Goal: Task Accomplishment & Management: Use online tool/utility

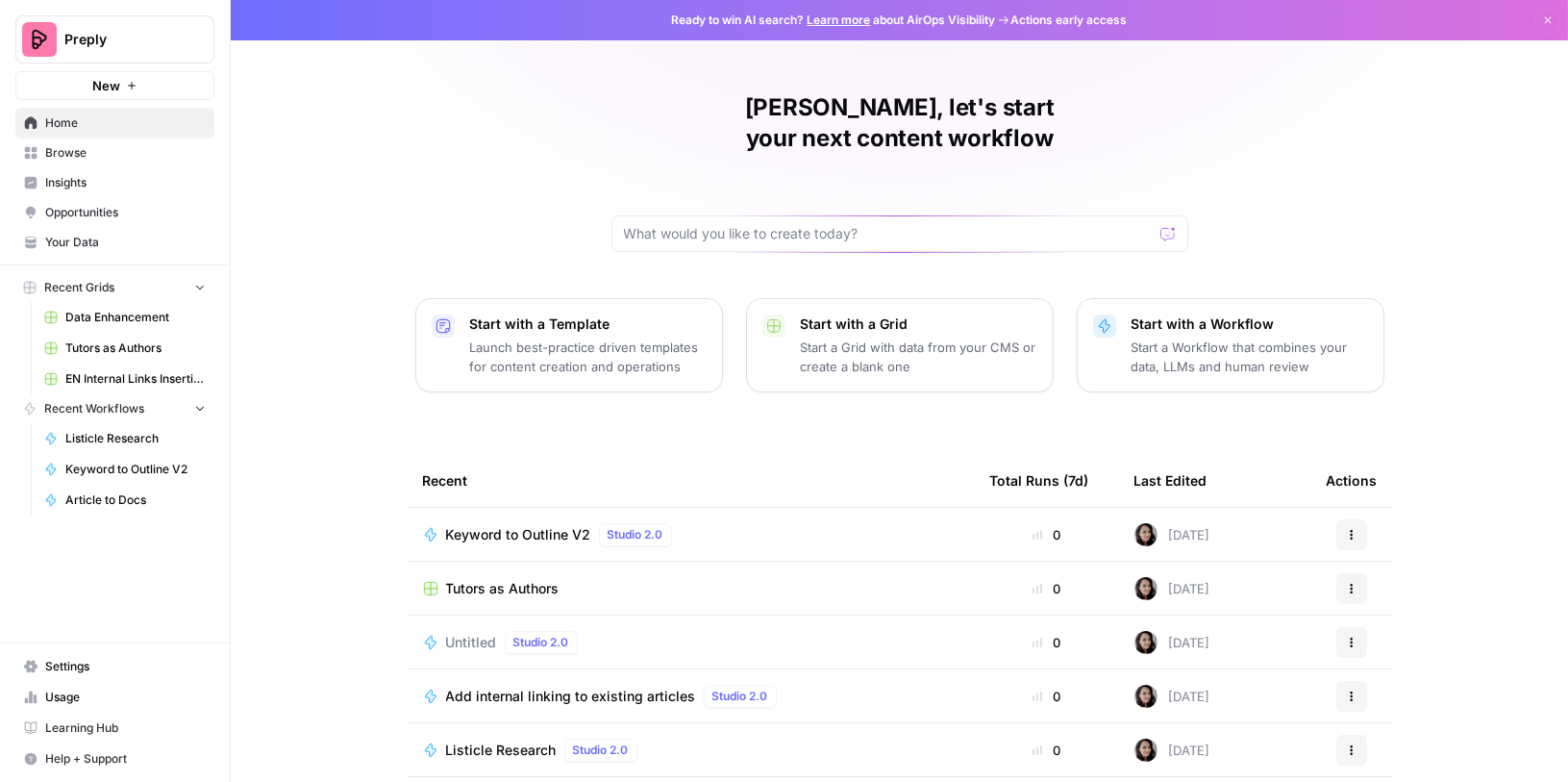
click at [90, 163] on link "Browse" at bounding box center [115, 153] width 199 height 31
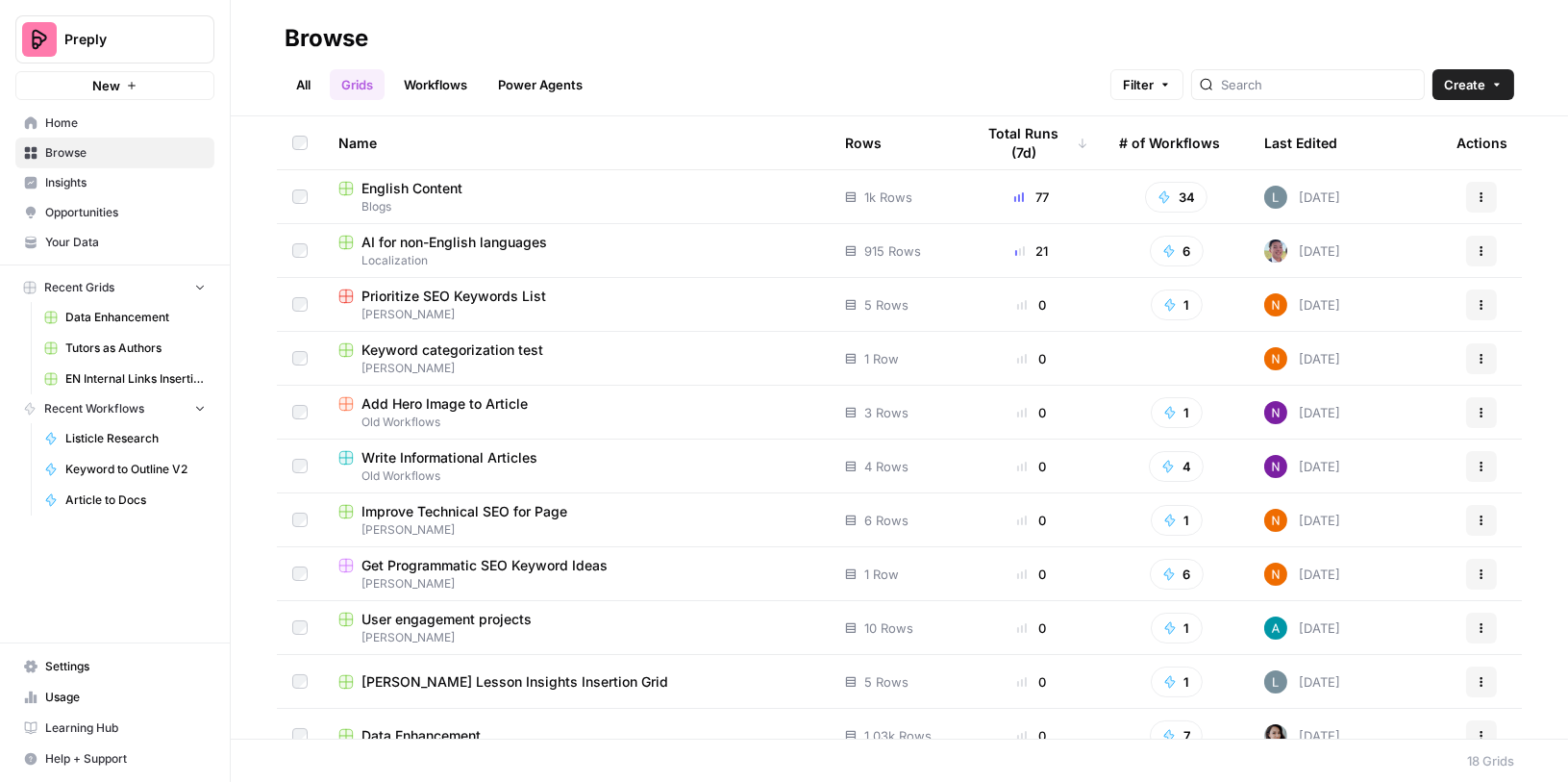
click at [440, 191] on span "English Content" at bounding box center [412, 188] width 101 height 20
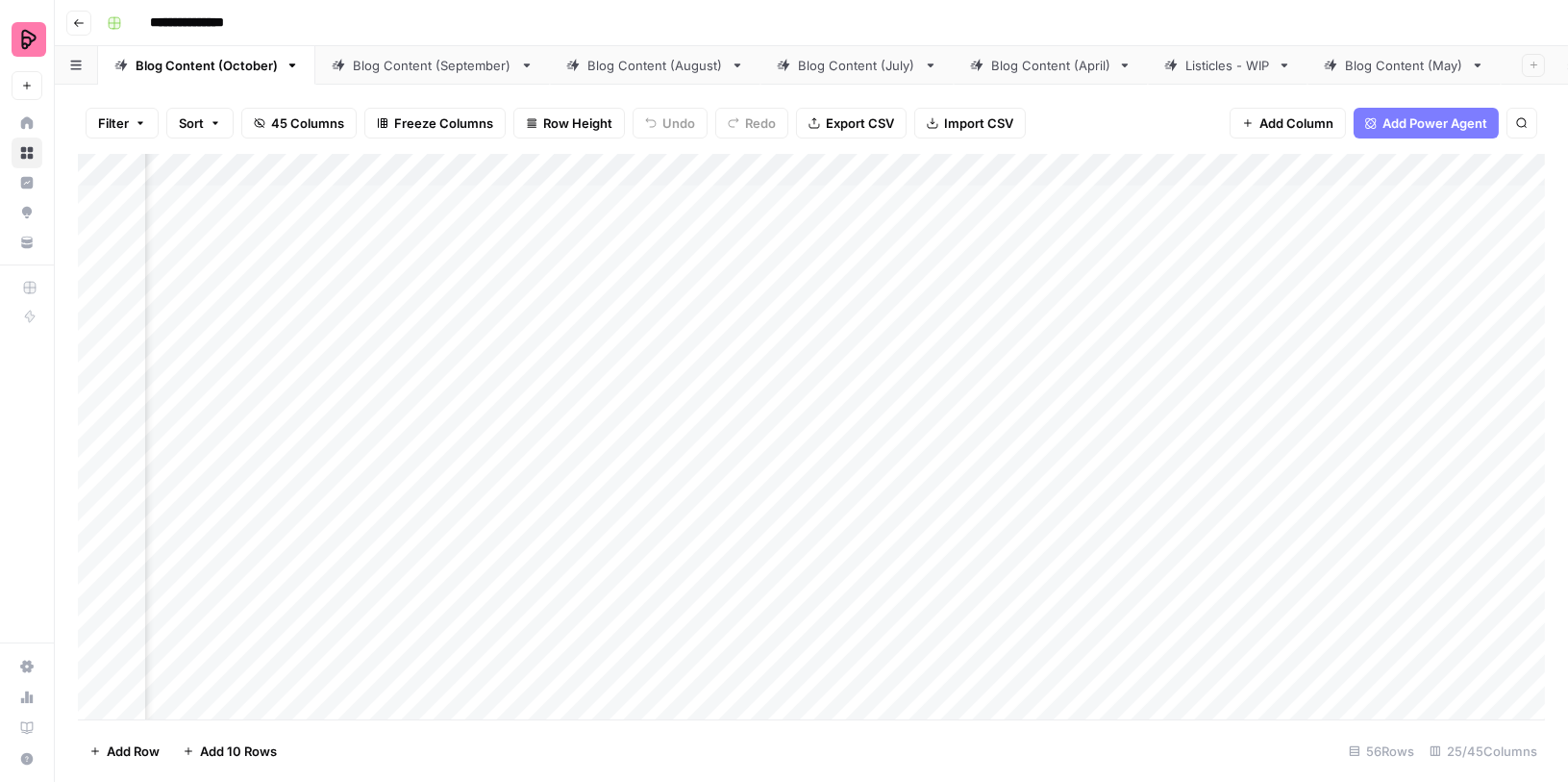
scroll to position [0, 1358]
click at [1033, 197] on div "Add Column" at bounding box center [811, 437] width 1467 height 567
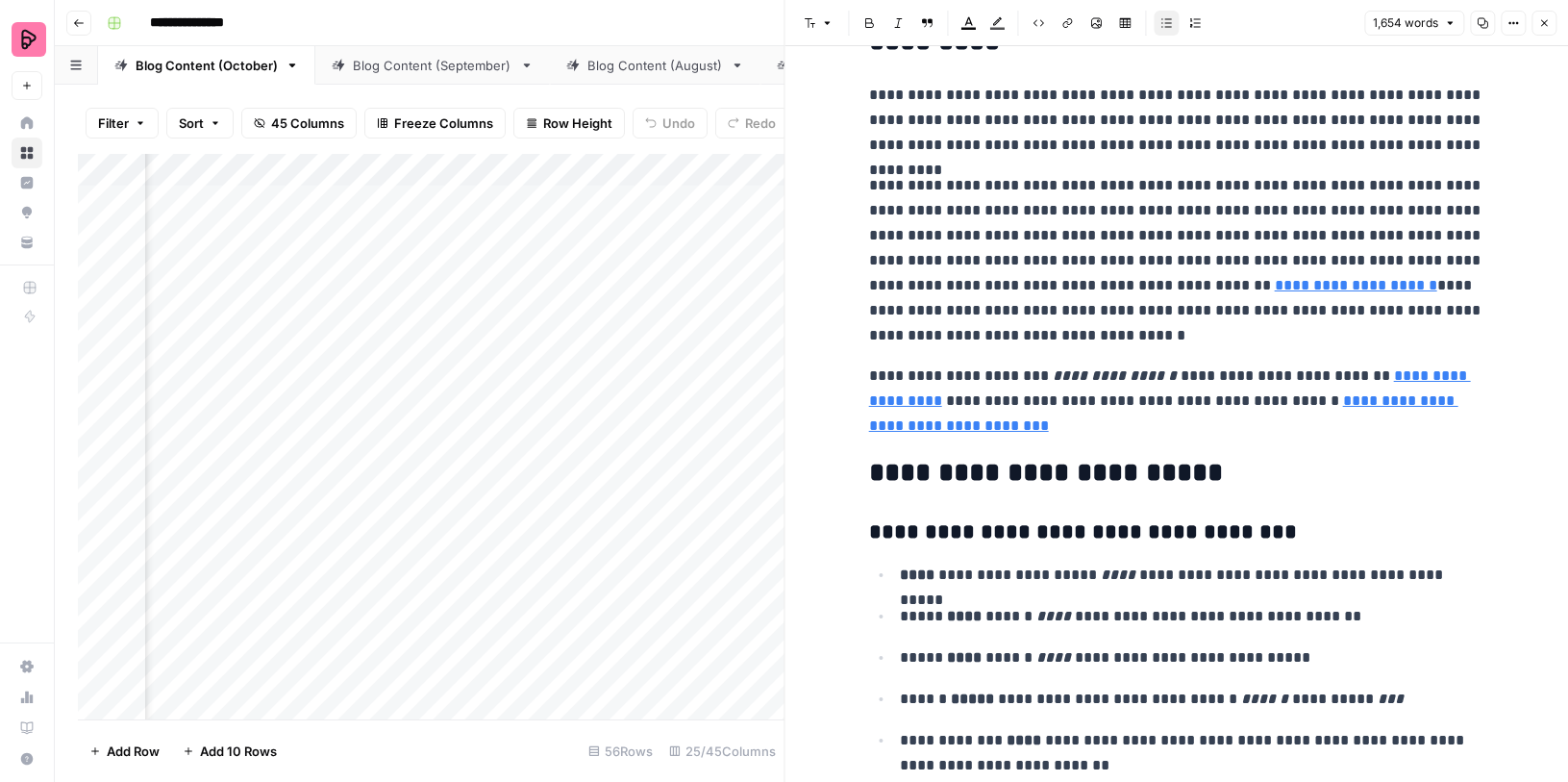
scroll to position [5338, 0]
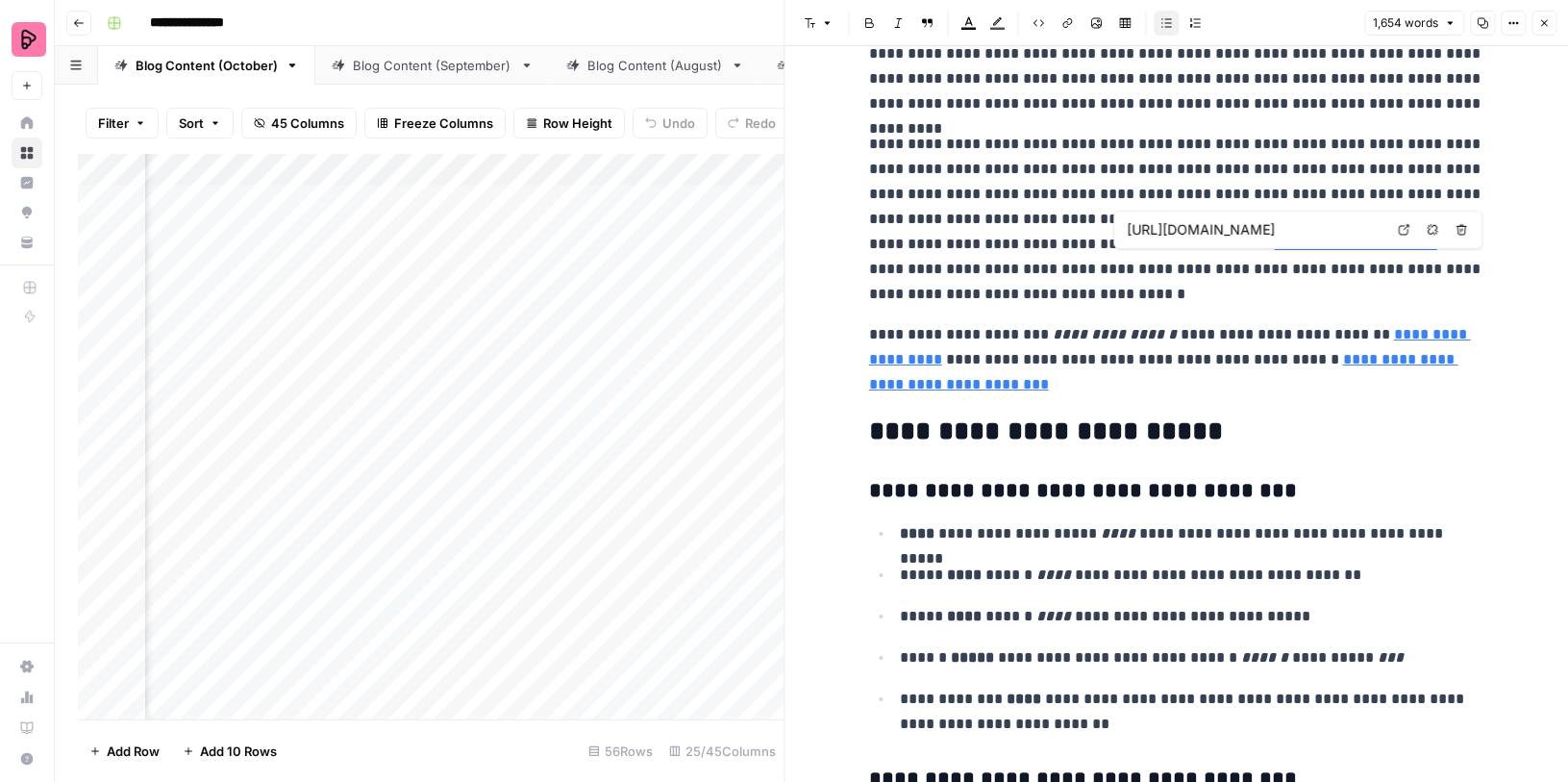
click at [1275, 251] on link "**********" at bounding box center [1356, 244] width 163 height 15
click at [1539, 26] on icon "button" at bounding box center [1544, 23] width 12 height 12
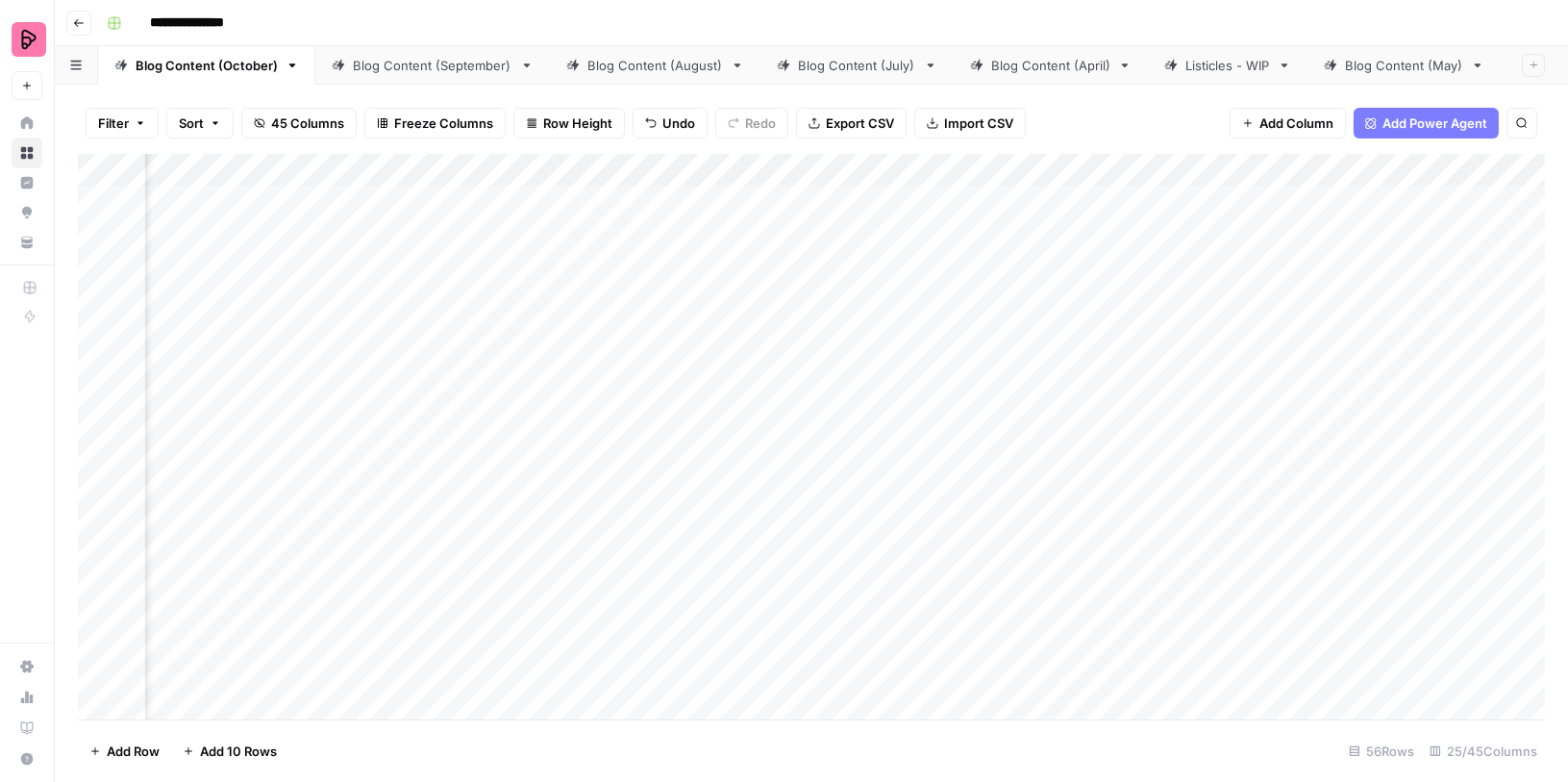
scroll to position [0, 158]
click at [1198, 89] on div "Filter Sort 45 Columns Freeze Columns Row Height Undo Redo Export CSV Import CS…" at bounding box center [811, 433] width 1513 height 697
click at [1193, 66] on div "Listicles - WIP" at bounding box center [1227, 65] width 85 height 20
click at [755, 171] on div "Add Column" at bounding box center [811, 437] width 1467 height 567
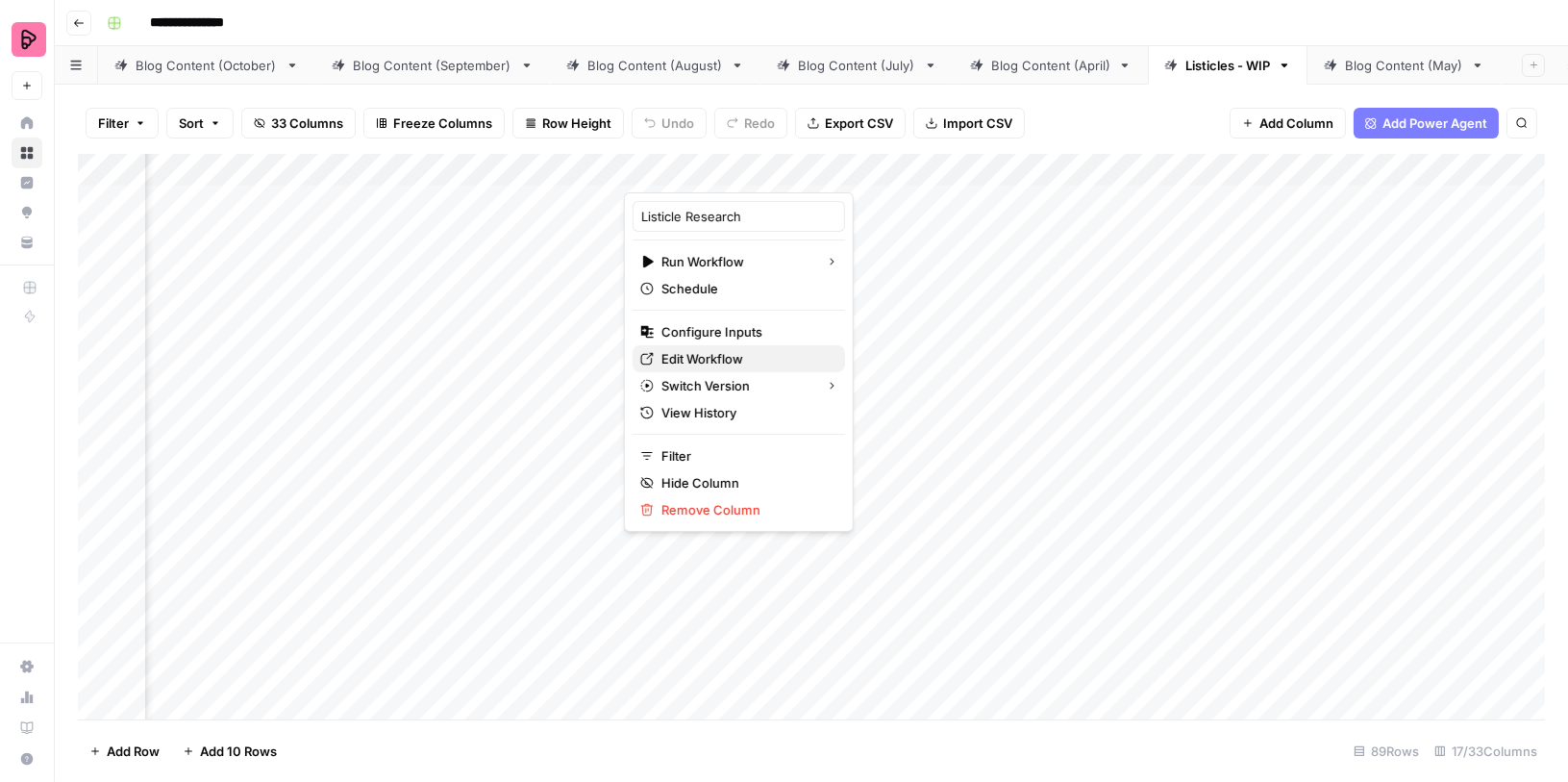
click at [684, 359] on span "Edit Workflow" at bounding box center [746, 359] width 169 height 20
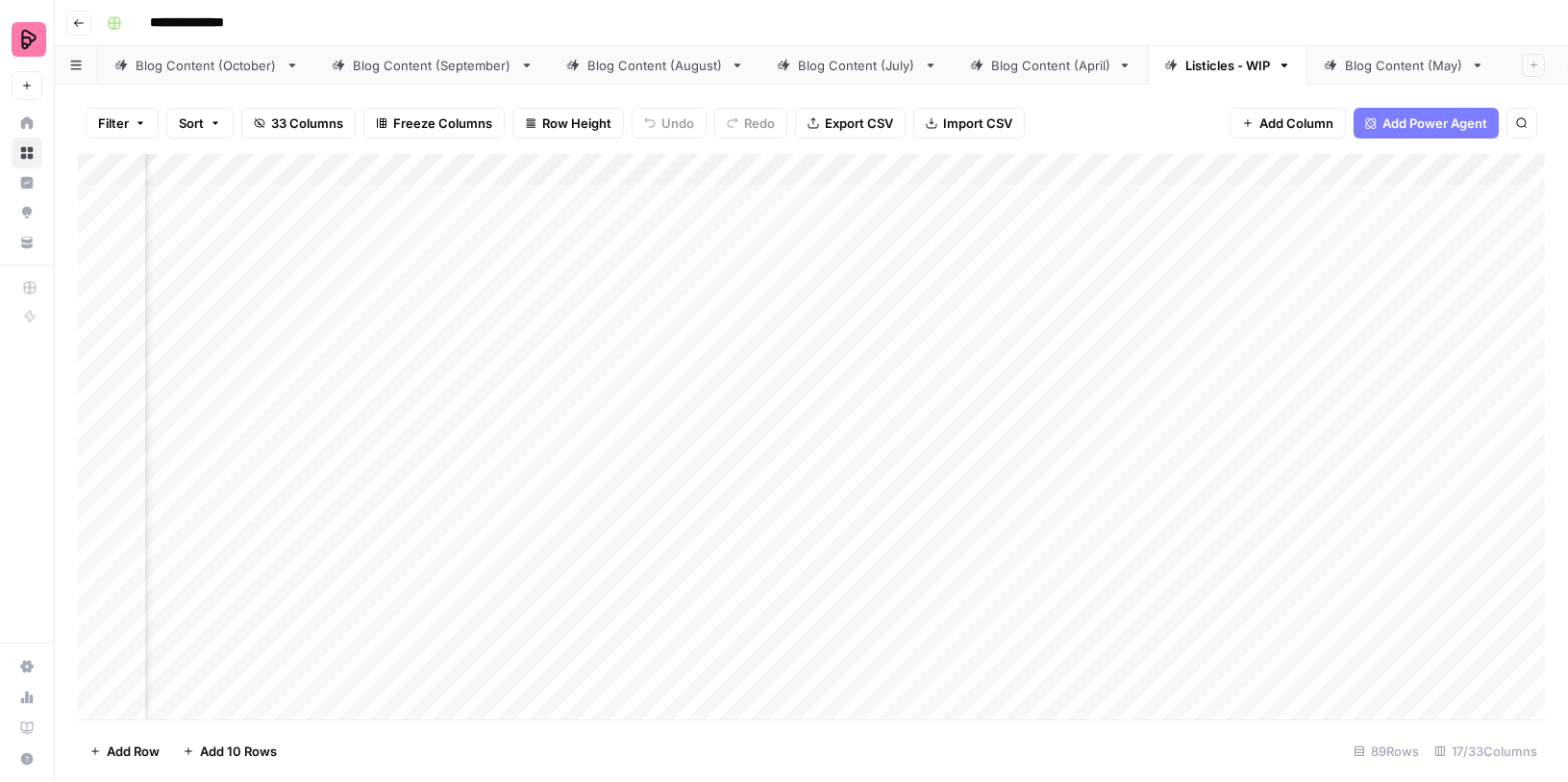
scroll to position [0, 321]
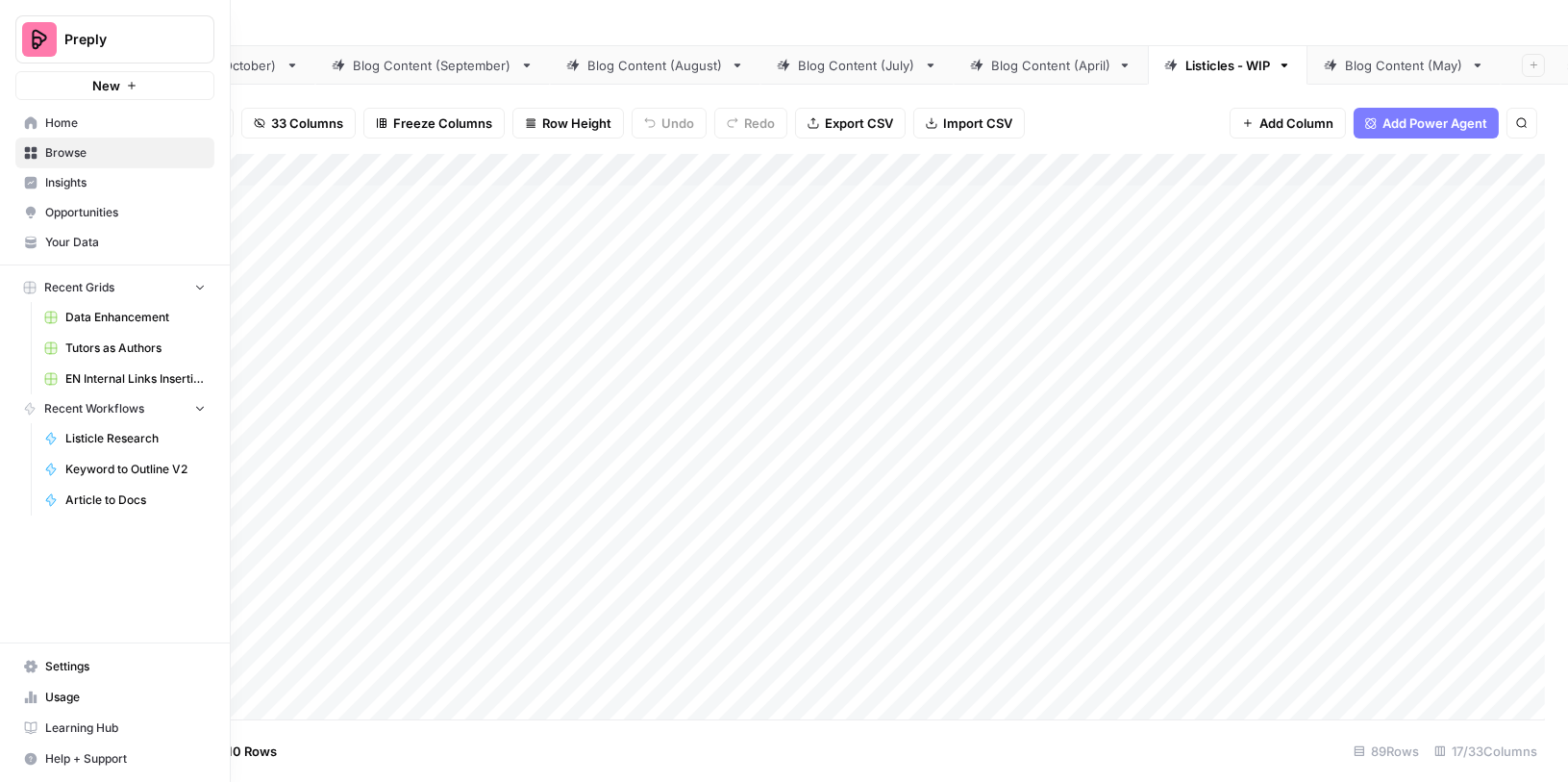
click at [38, 149] on link "Browse" at bounding box center [115, 153] width 199 height 31
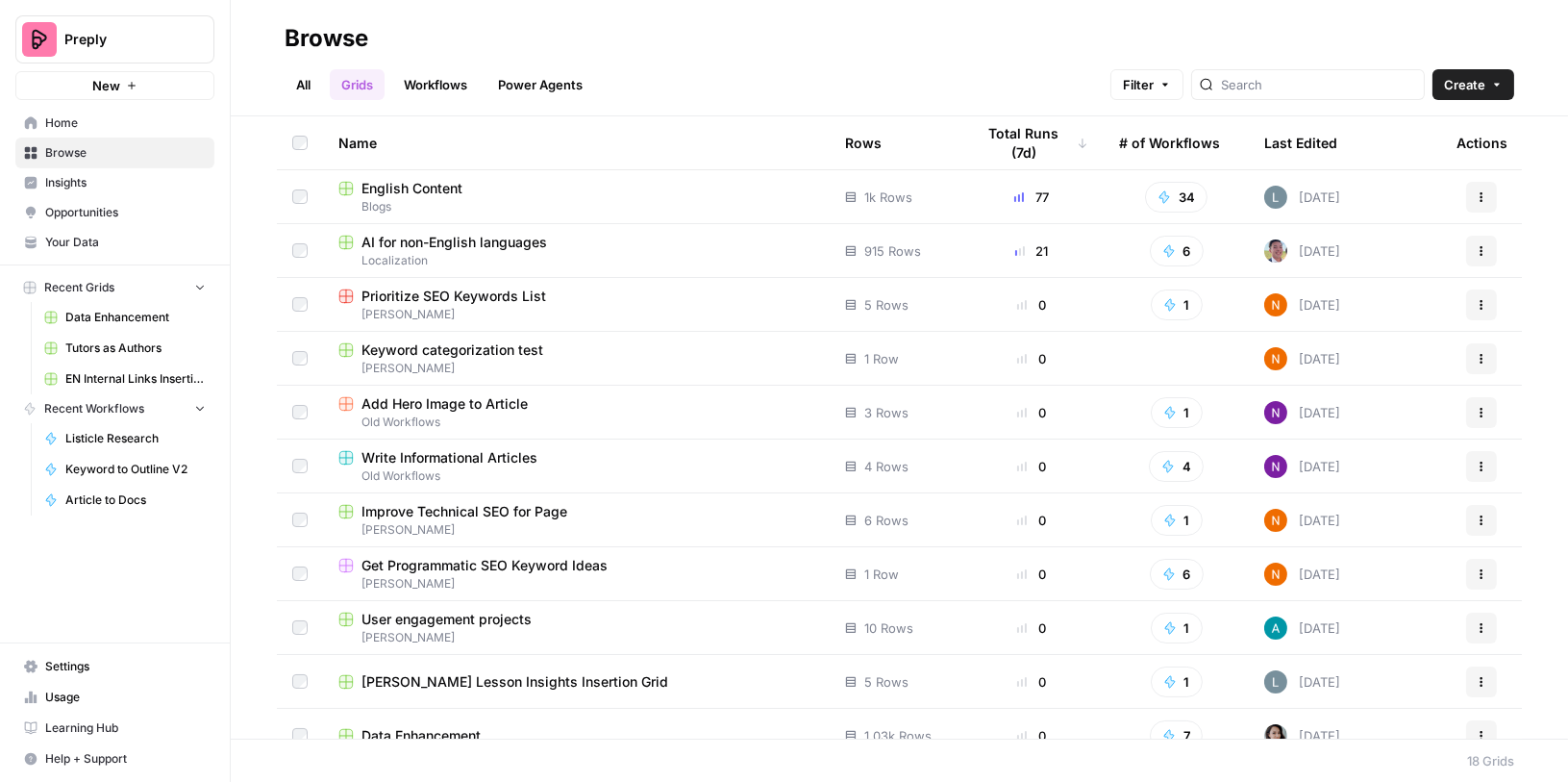
click at [445, 193] on span "English Content" at bounding box center [412, 188] width 101 height 20
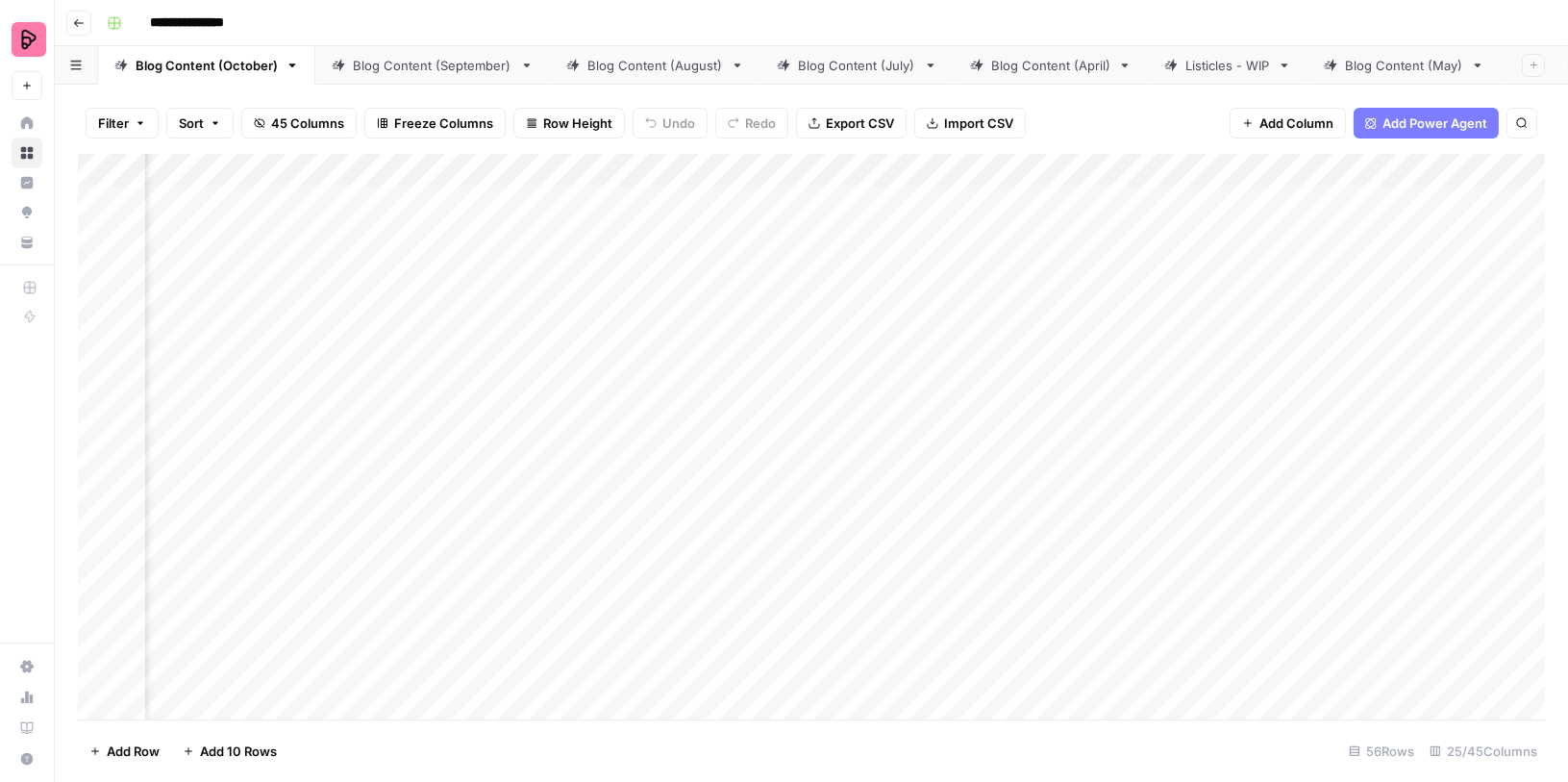
scroll to position [0, 789]
click at [889, 168] on div "Add Column" at bounding box center [811, 437] width 1467 height 567
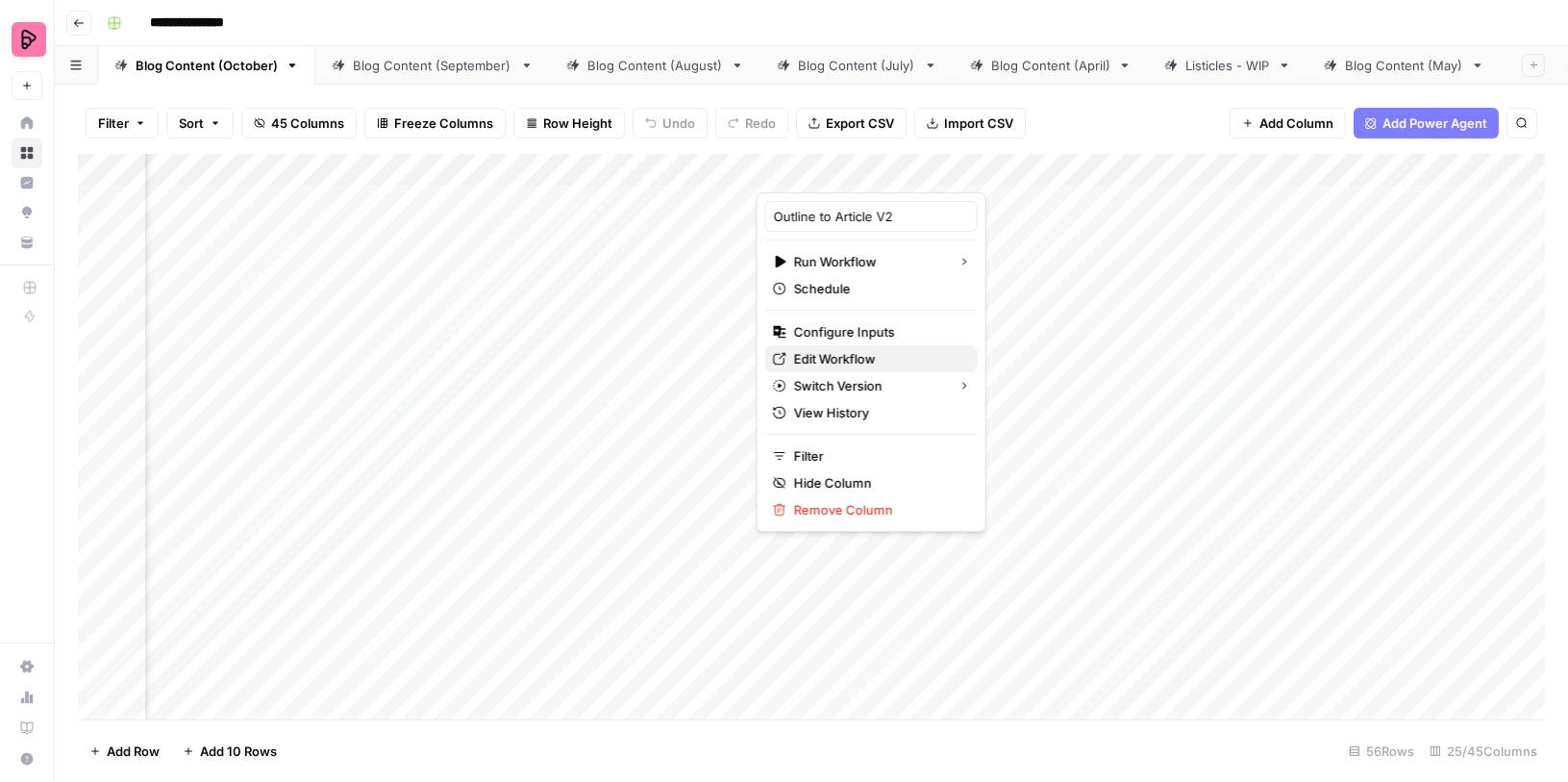
click at [832, 354] on span "Edit Workflow" at bounding box center [878, 359] width 169 height 20
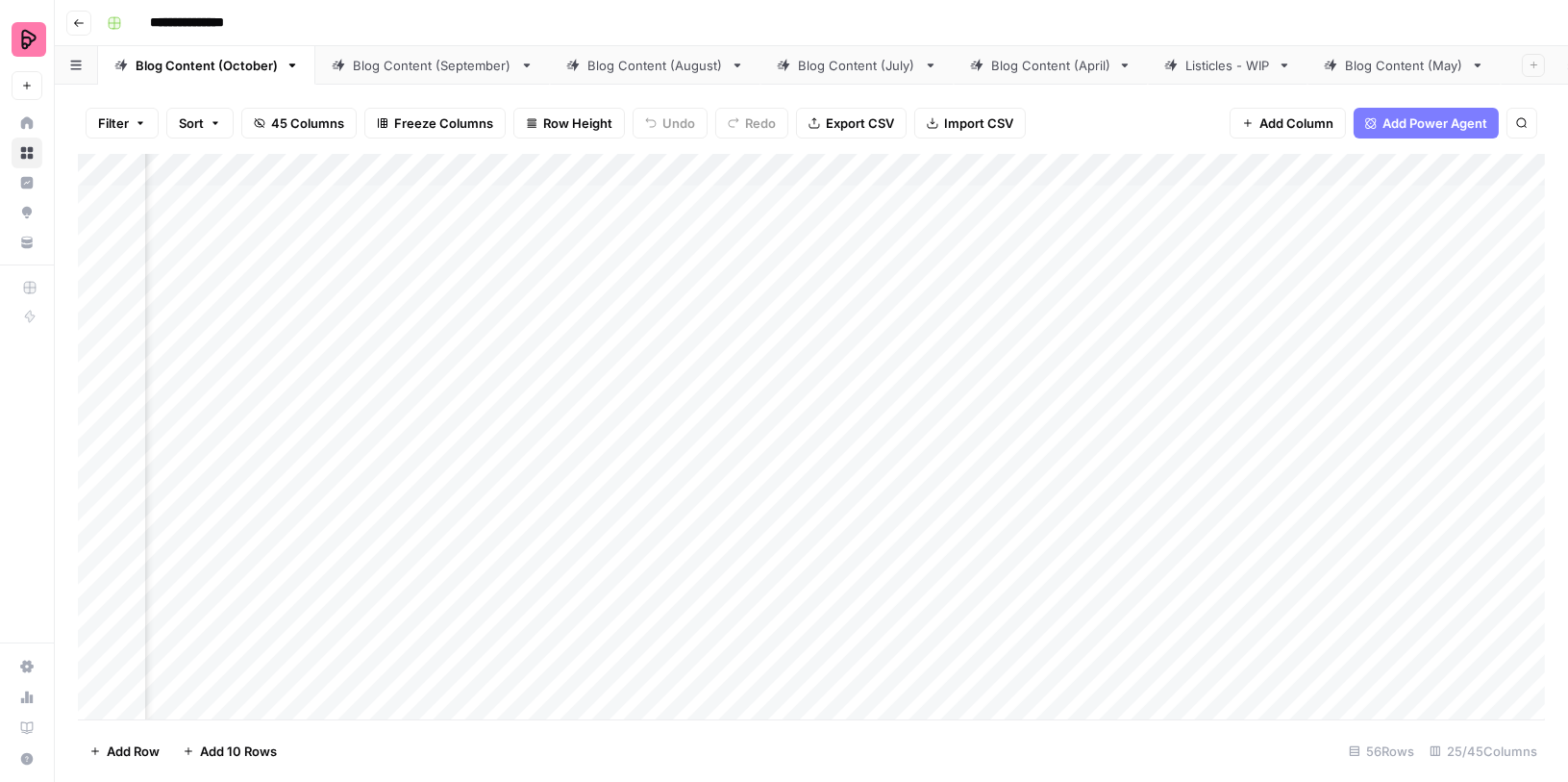
scroll to position [0, 1414]
click at [980, 195] on div "Add Column" at bounding box center [811, 437] width 1467 height 567
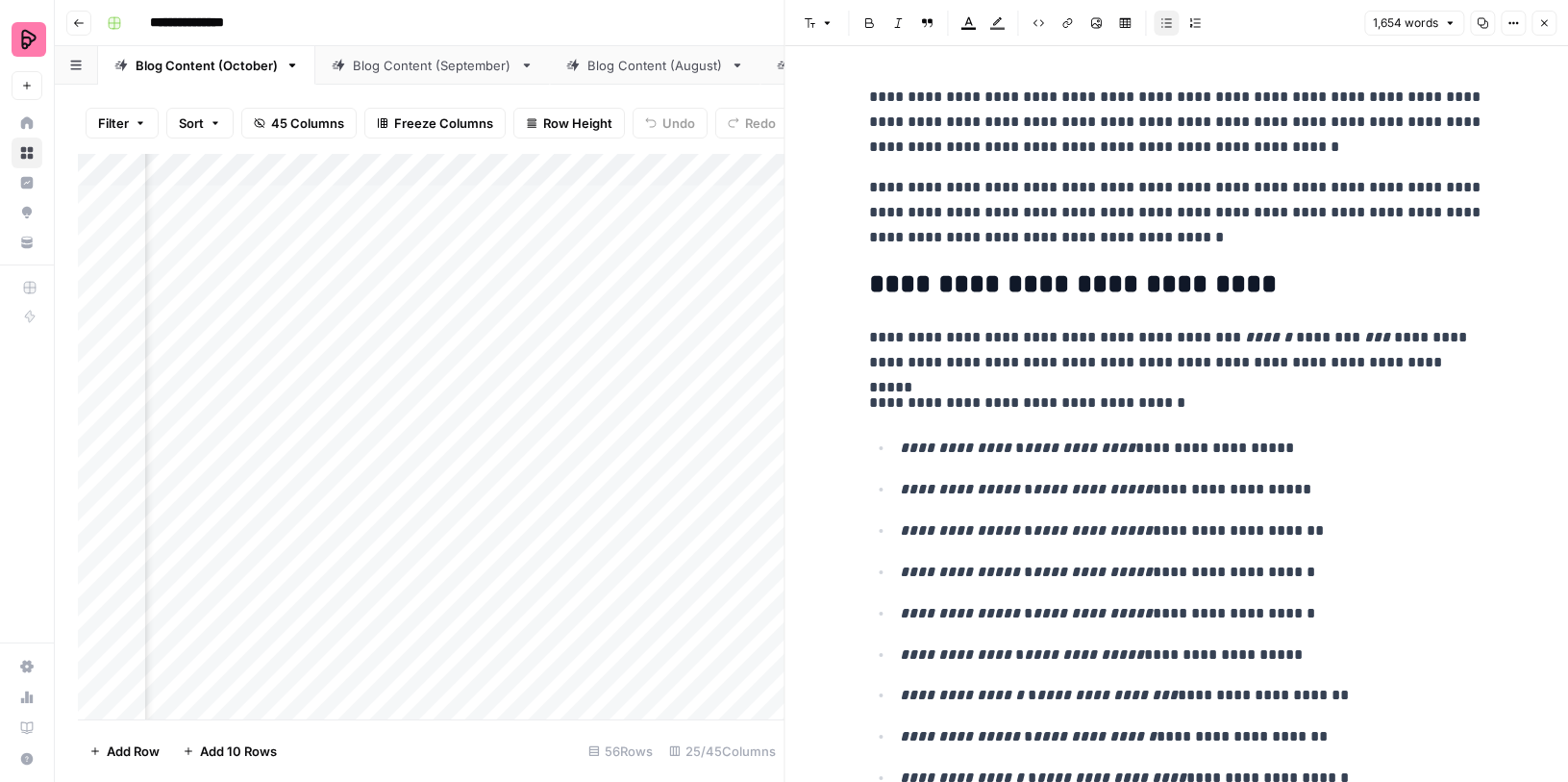
click at [1543, 18] on icon "button" at bounding box center [1544, 23] width 12 height 12
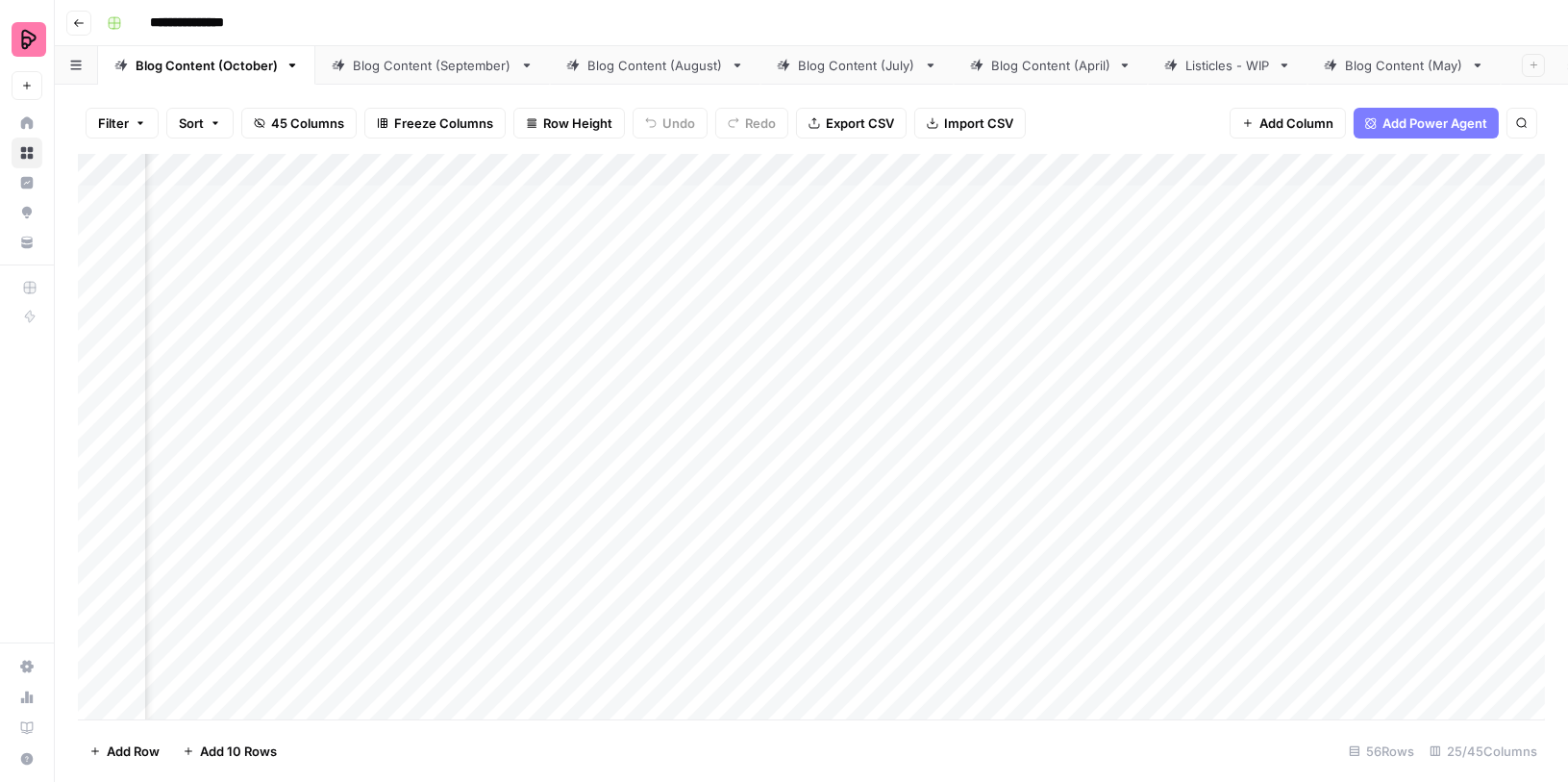
click at [1198, 67] on div "Listicles - WIP" at bounding box center [1227, 65] width 85 height 20
click at [1052, 203] on div "Add Column" at bounding box center [811, 437] width 1467 height 567
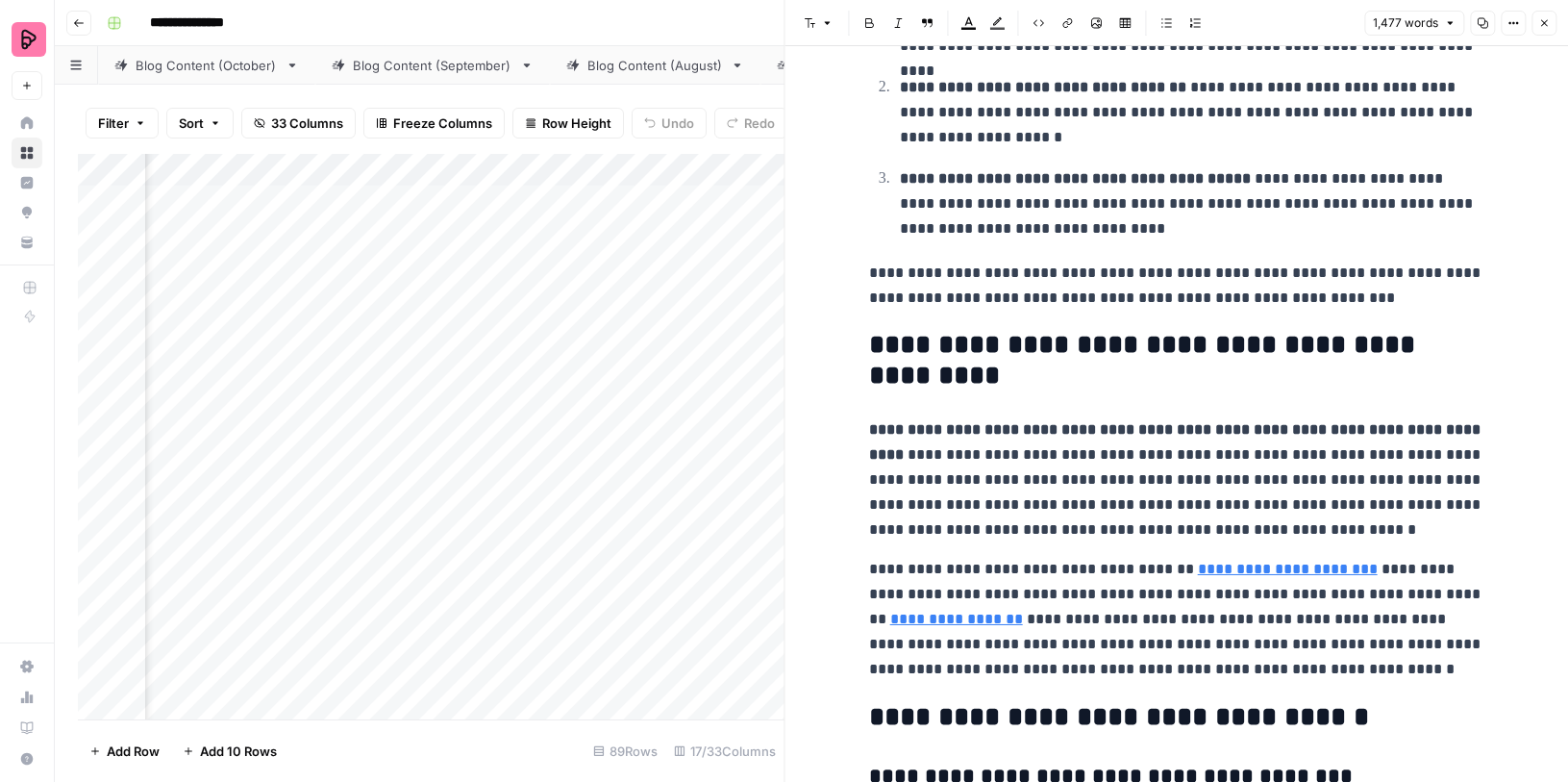
scroll to position [7071, 0]
click at [1542, 19] on icon "button" at bounding box center [1544, 23] width 12 height 12
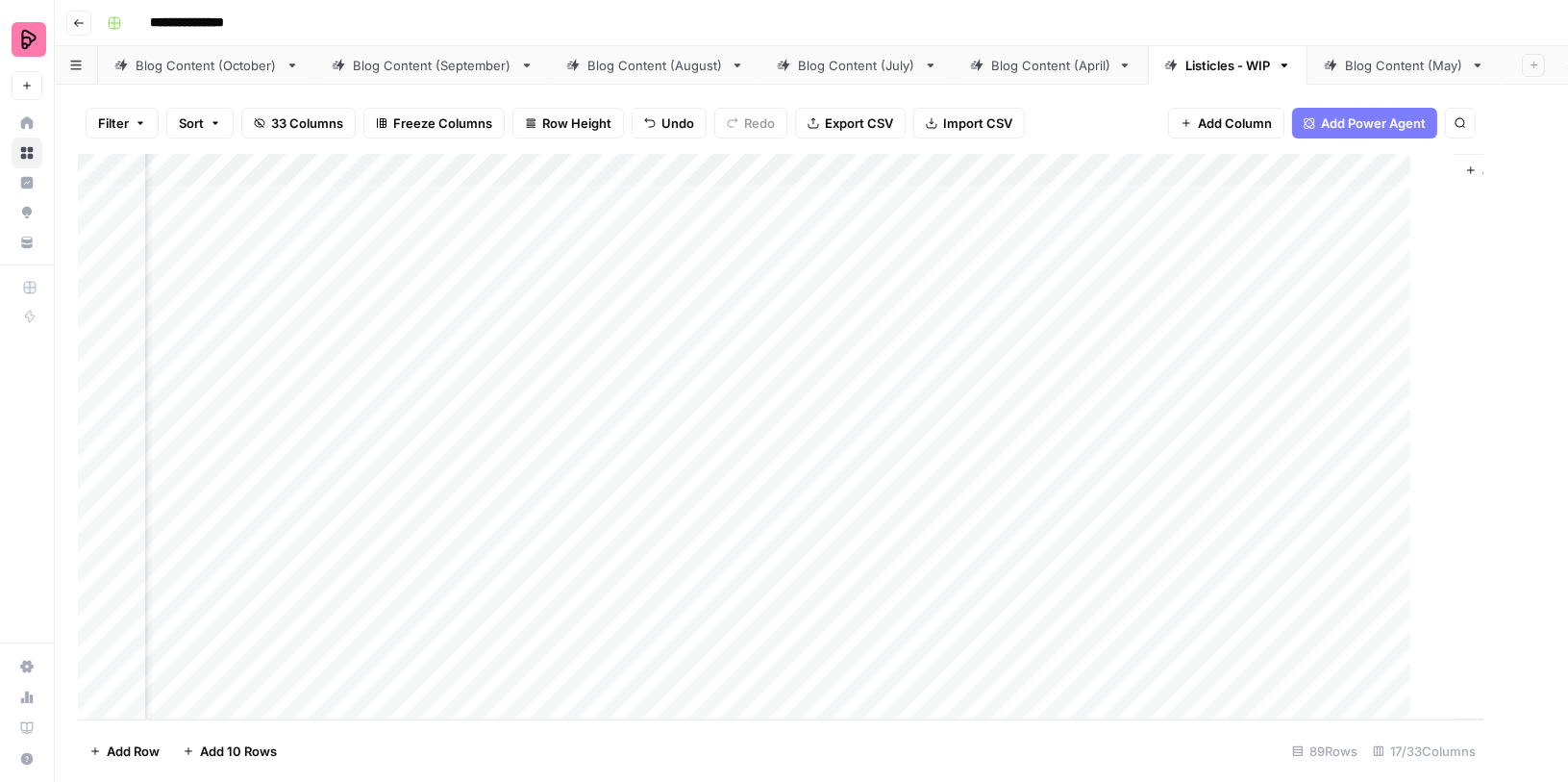
scroll to position [0, 1474]
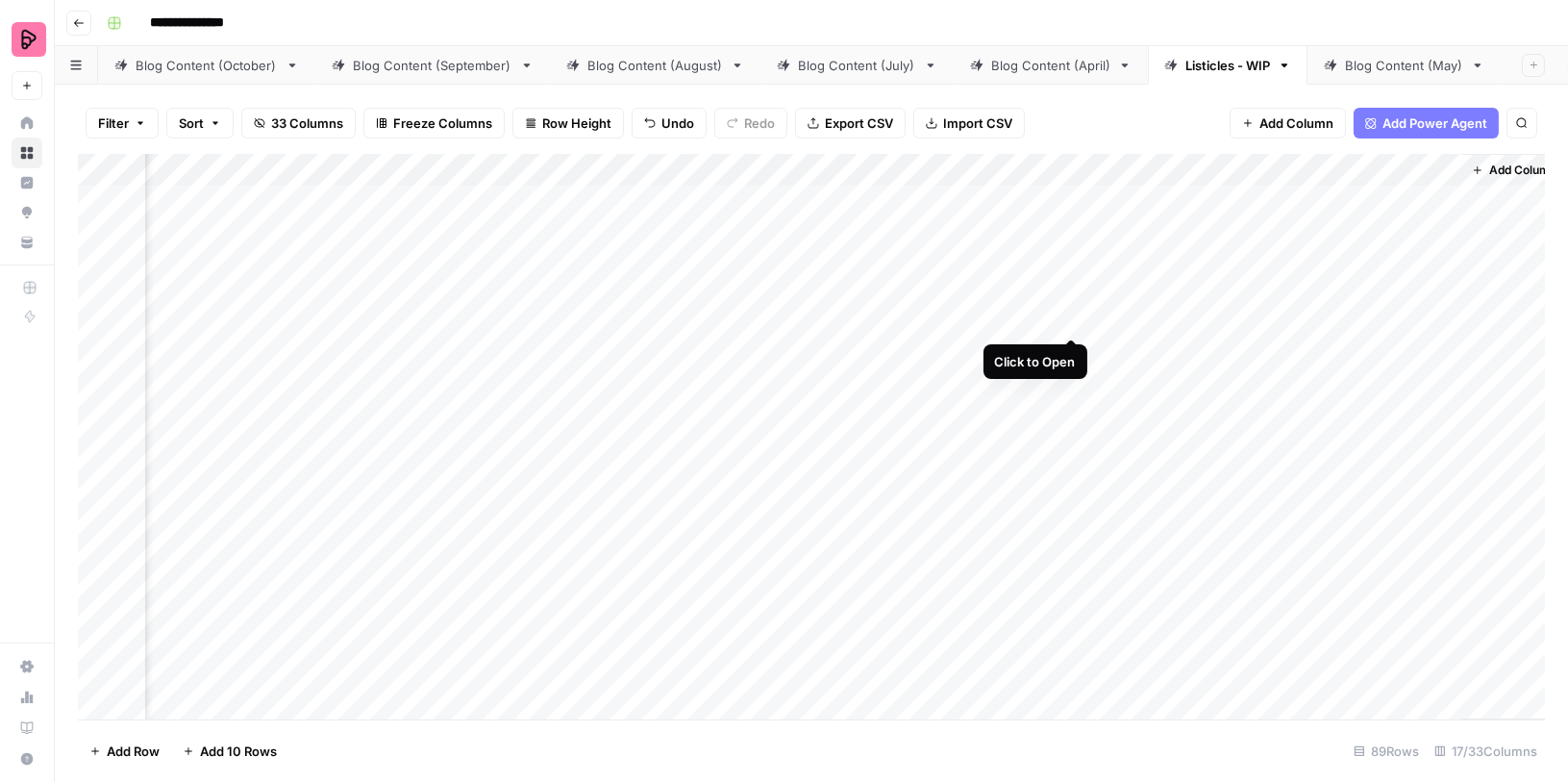
click at [1071, 298] on div "Add Column" at bounding box center [811, 437] width 1467 height 567
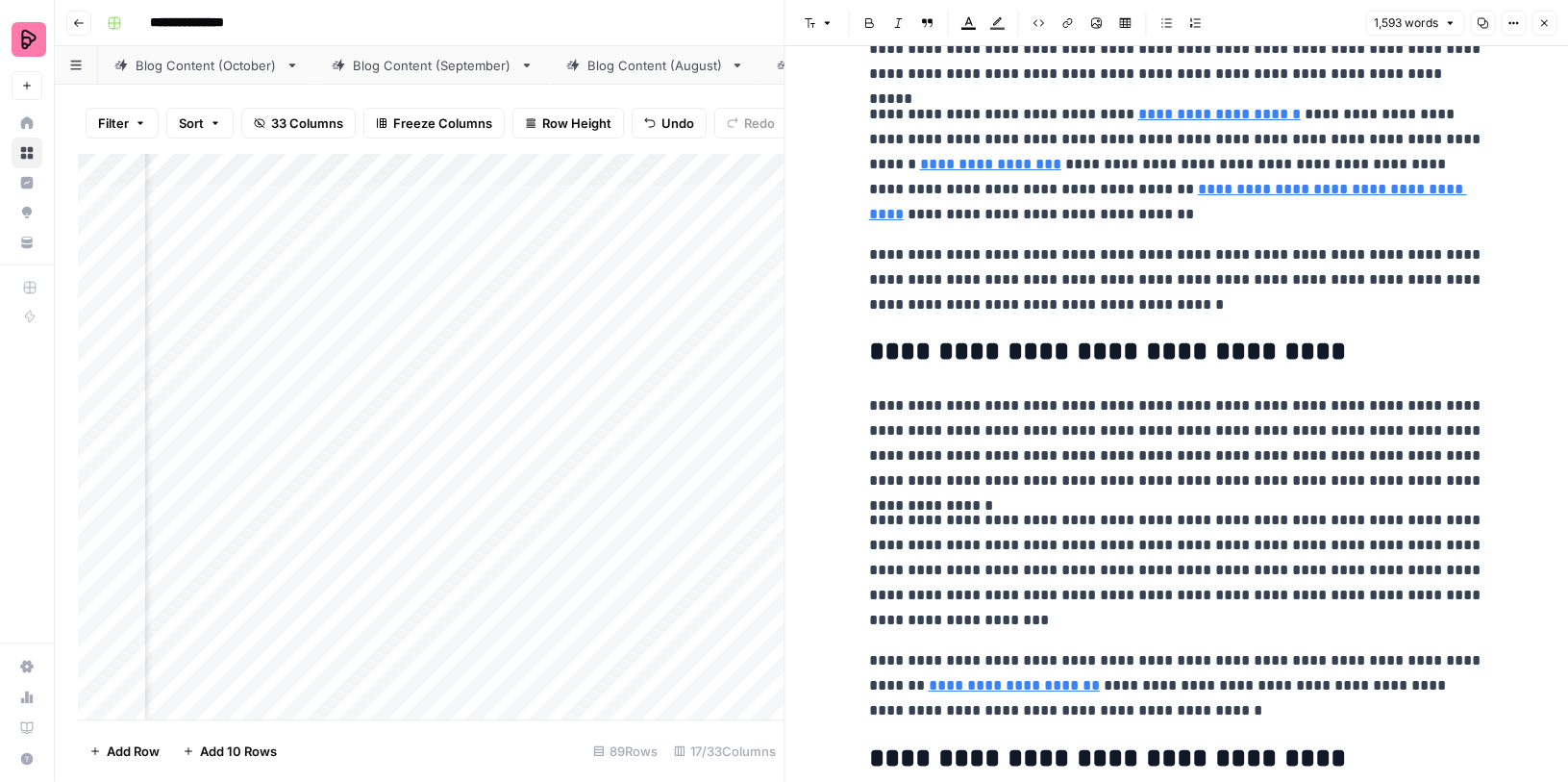
scroll to position [9461, 0]
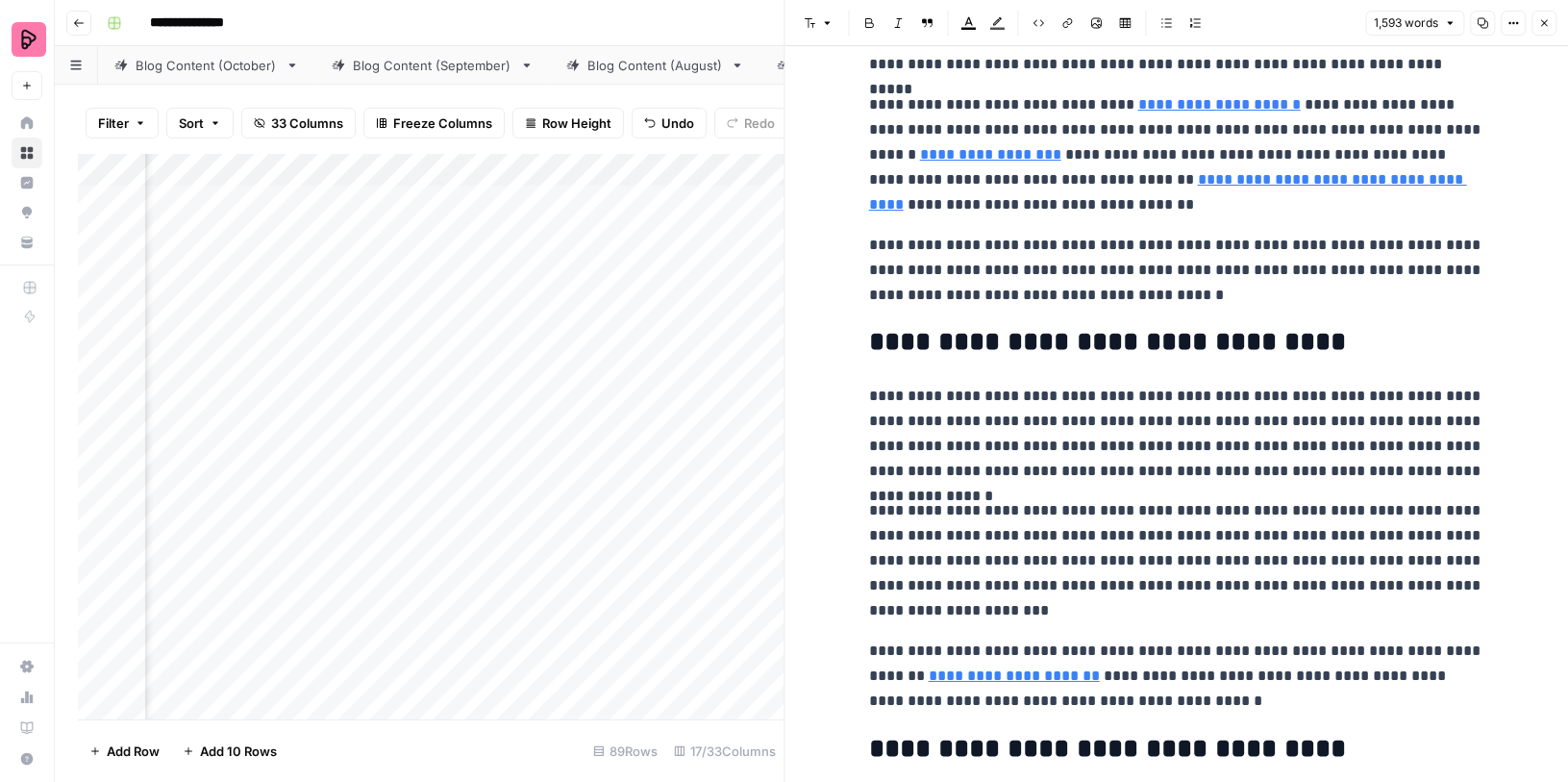
click at [1546, 20] on icon "button" at bounding box center [1544, 23] width 12 height 12
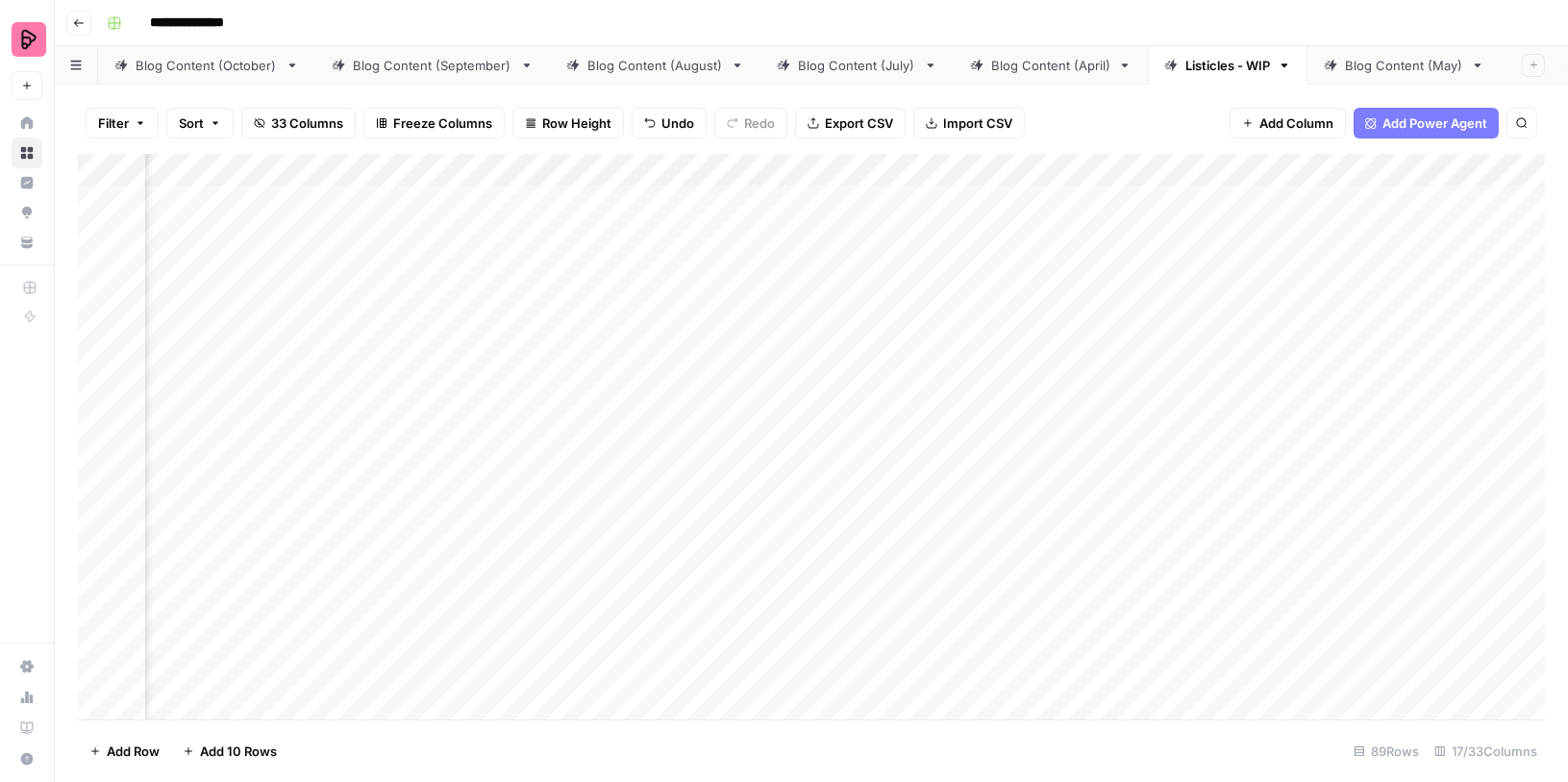
scroll to position [0, 812]
click at [609, 352] on div "Add Column" at bounding box center [811, 437] width 1467 height 567
click at [698, 345] on div "Add Column" at bounding box center [811, 437] width 1467 height 567
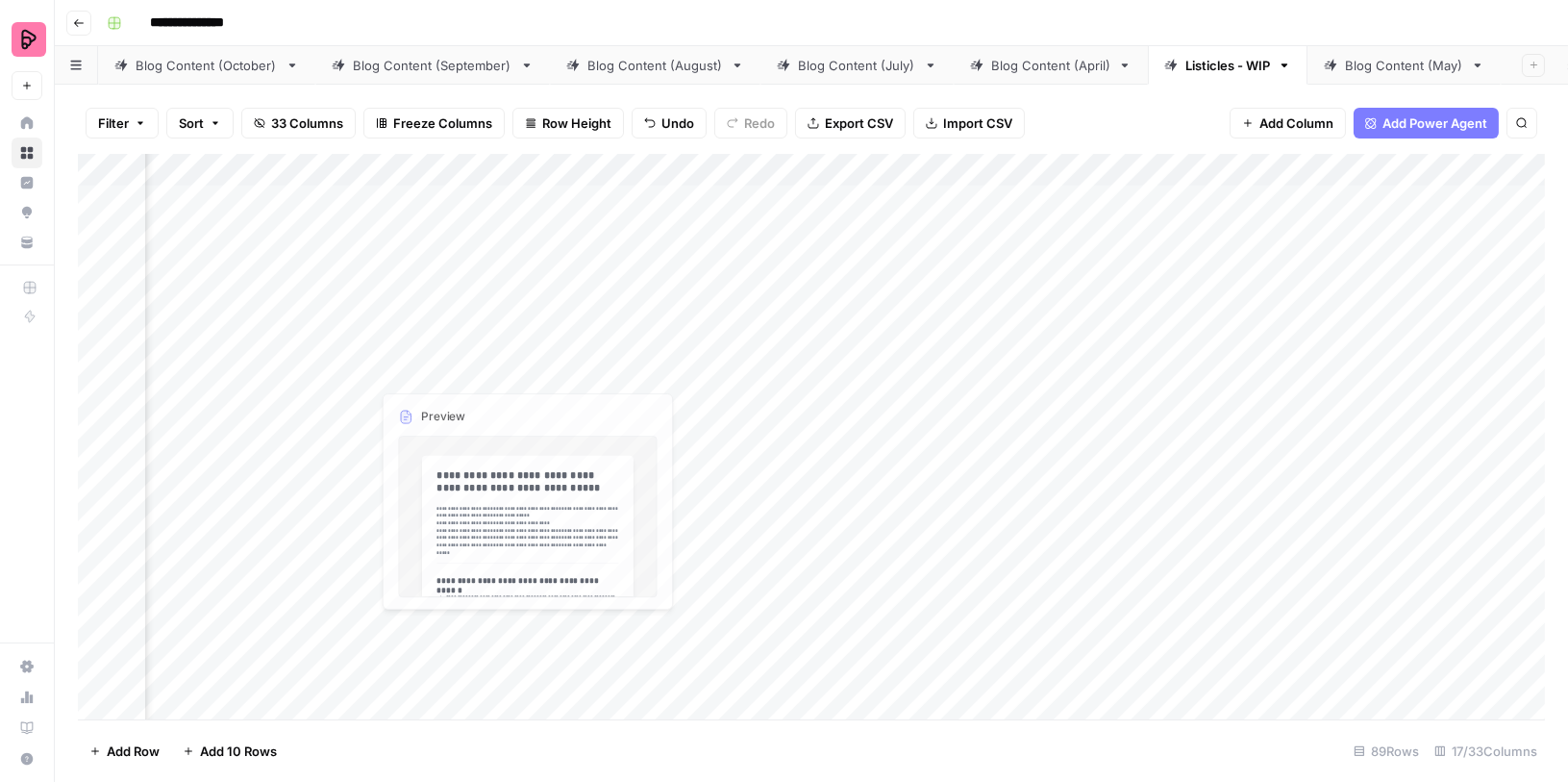
scroll to position [0, 638]
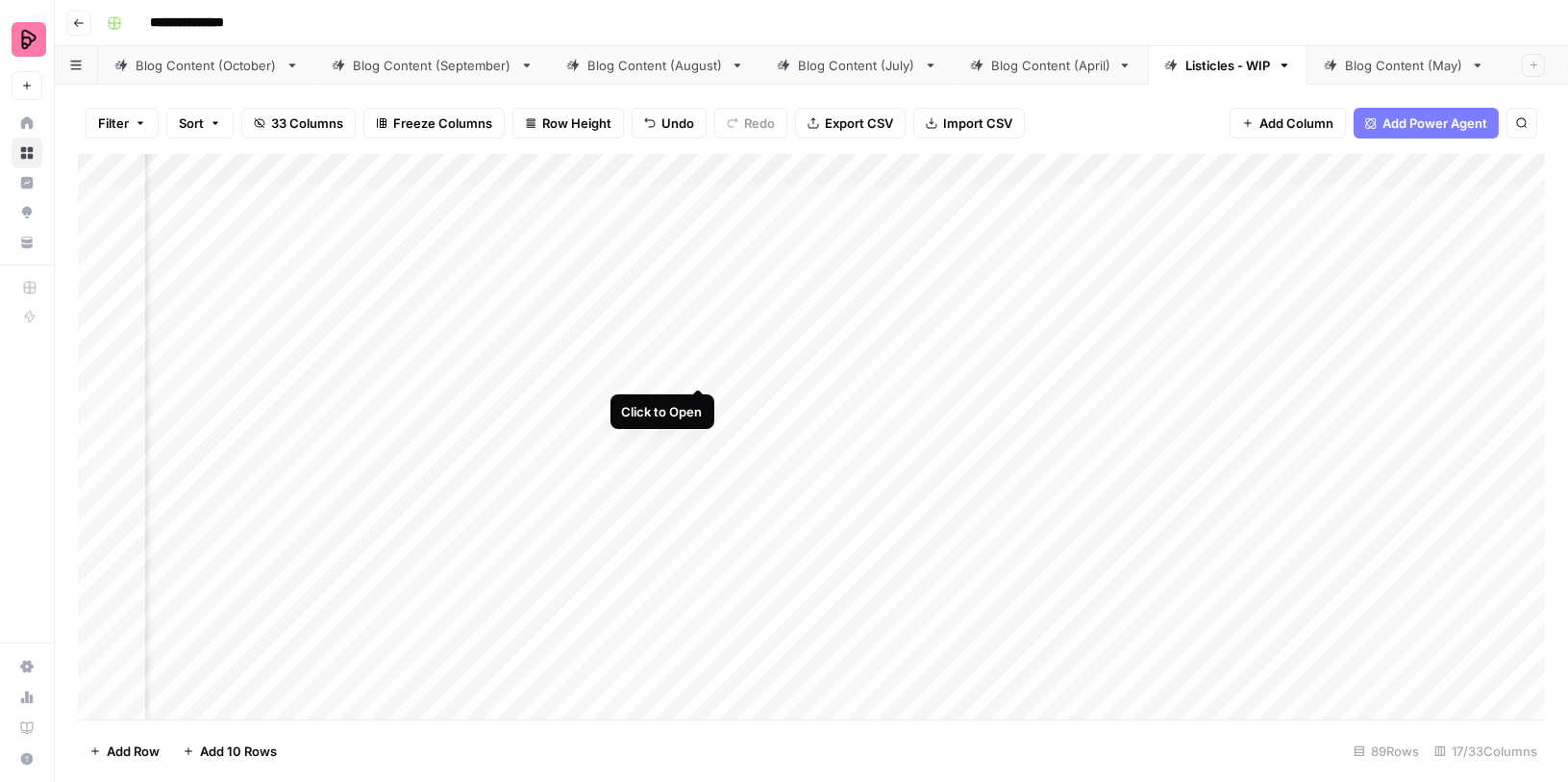
click at [692, 342] on div "Add Column" at bounding box center [811, 437] width 1467 height 567
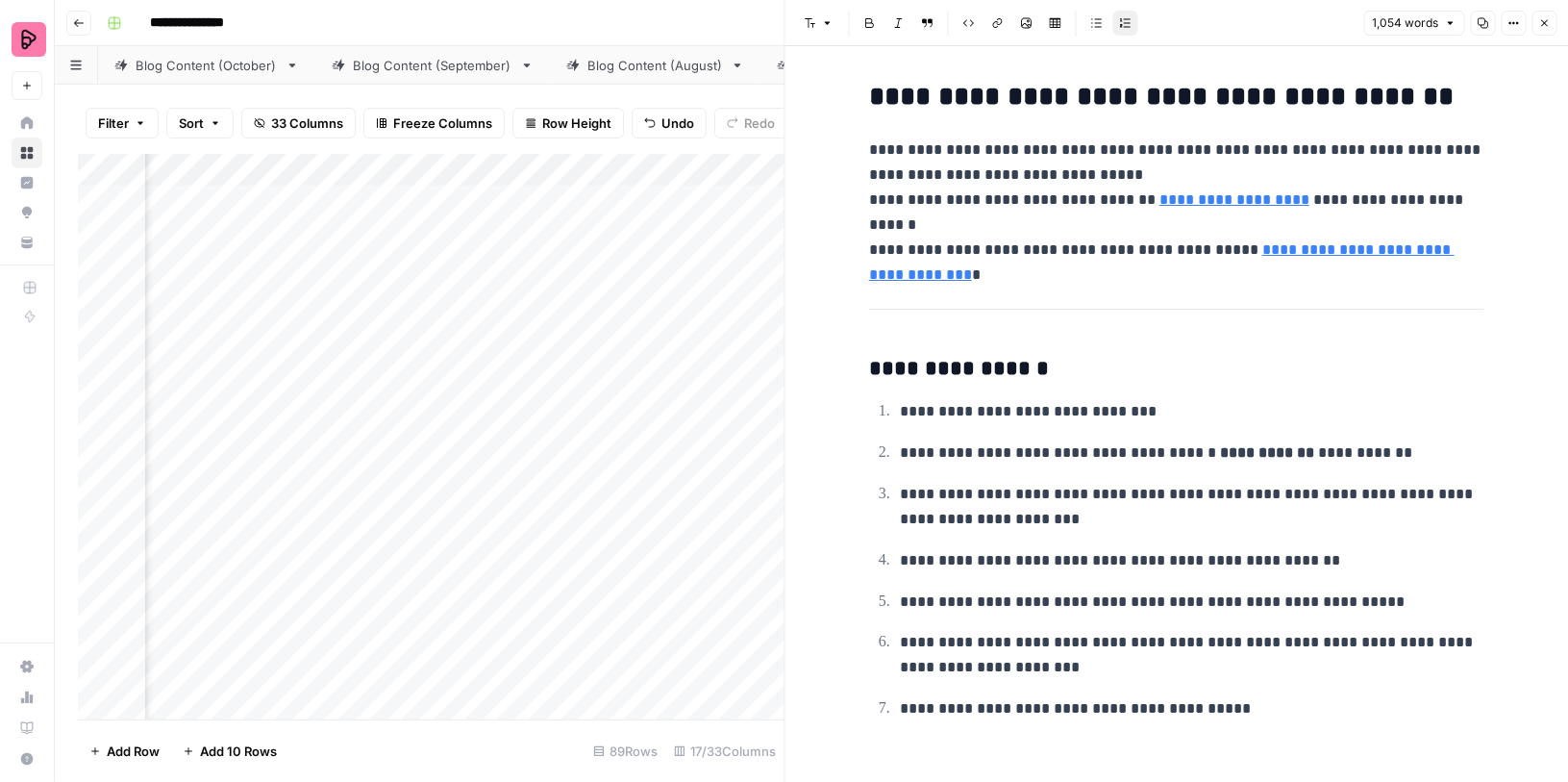
scroll to position [7918, 0]
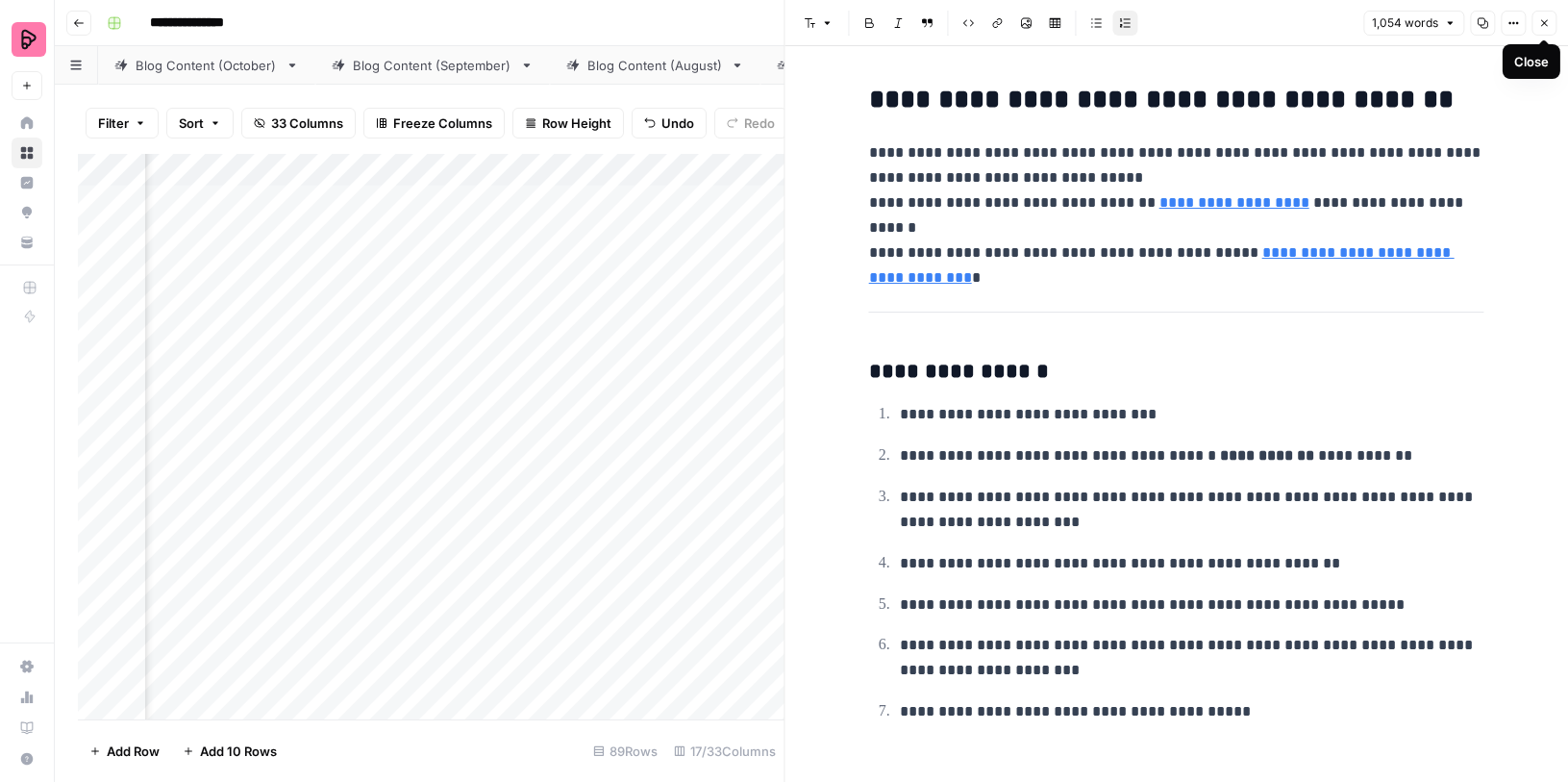
click at [1545, 20] on icon "button" at bounding box center [1544, 23] width 12 height 12
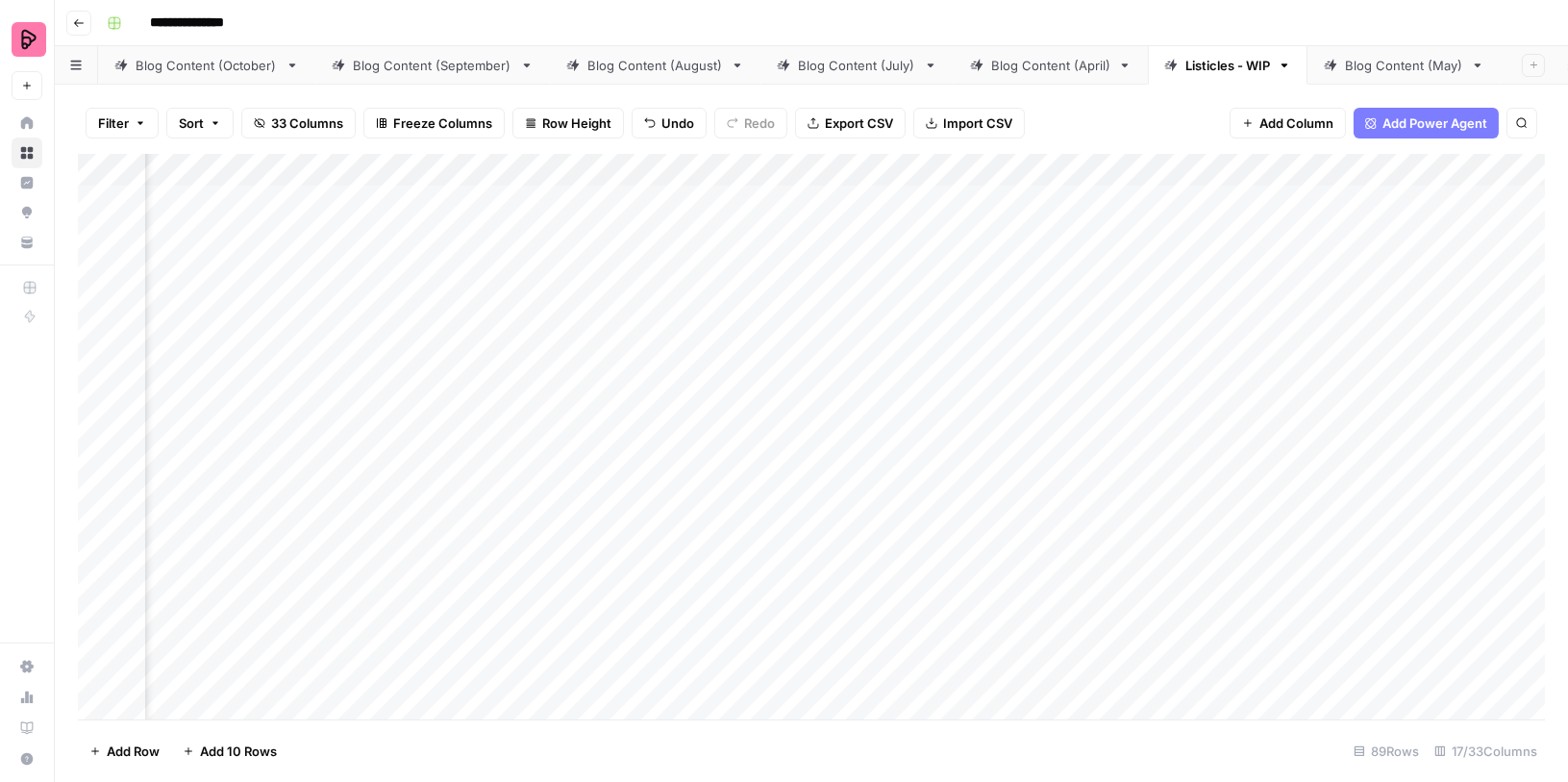
scroll to position [0, 386]
click at [632, 406] on div "Add Column" at bounding box center [811, 437] width 1467 height 567
click at [774, 350] on div "Add Column" at bounding box center [811, 437] width 1467 height 567
click at [1133, 315] on div "Add Column" at bounding box center [811, 437] width 1467 height 567
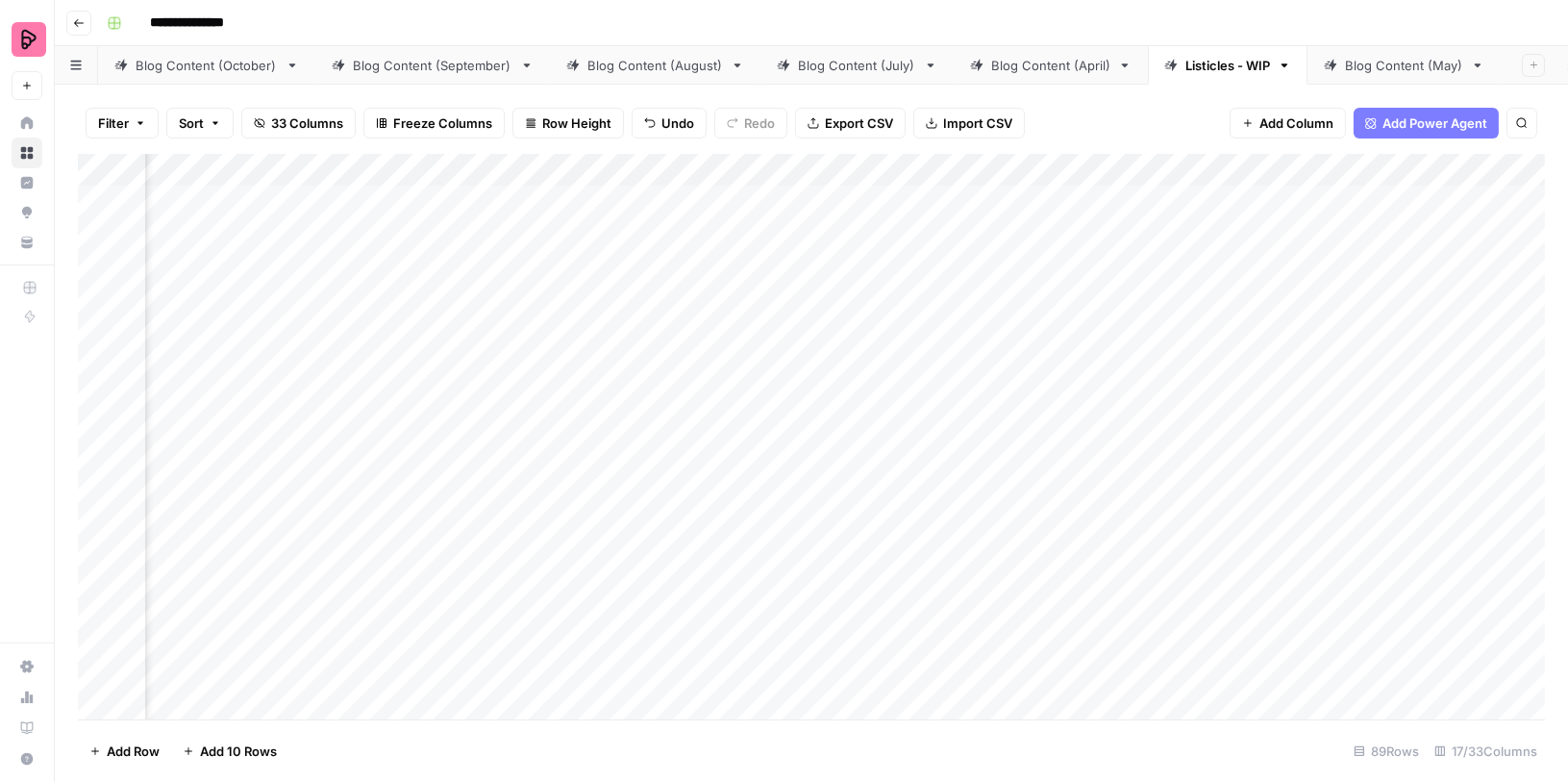
click at [1133, 315] on div "Add Column" at bounding box center [811, 437] width 1467 height 567
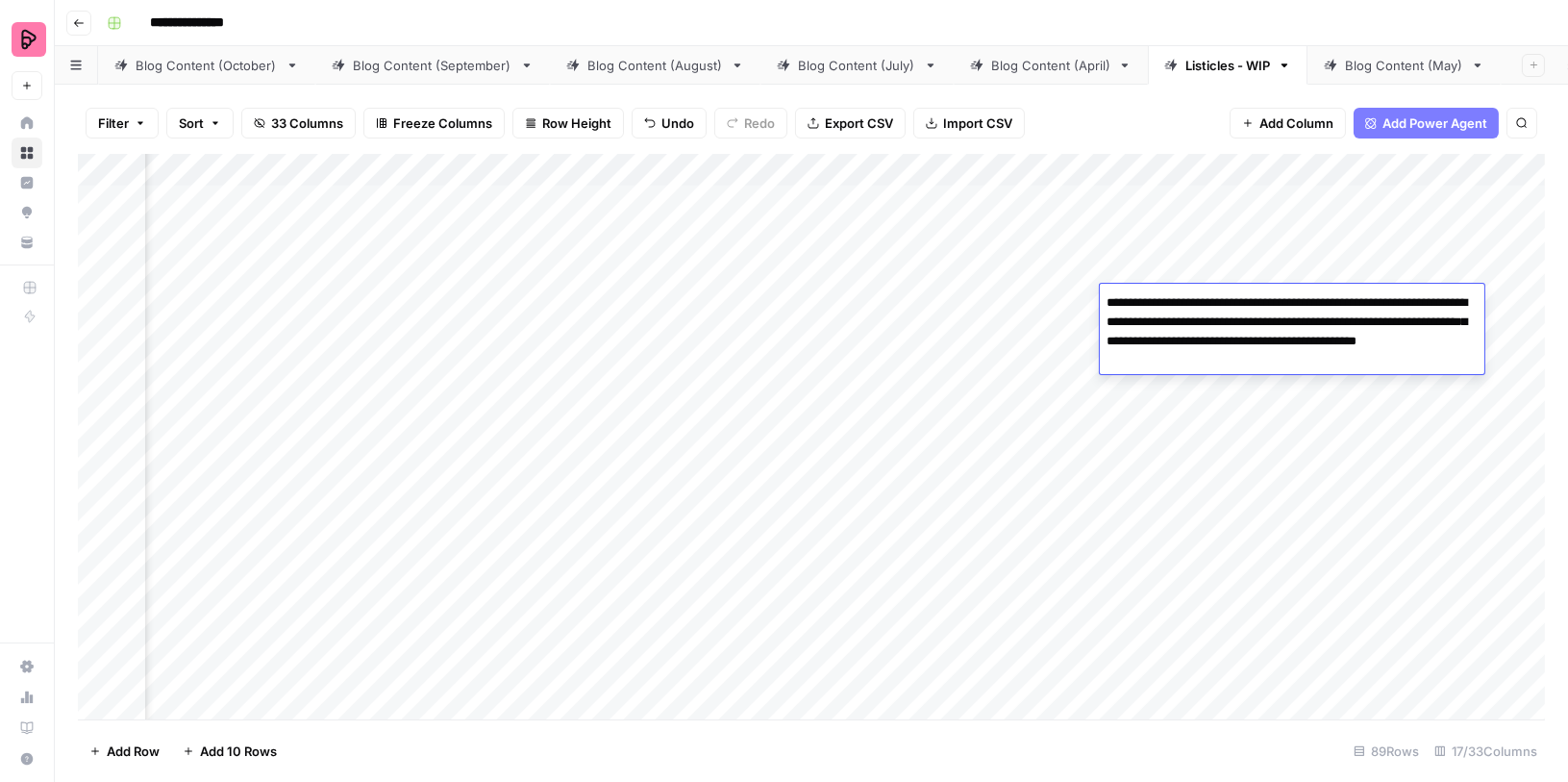
click at [1184, 425] on div "Add Column" at bounding box center [811, 437] width 1467 height 567
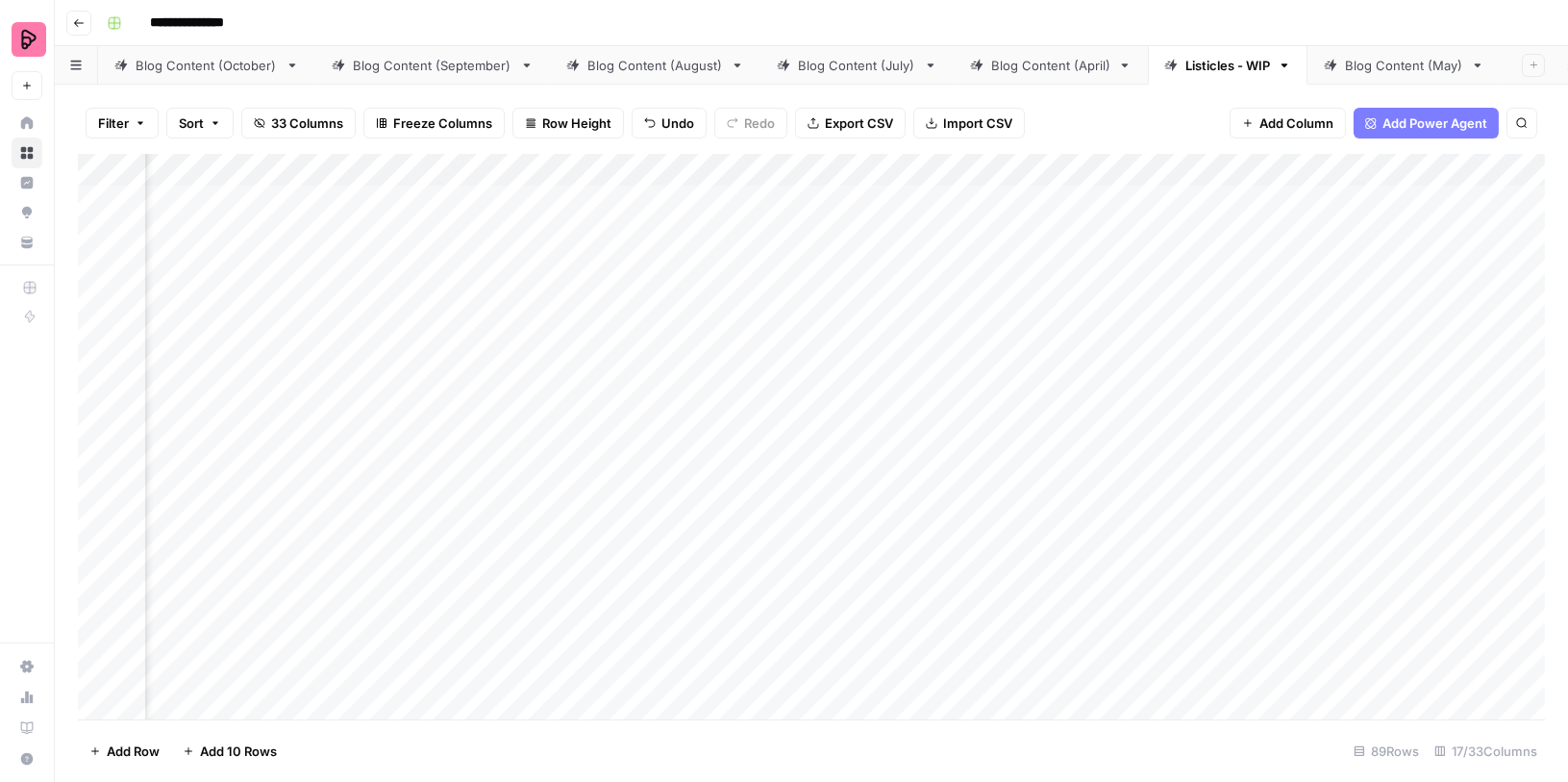
scroll to position [0, 447]
click at [1411, 59] on div "Comparisons" at bounding box center [1449, 65] width 80 height 20
click at [1063, 201] on div "Add Column" at bounding box center [811, 437] width 1467 height 567
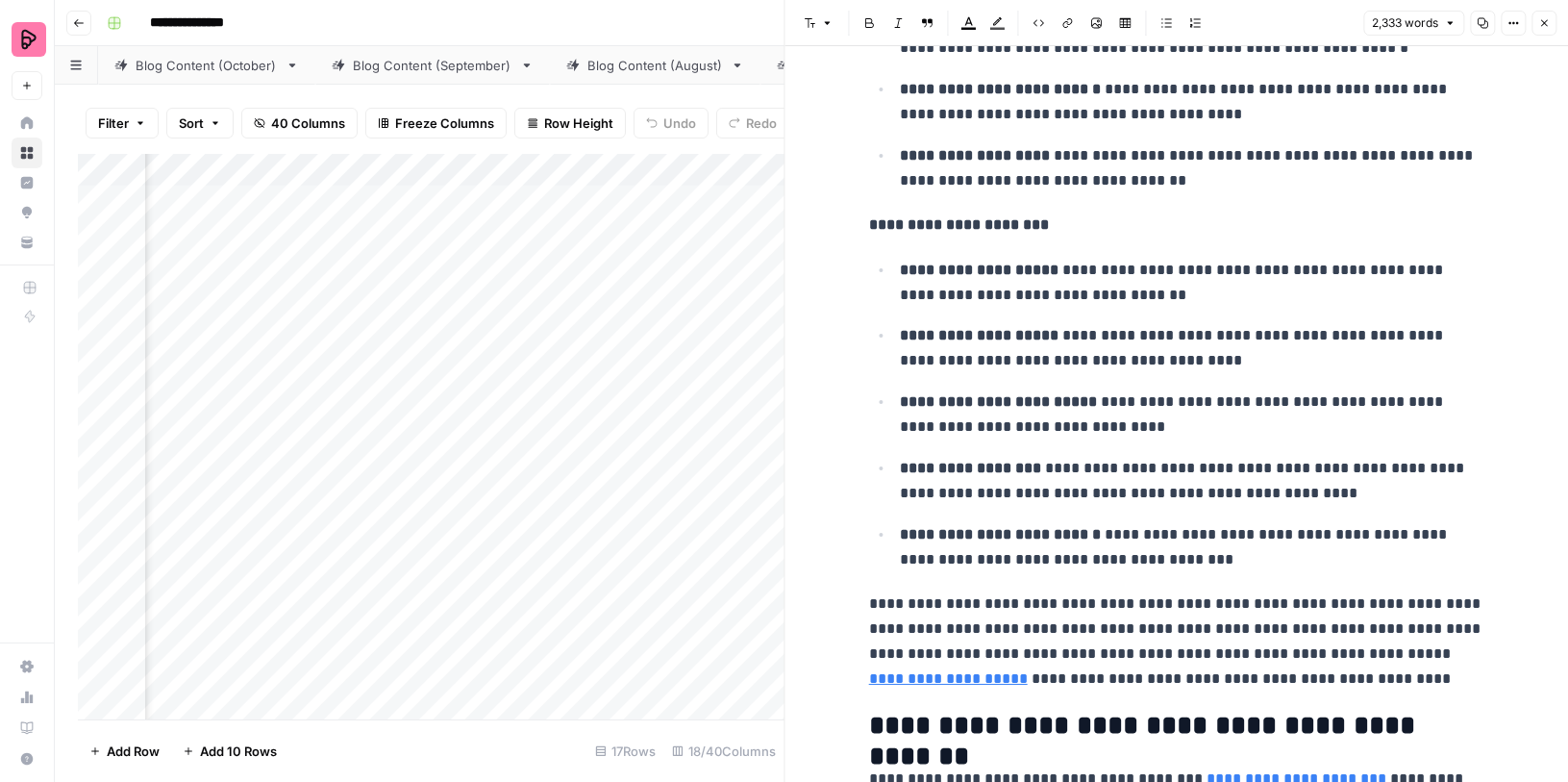
scroll to position [7479, 0]
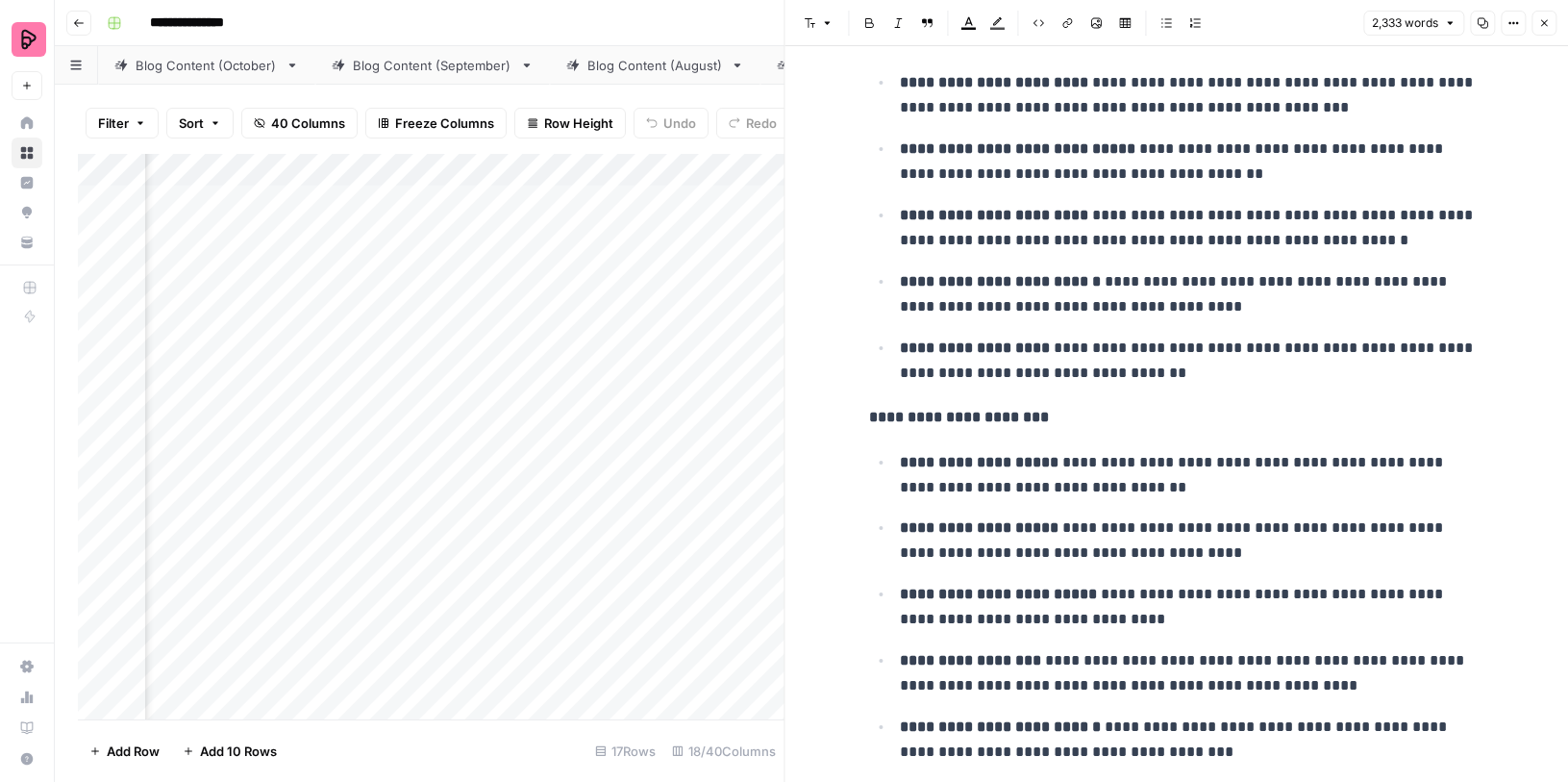
click at [1540, 23] on icon "button" at bounding box center [1544, 23] width 12 height 12
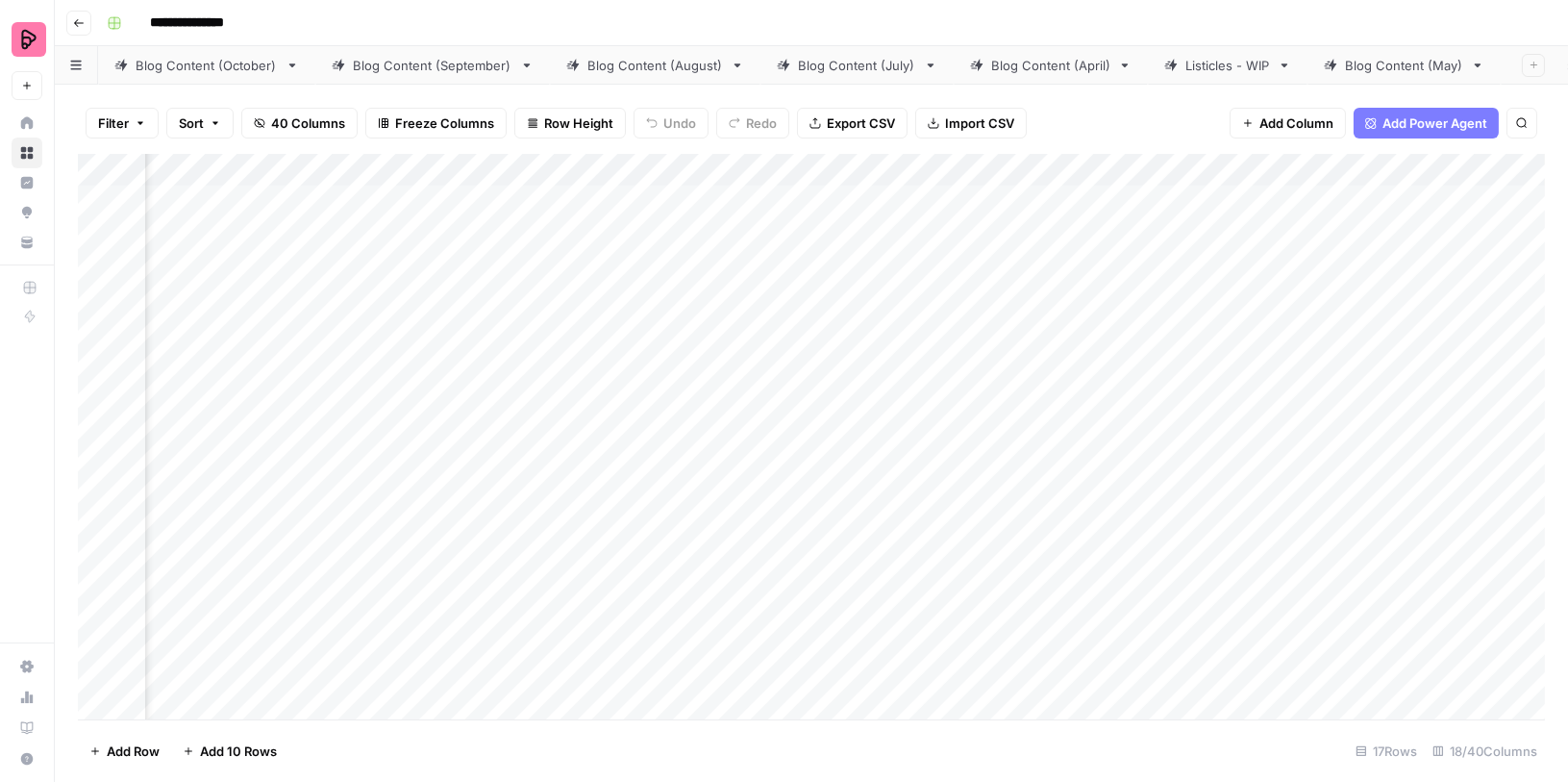
scroll to position [0, 1088]
click at [593, 201] on div "Add Column" at bounding box center [811, 437] width 1467 height 567
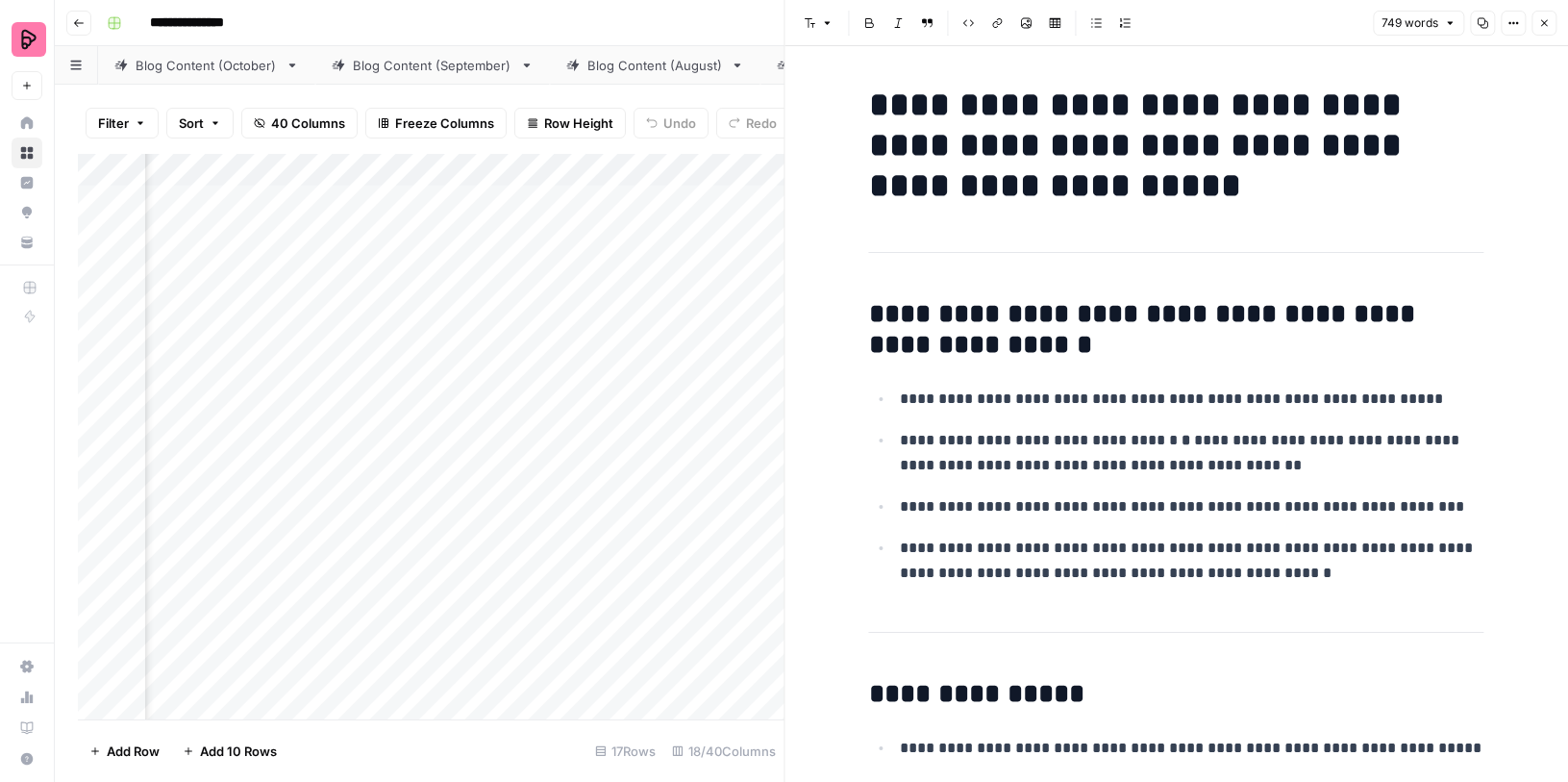
scroll to position [12, 0]
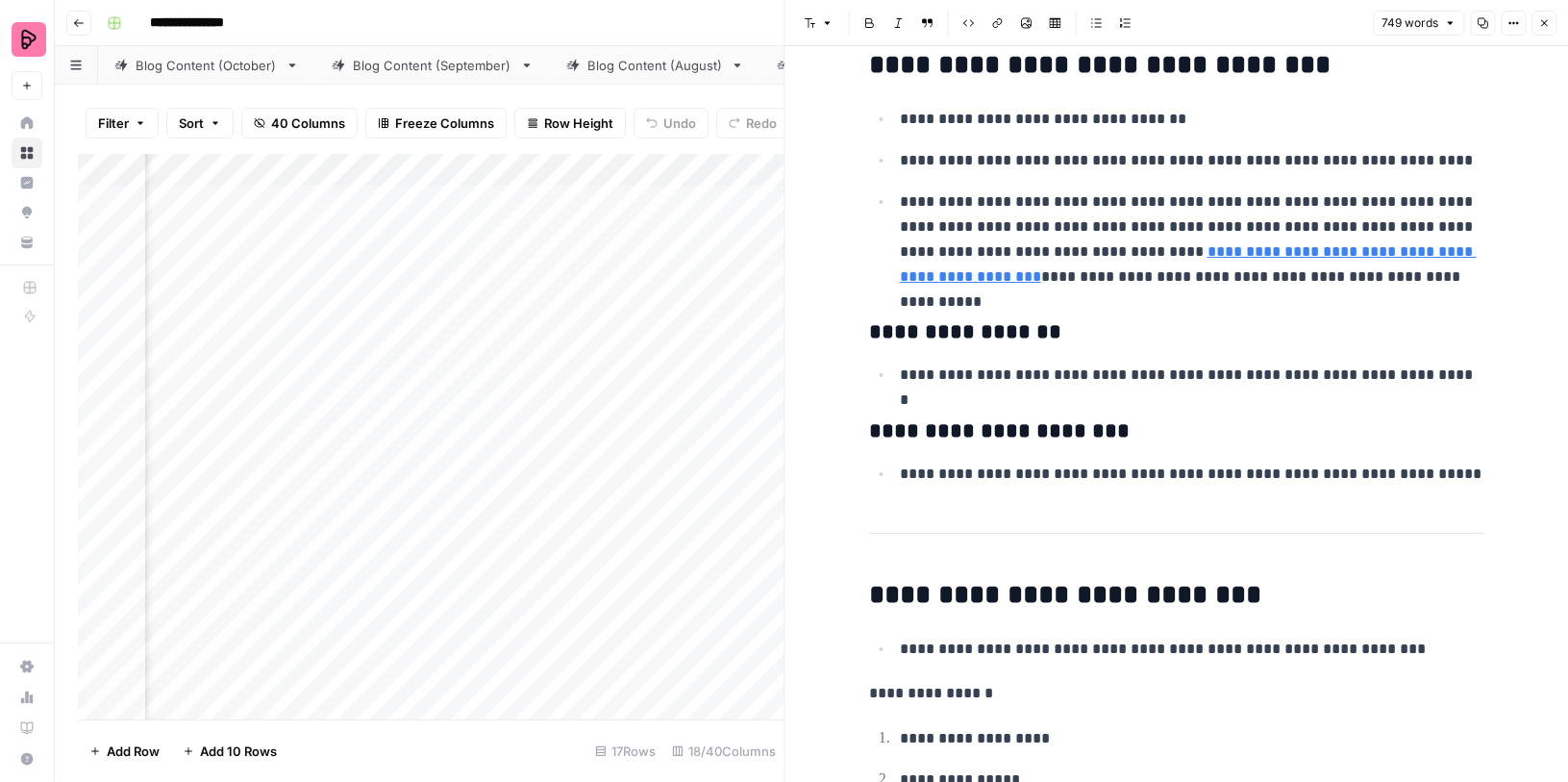
scroll to position [3020, 0]
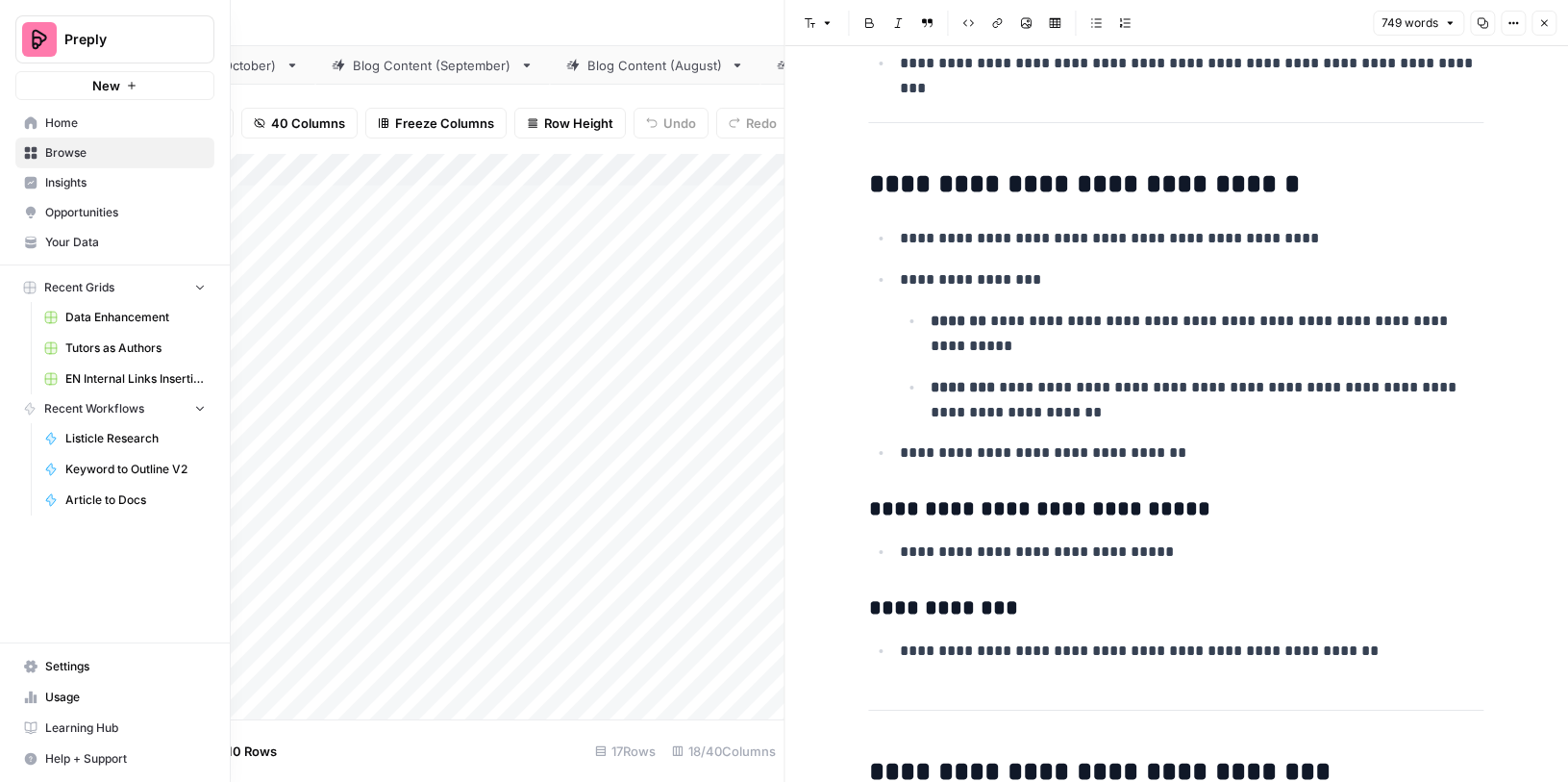
click at [82, 235] on span "Your Data" at bounding box center [125, 243] width 161 height 18
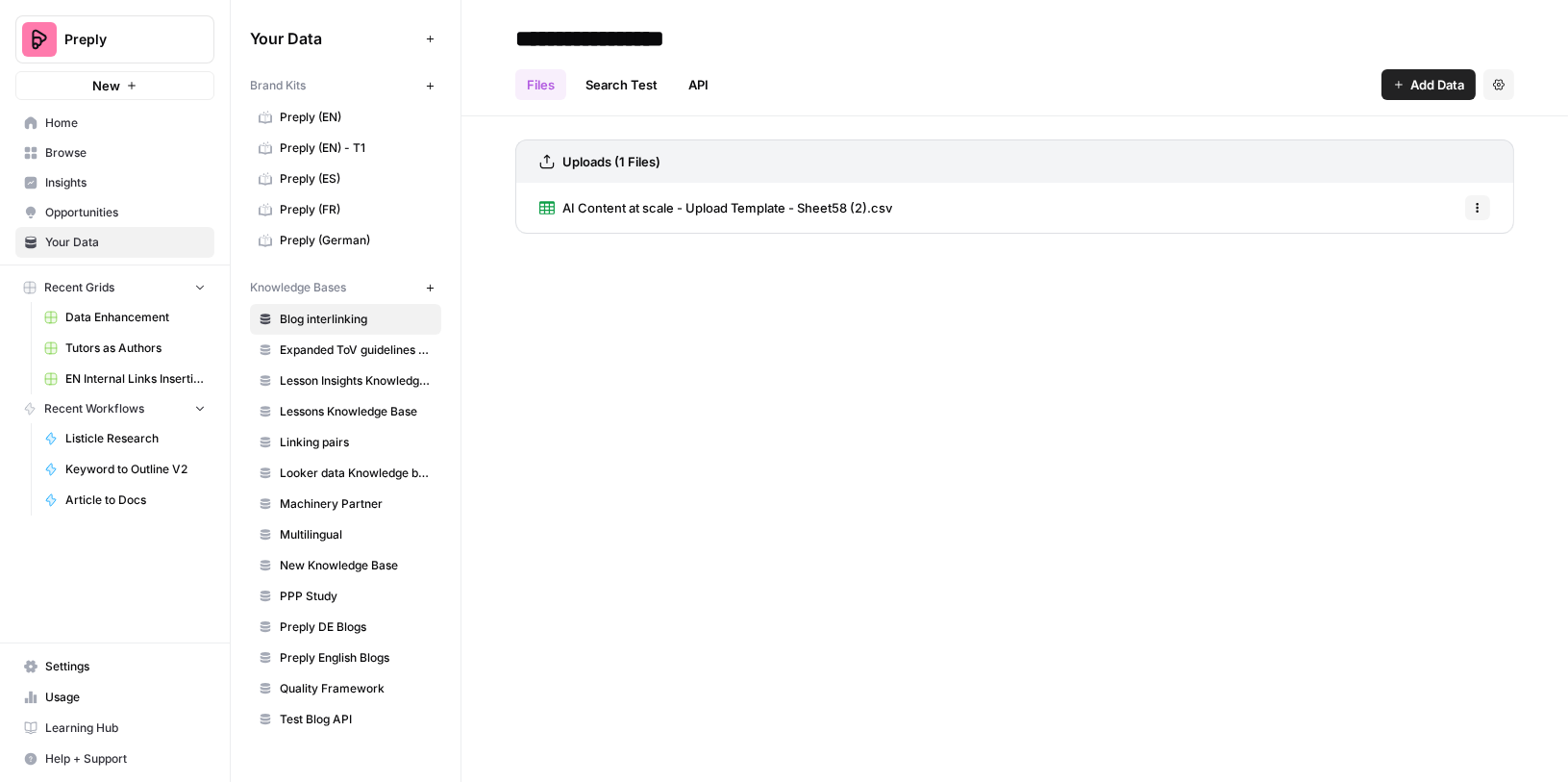
click at [348, 115] on span "Preply (EN)" at bounding box center [356, 117] width 153 height 18
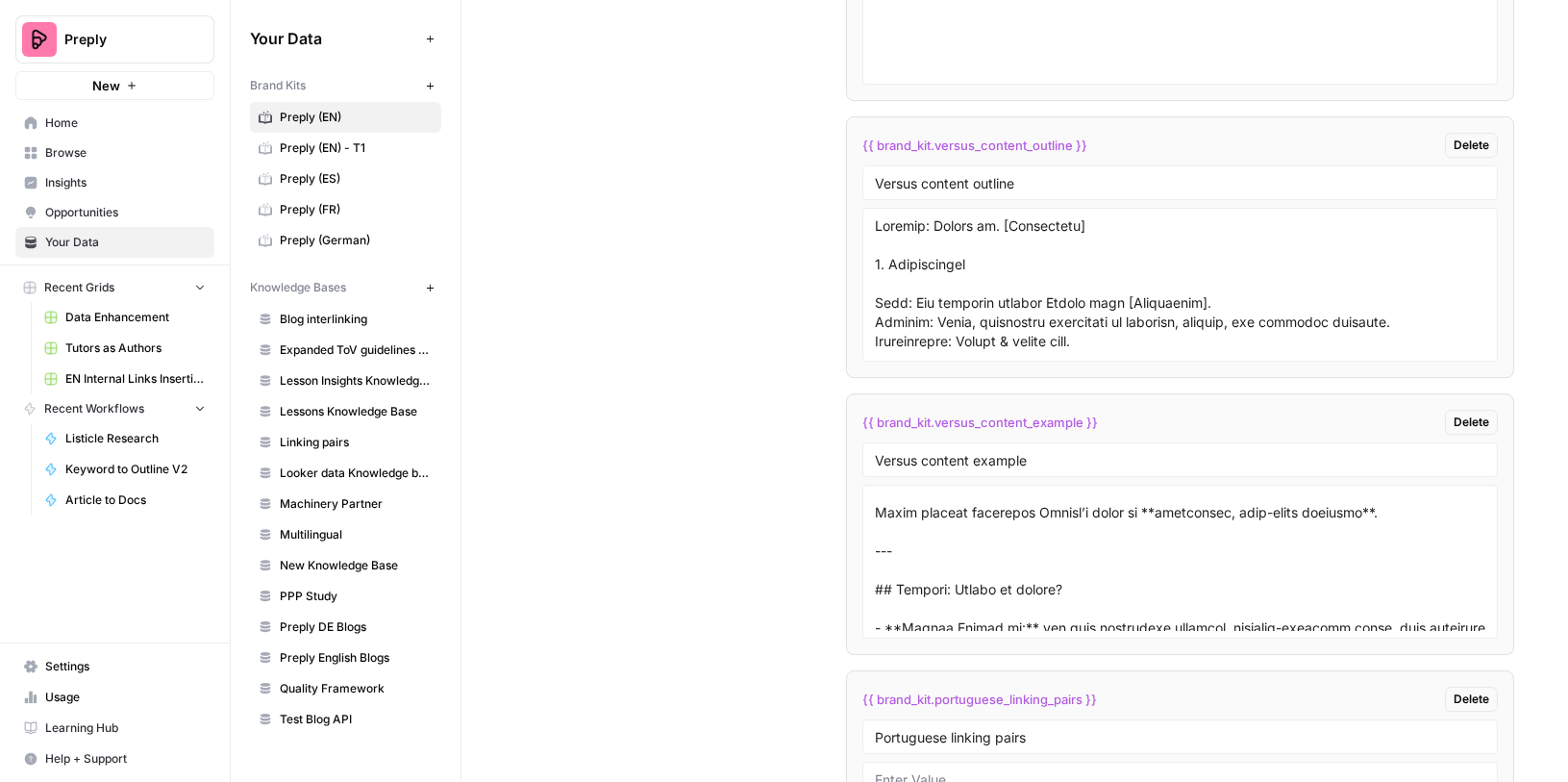
scroll to position [3297, 0]
click at [1422, 531] on textarea at bounding box center [1180, 562] width 610 height 137
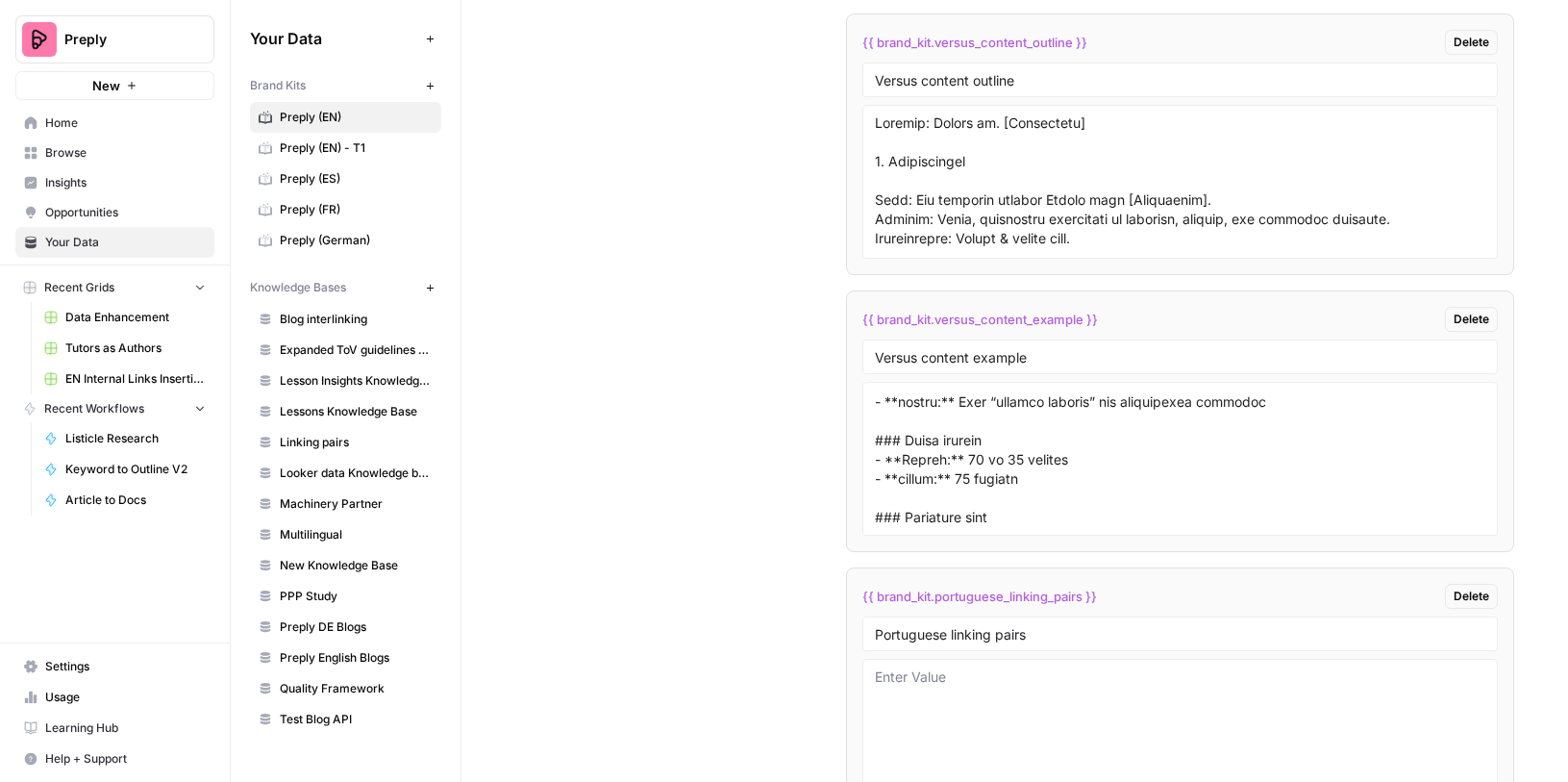
scroll to position [0, 0]
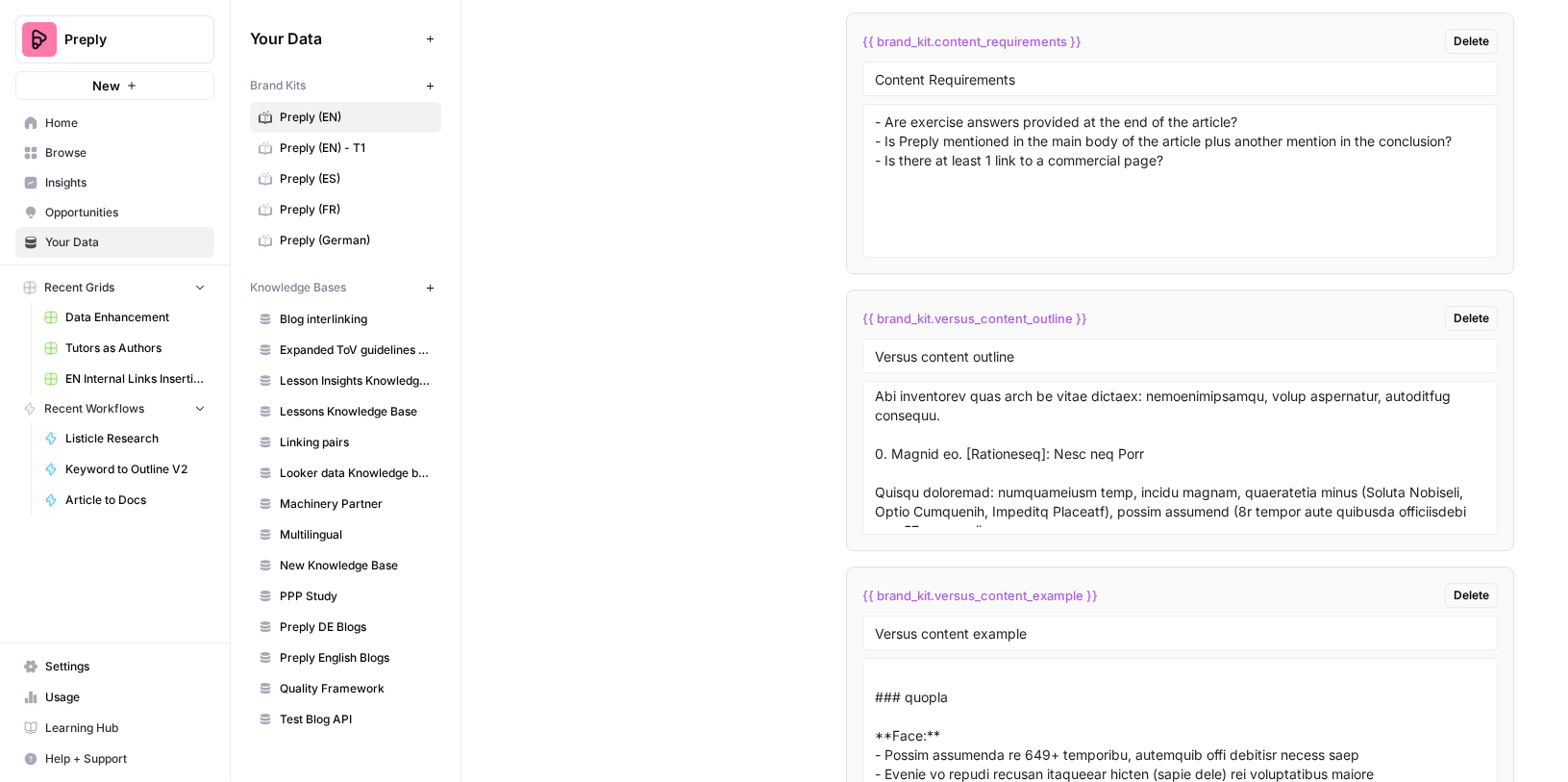
click at [91, 672] on span "Settings" at bounding box center [125, 667] width 161 height 18
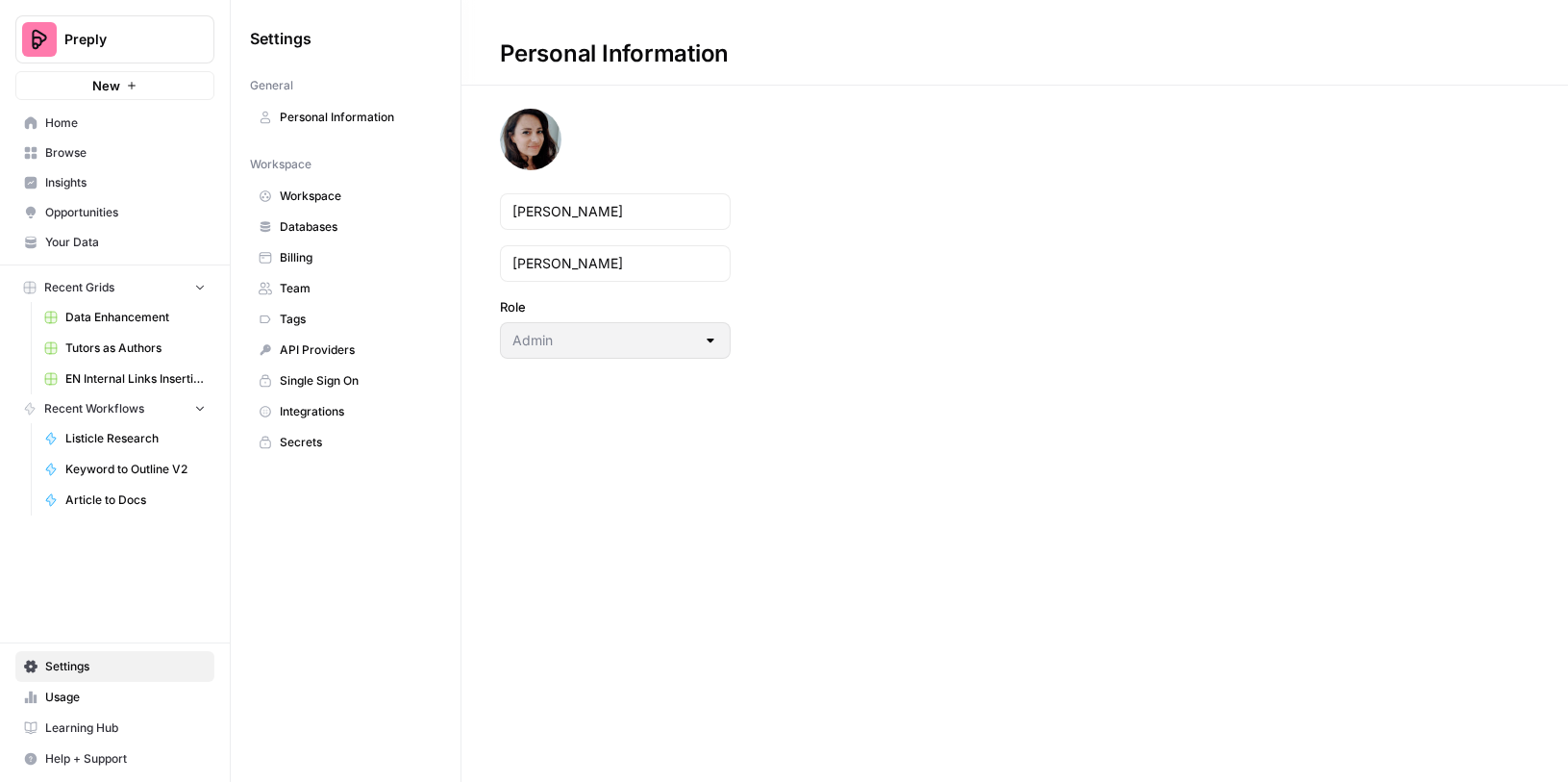
click at [348, 346] on span "API Providers" at bounding box center [356, 350] width 153 height 18
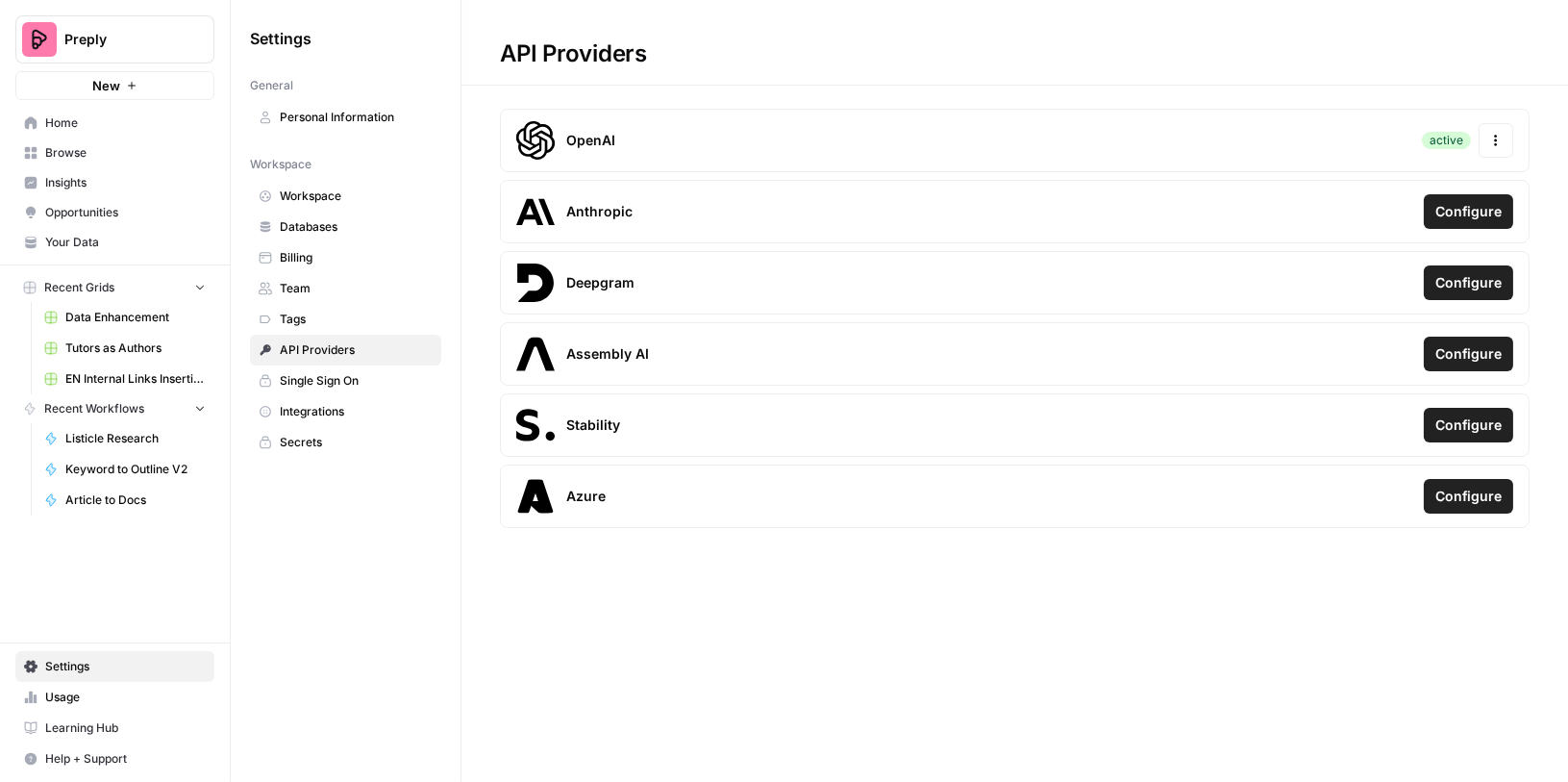
click at [302, 411] on span "Integrations" at bounding box center [356, 411] width 153 height 18
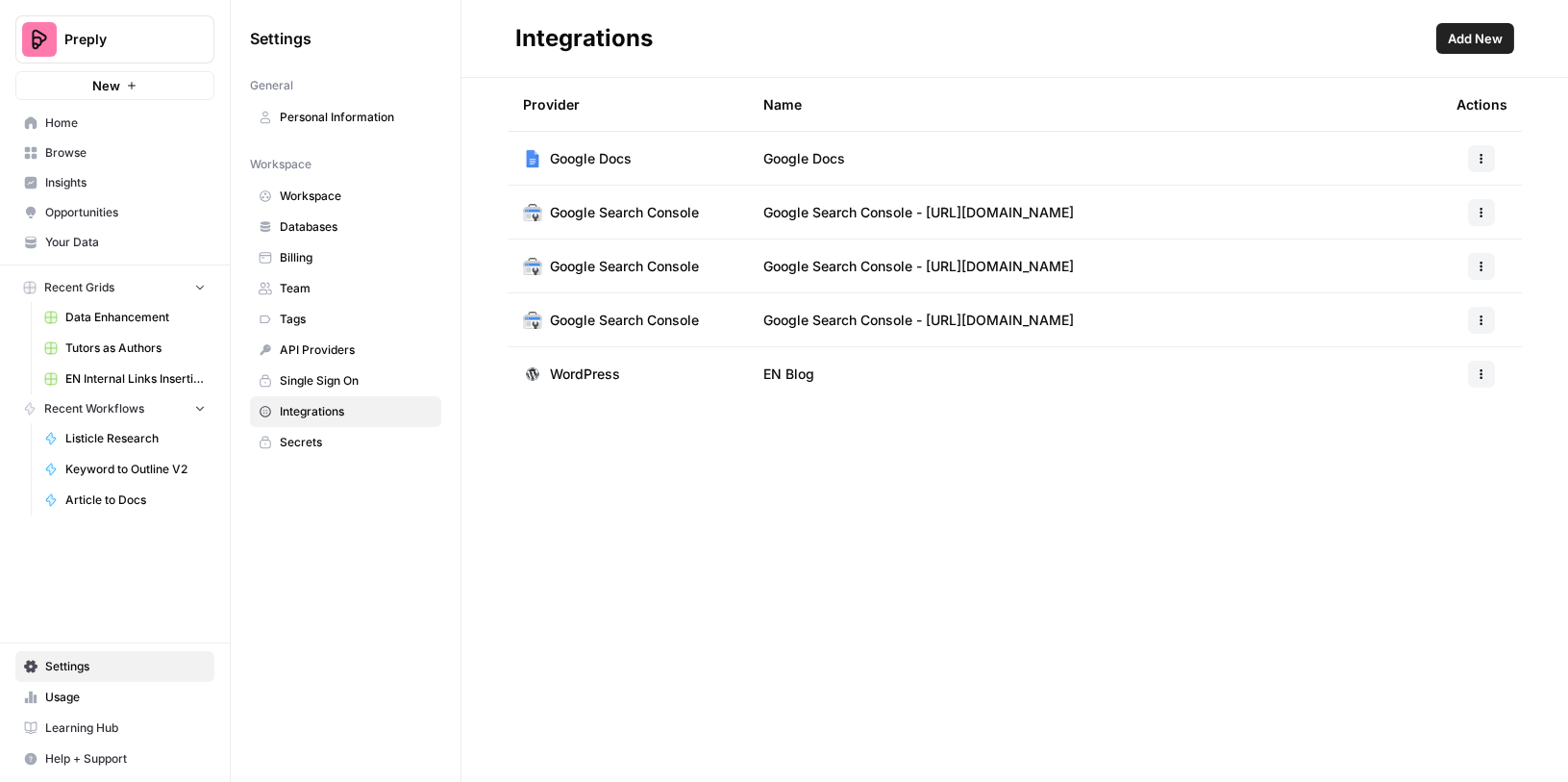
click at [1492, 371] on button "button" at bounding box center [1481, 374] width 27 height 27
click at [1452, 404] on button "Edit" at bounding box center [1433, 417] width 106 height 27
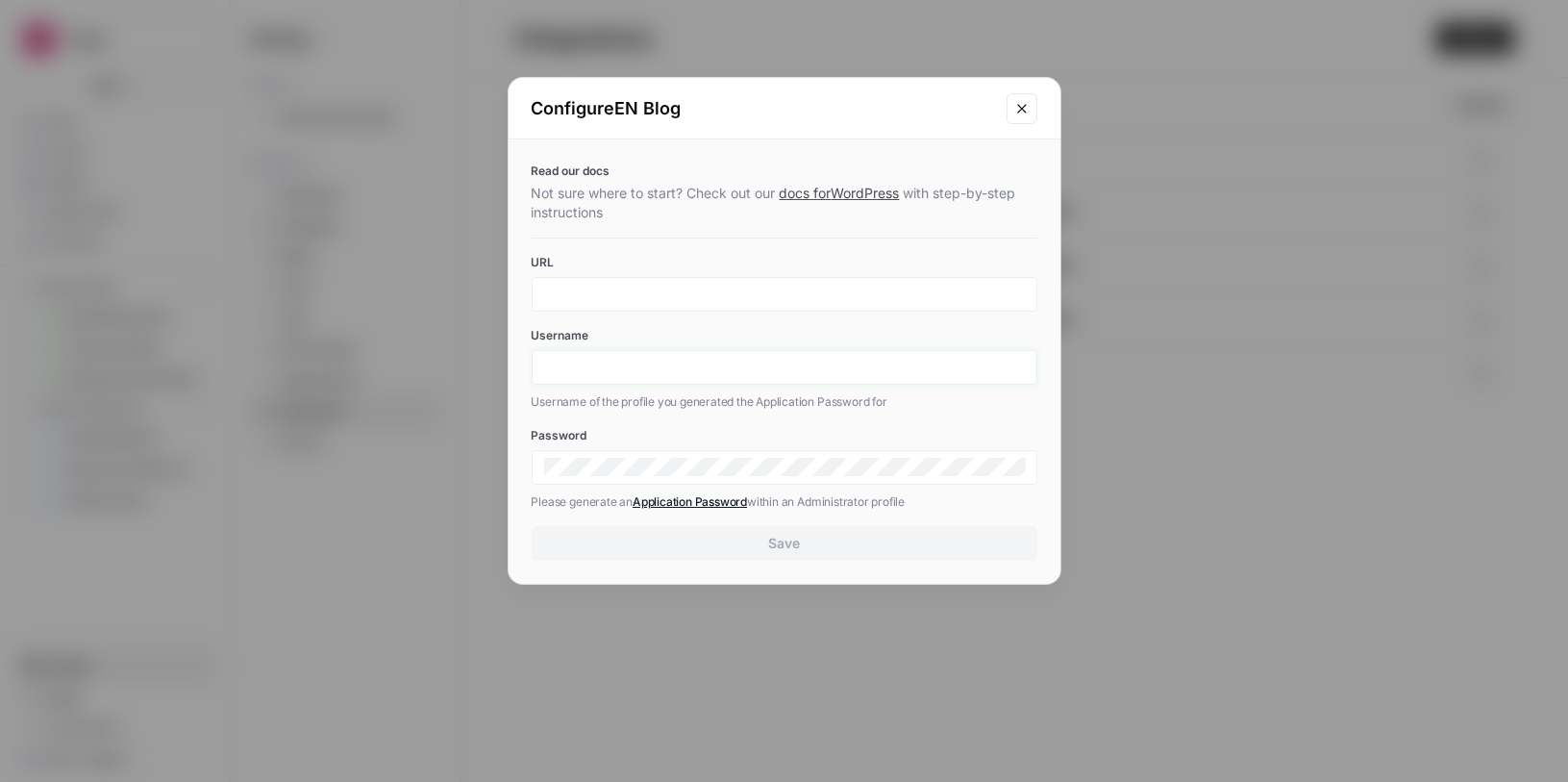
type input "Anna Dobson"
click at [714, 366] on input "Anna Dobson" at bounding box center [784, 368] width 480 height 18
click at [1028, 105] on icon "Close modal" at bounding box center [1022, 109] width 16 height 16
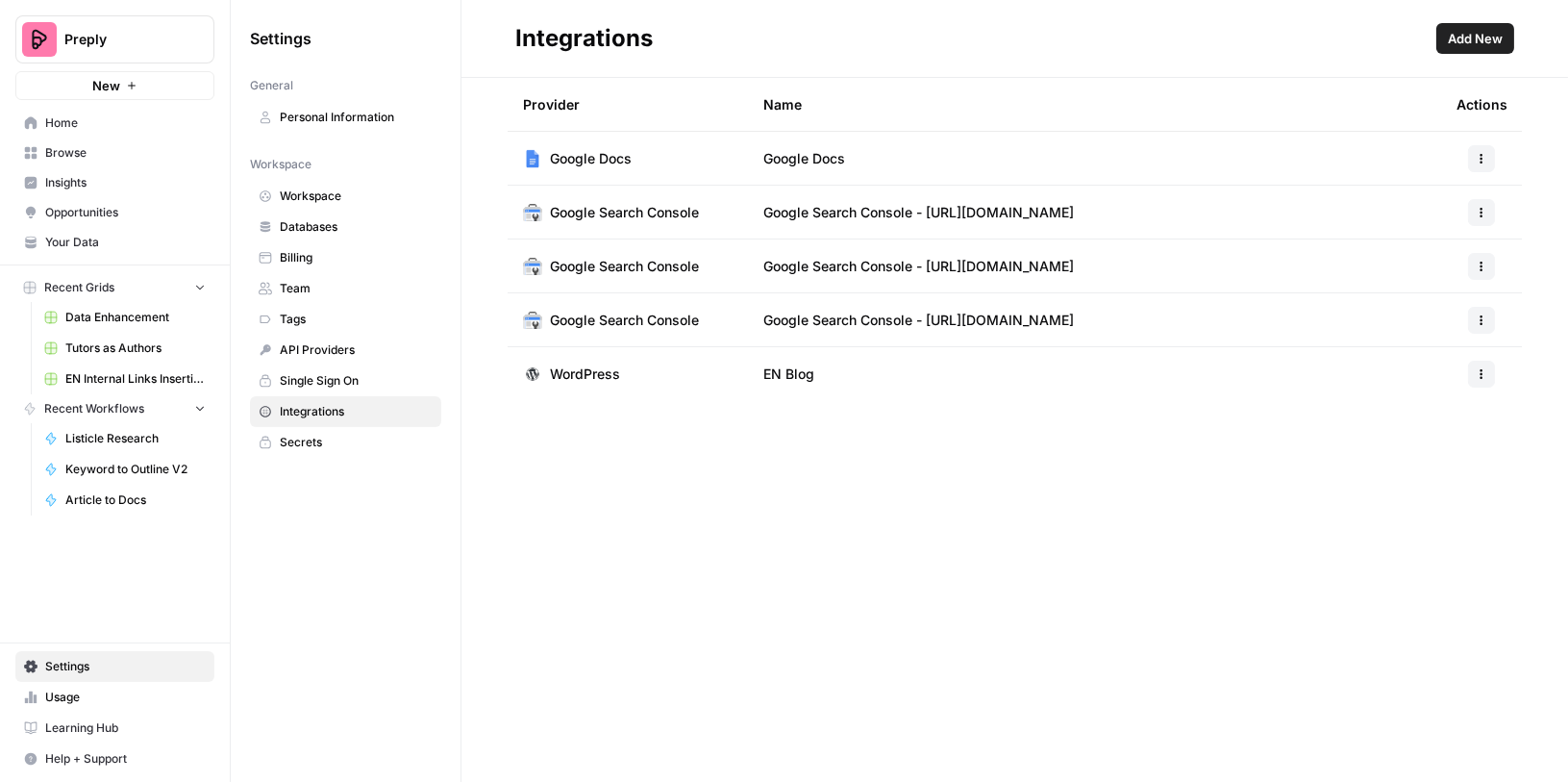
click at [81, 150] on span "Browse" at bounding box center [125, 153] width 161 height 18
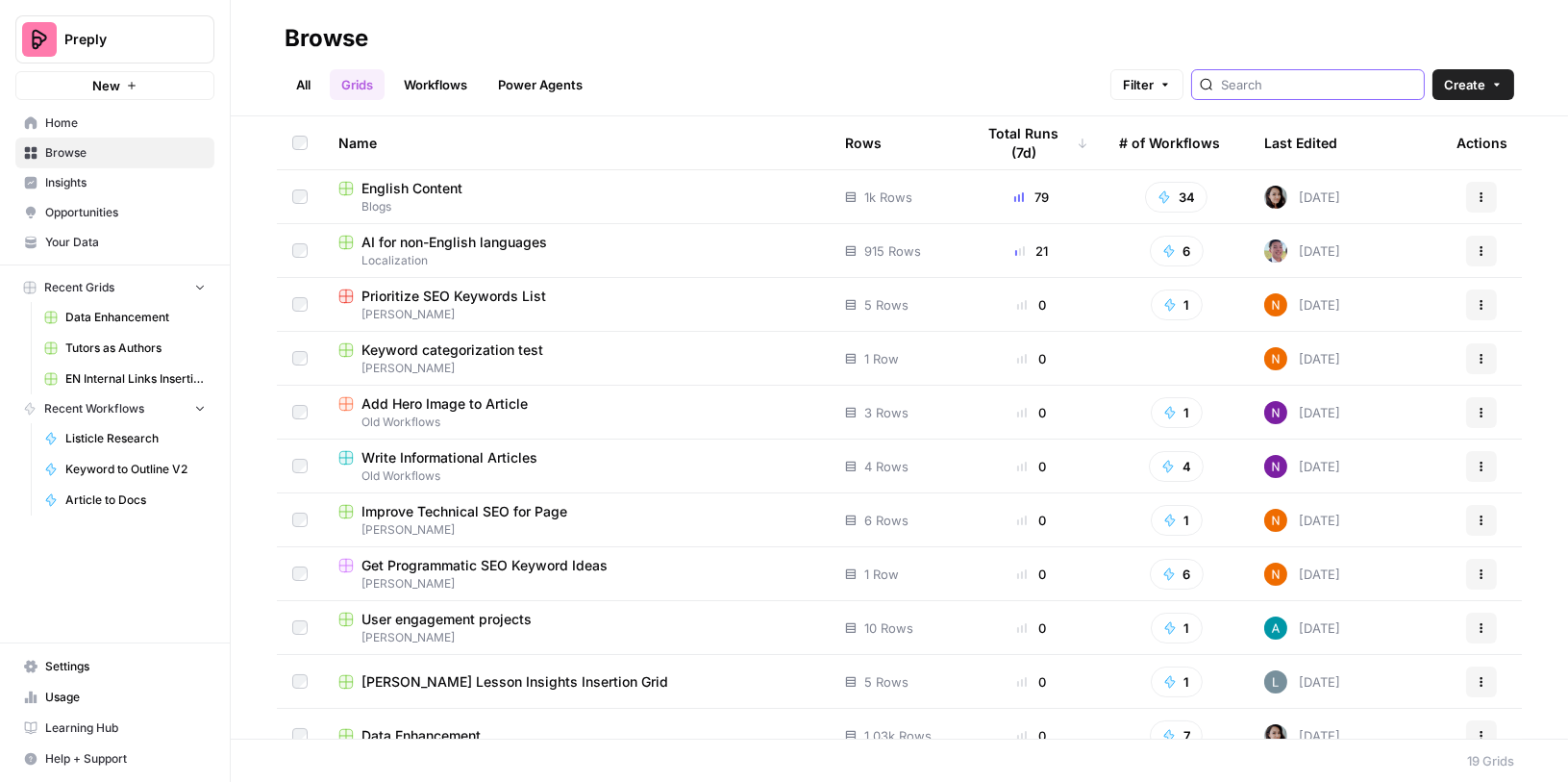
click at [1318, 92] on input "search" at bounding box center [1319, 85] width 195 height 20
type input "wordpress"
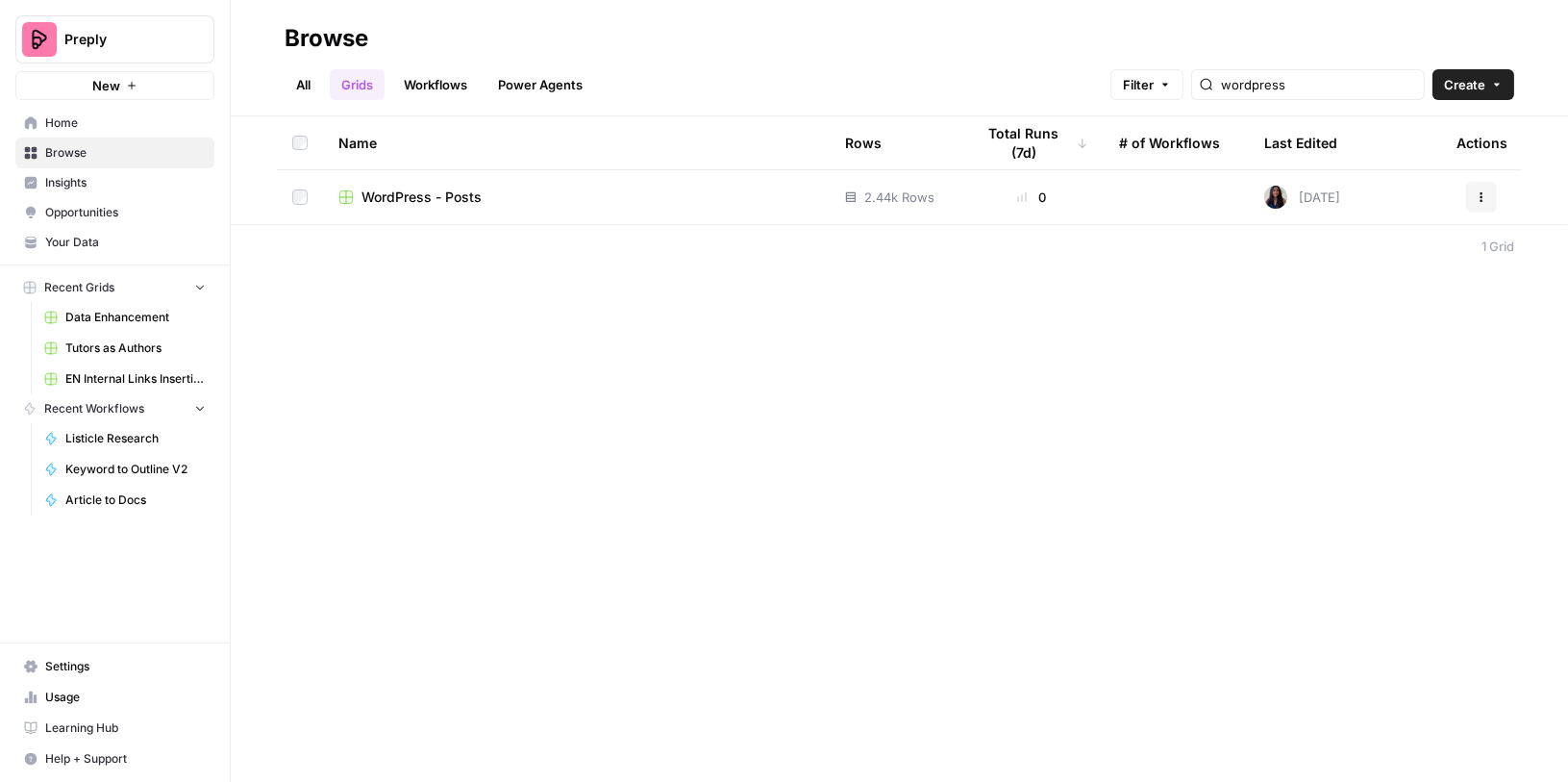
click at [605, 193] on div "WordPress - Posts" at bounding box center [576, 197] width 476 height 20
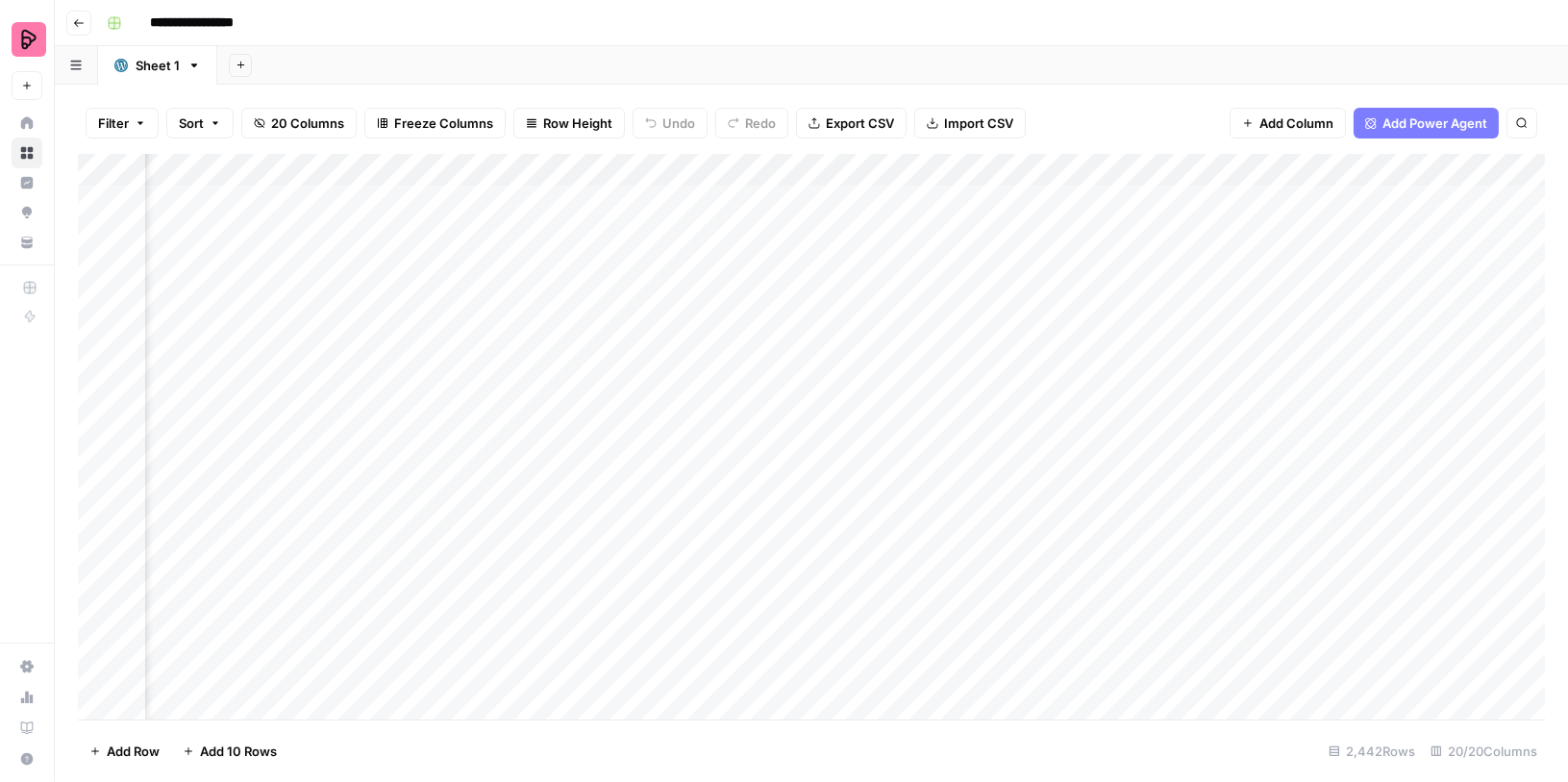
scroll to position [0, 522]
click at [809, 119] on icon "button" at bounding box center [815, 123] width 12 height 12
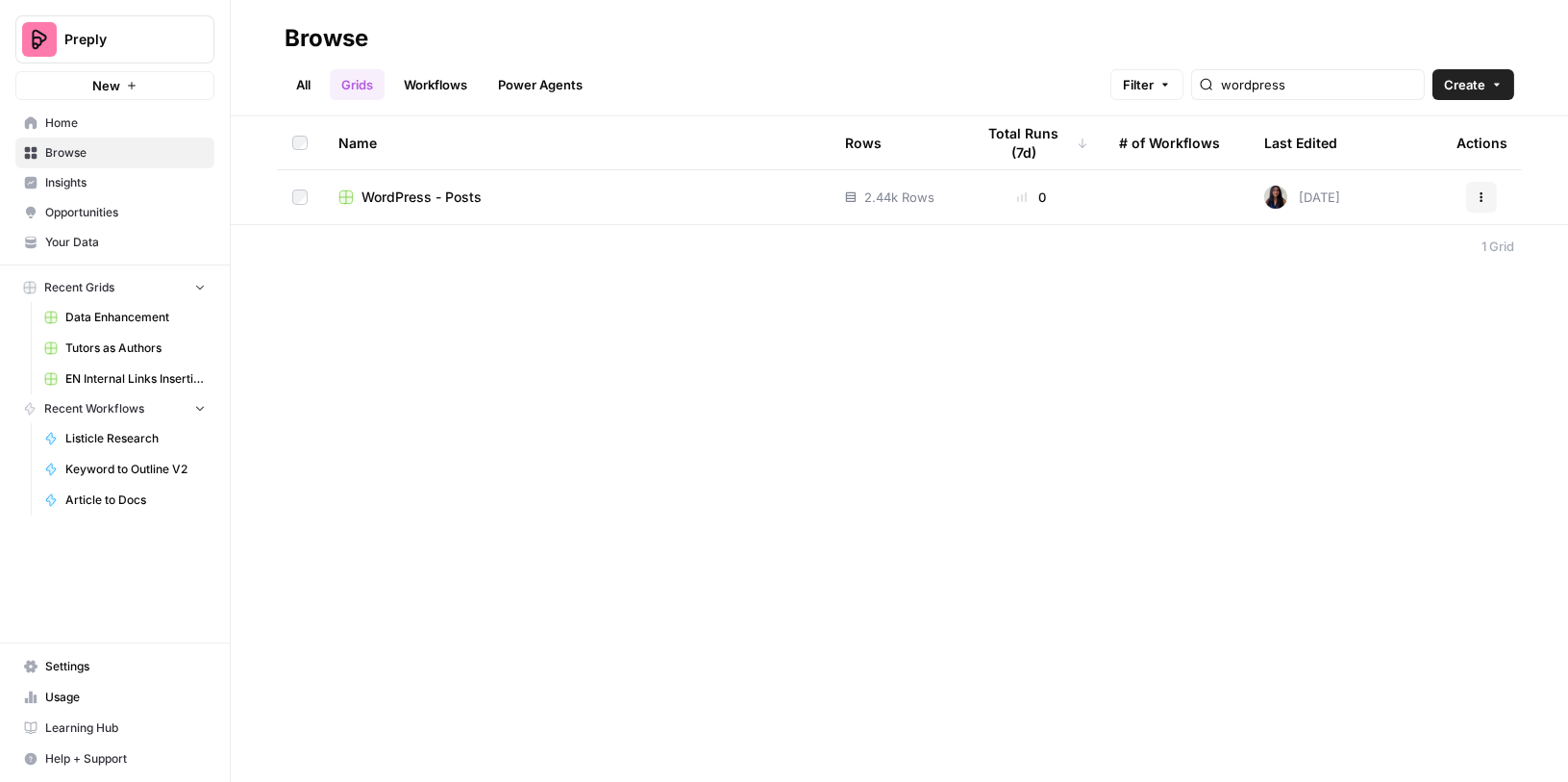
click at [459, 171] on td "WordPress - Posts" at bounding box center [576, 197] width 507 height 54
click at [459, 190] on span "WordPress - Posts" at bounding box center [421, 197] width 120 height 20
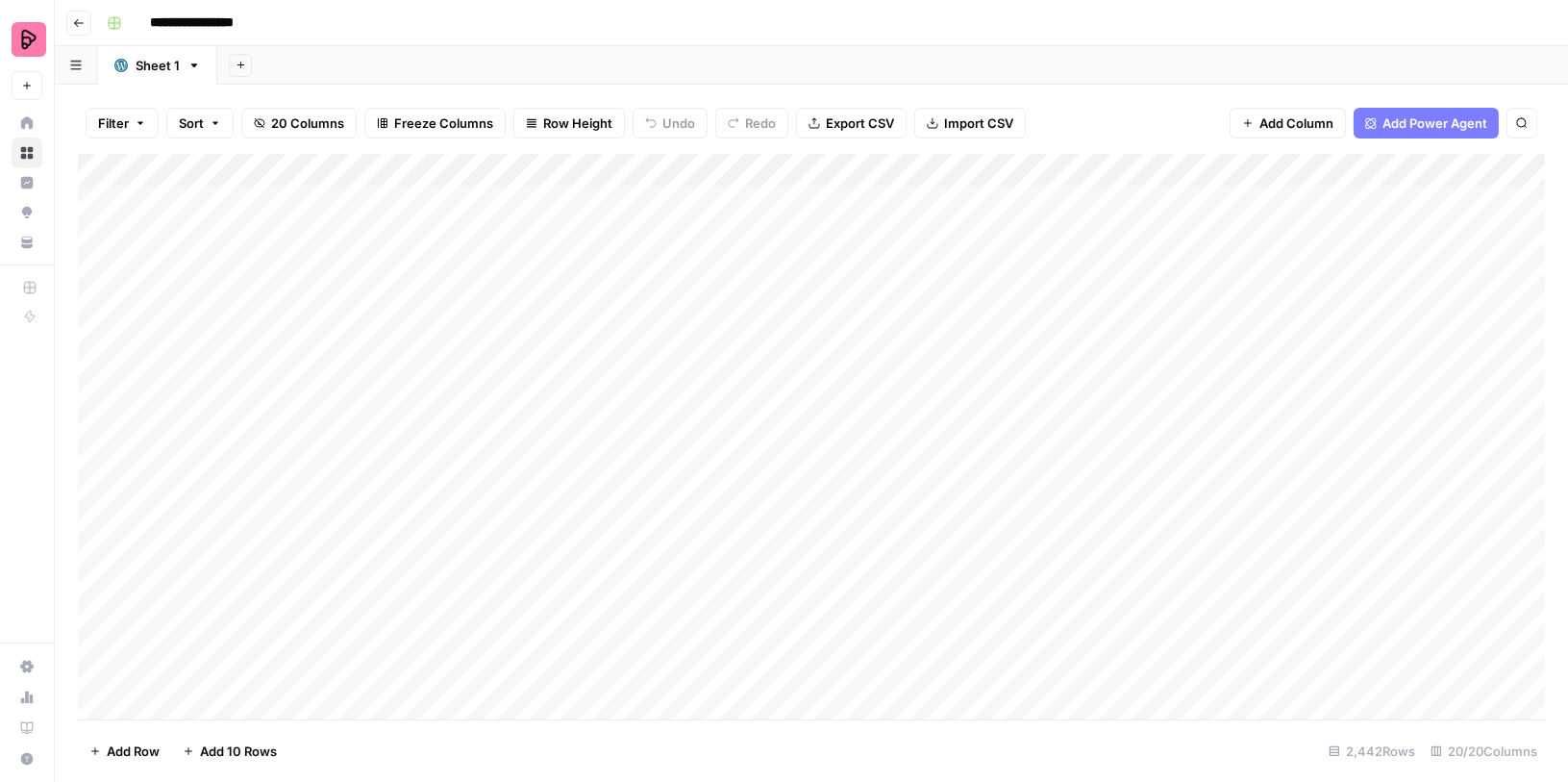
click at [103, 201] on div "Add Column" at bounding box center [811, 437] width 1467 height 567
click at [102, 239] on div "Add Column" at bounding box center [811, 437] width 1467 height 567
click at [104, 271] on div "Add Column" at bounding box center [811, 437] width 1467 height 567
click at [102, 310] on div "Add Column" at bounding box center [811, 437] width 1467 height 567
click at [99, 298] on div "Add Column" at bounding box center [811, 437] width 1467 height 567
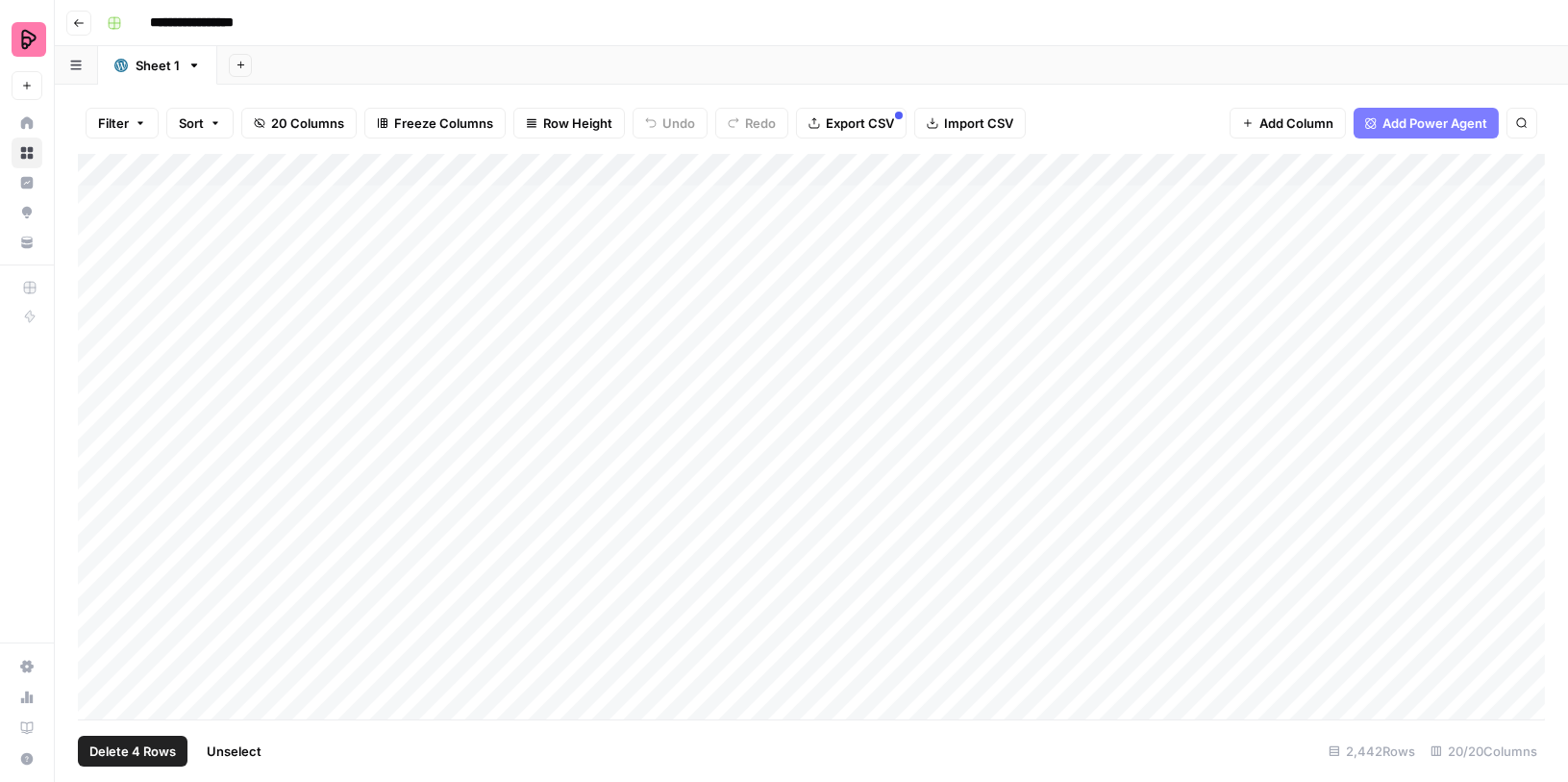
click at [99, 322] on div "Add Column" at bounding box center [811, 437] width 1467 height 567
click at [856, 118] on span "Export CSV" at bounding box center [860, 123] width 68 height 20
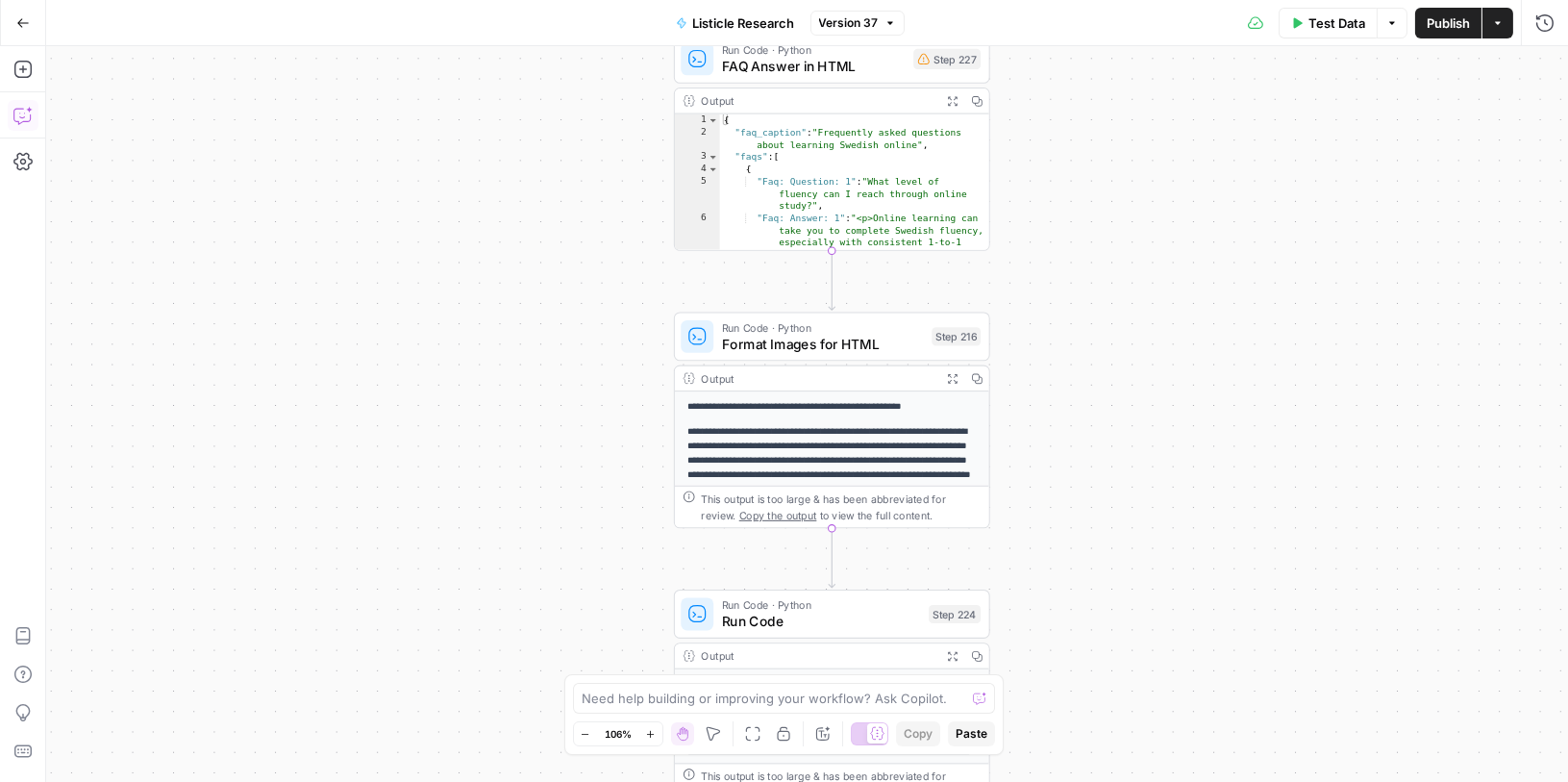
click at [15, 122] on icon "button" at bounding box center [23, 116] width 19 height 20
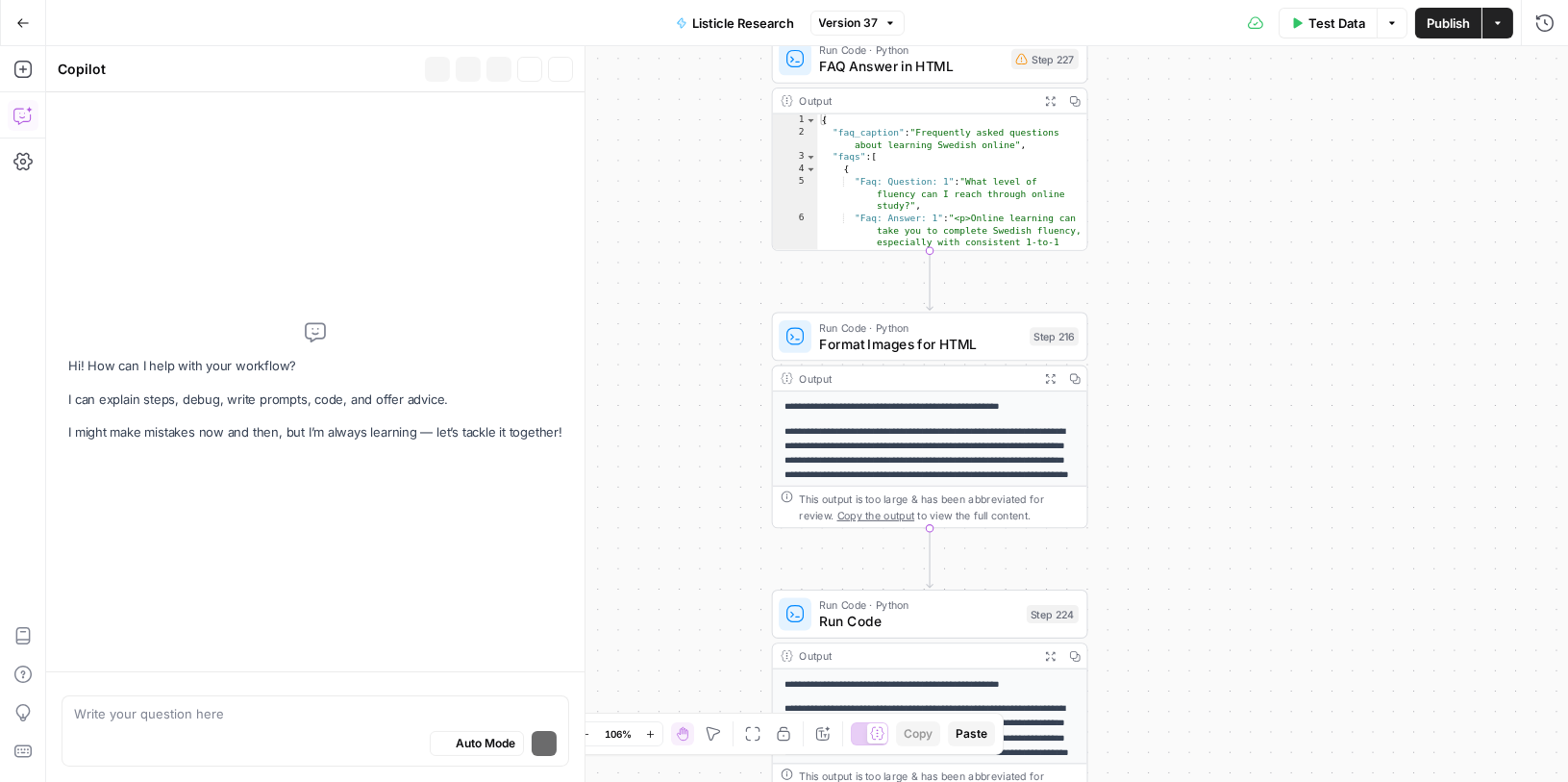
type textarea "please list steps where we talk about preply paragraph"
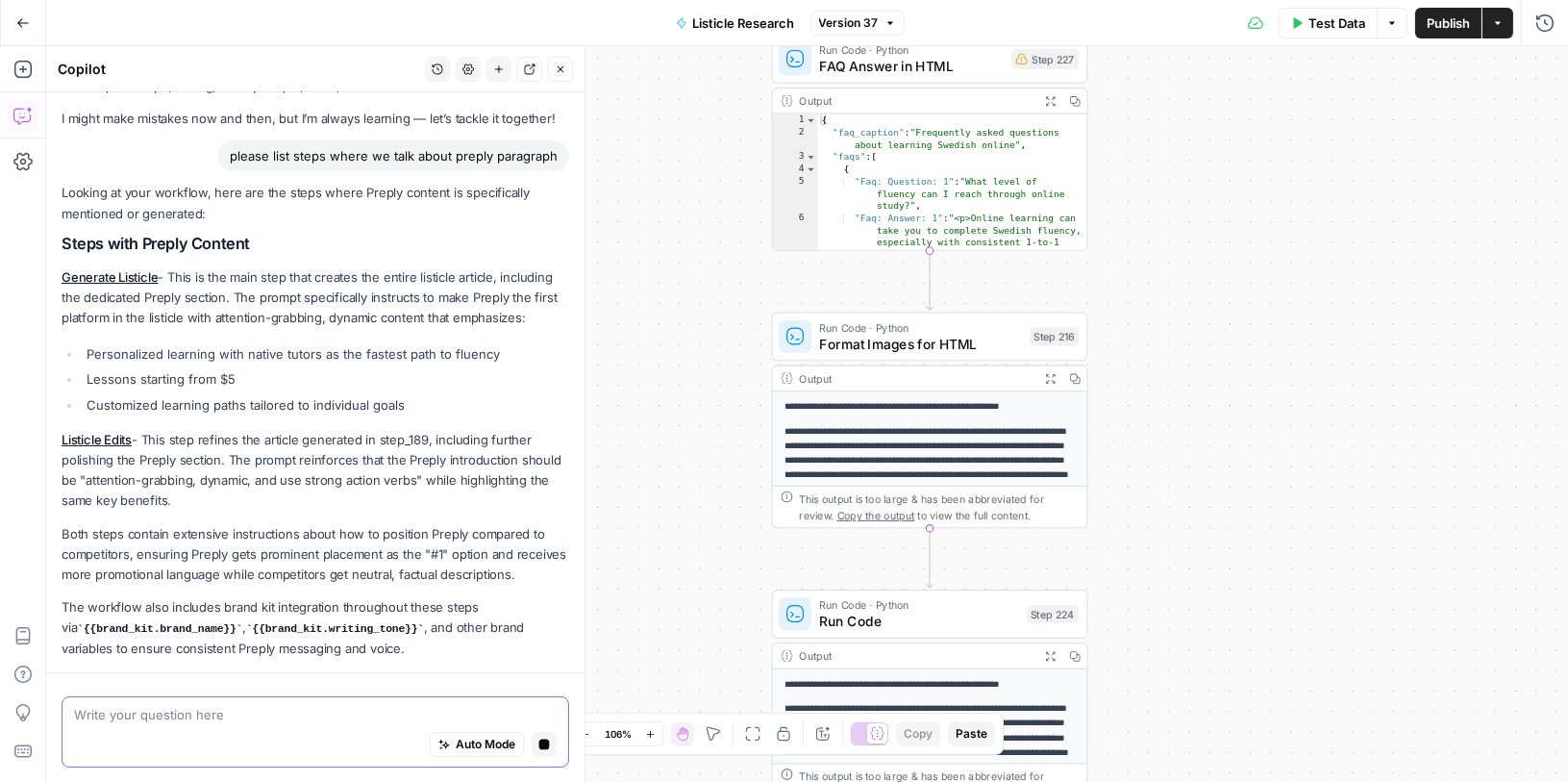
scroll to position [120, 0]
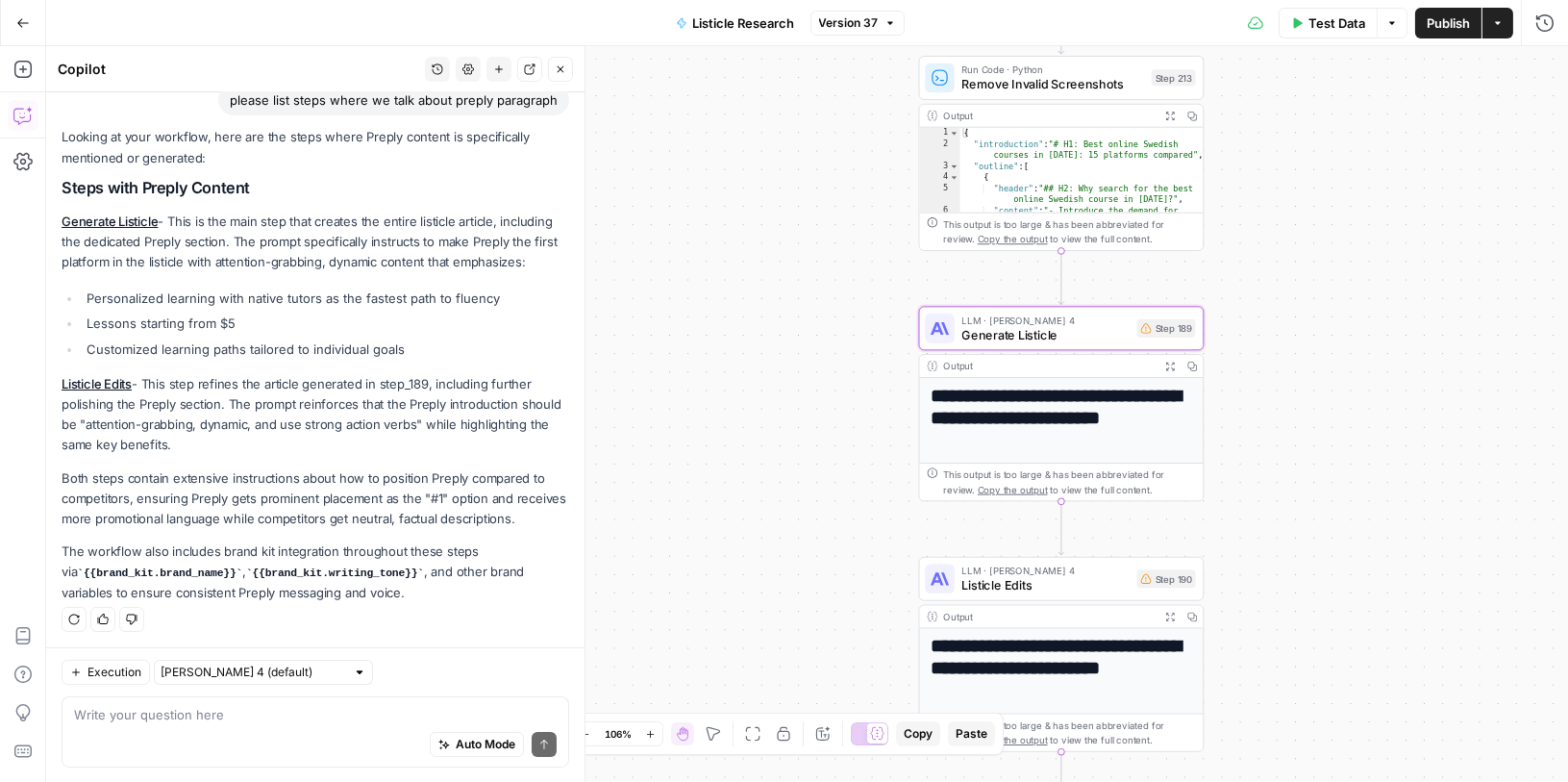
click at [133, 221] on link "Generate Listicle" at bounding box center [109, 221] width 96 height 16
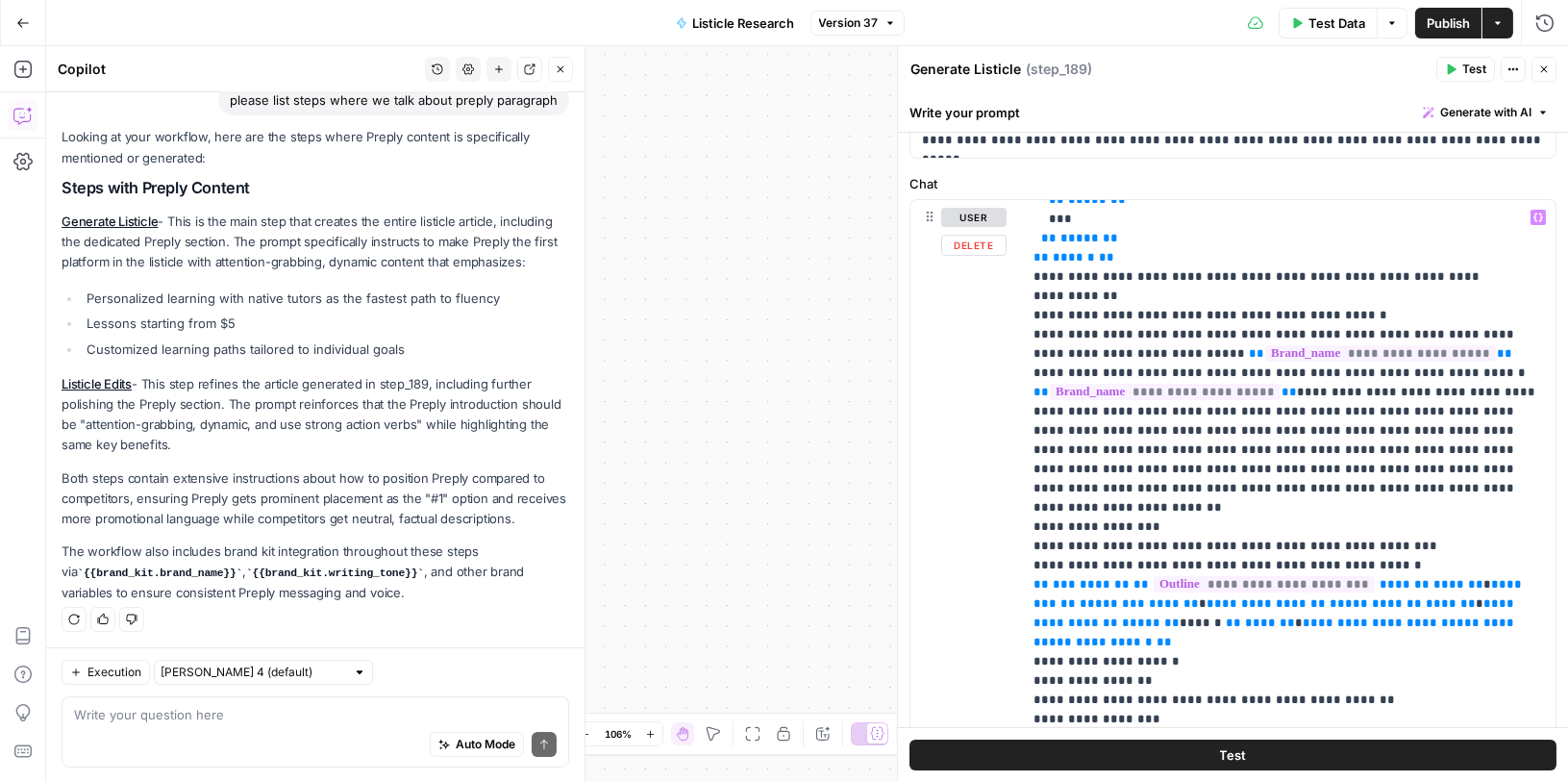
scroll to position [1024, 0]
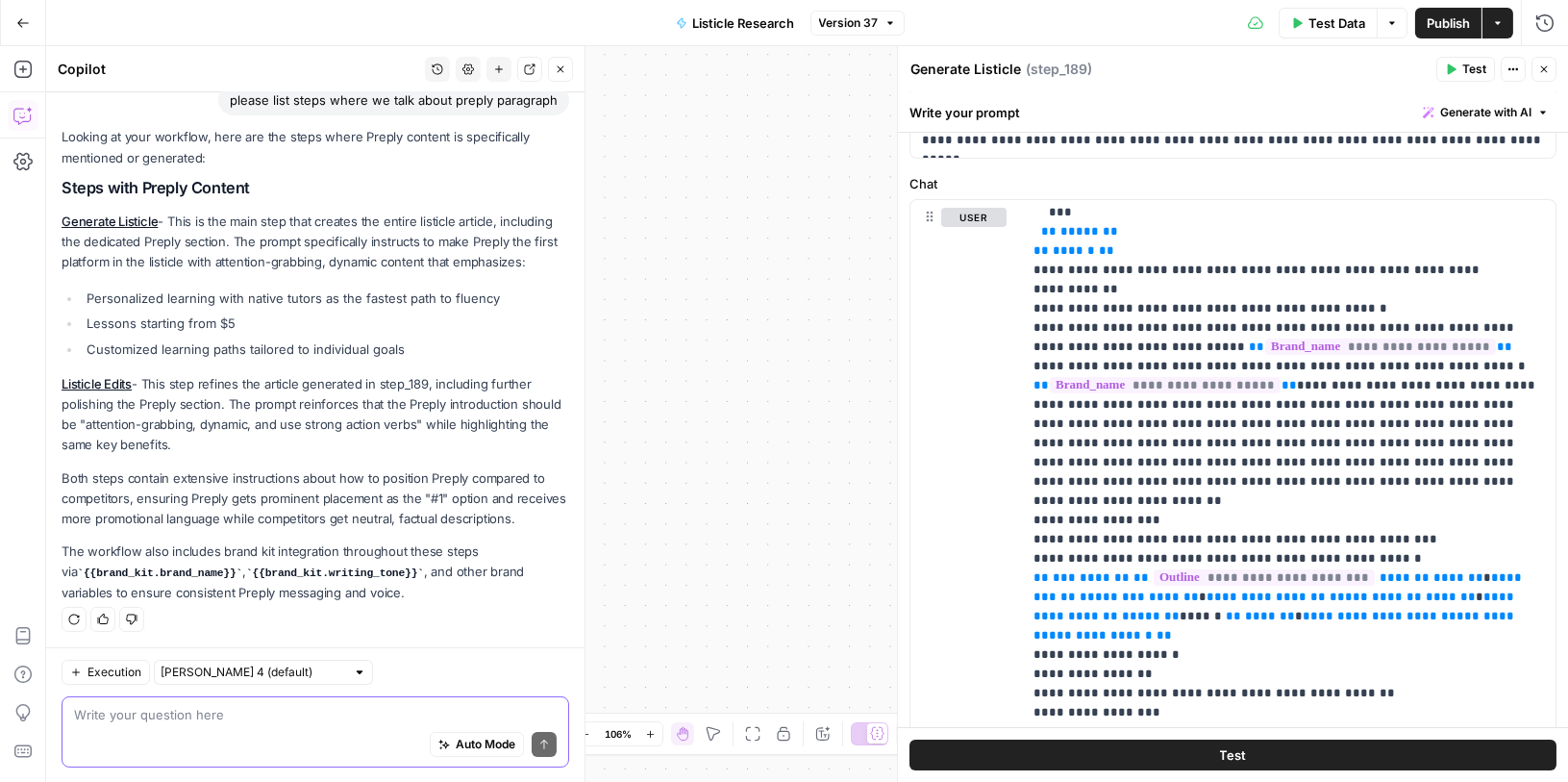
click at [352, 718] on textarea at bounding box center [315, 714] width 482 height 20
paste textarea "no please find the step where we have the rules on how to write the final parag…"
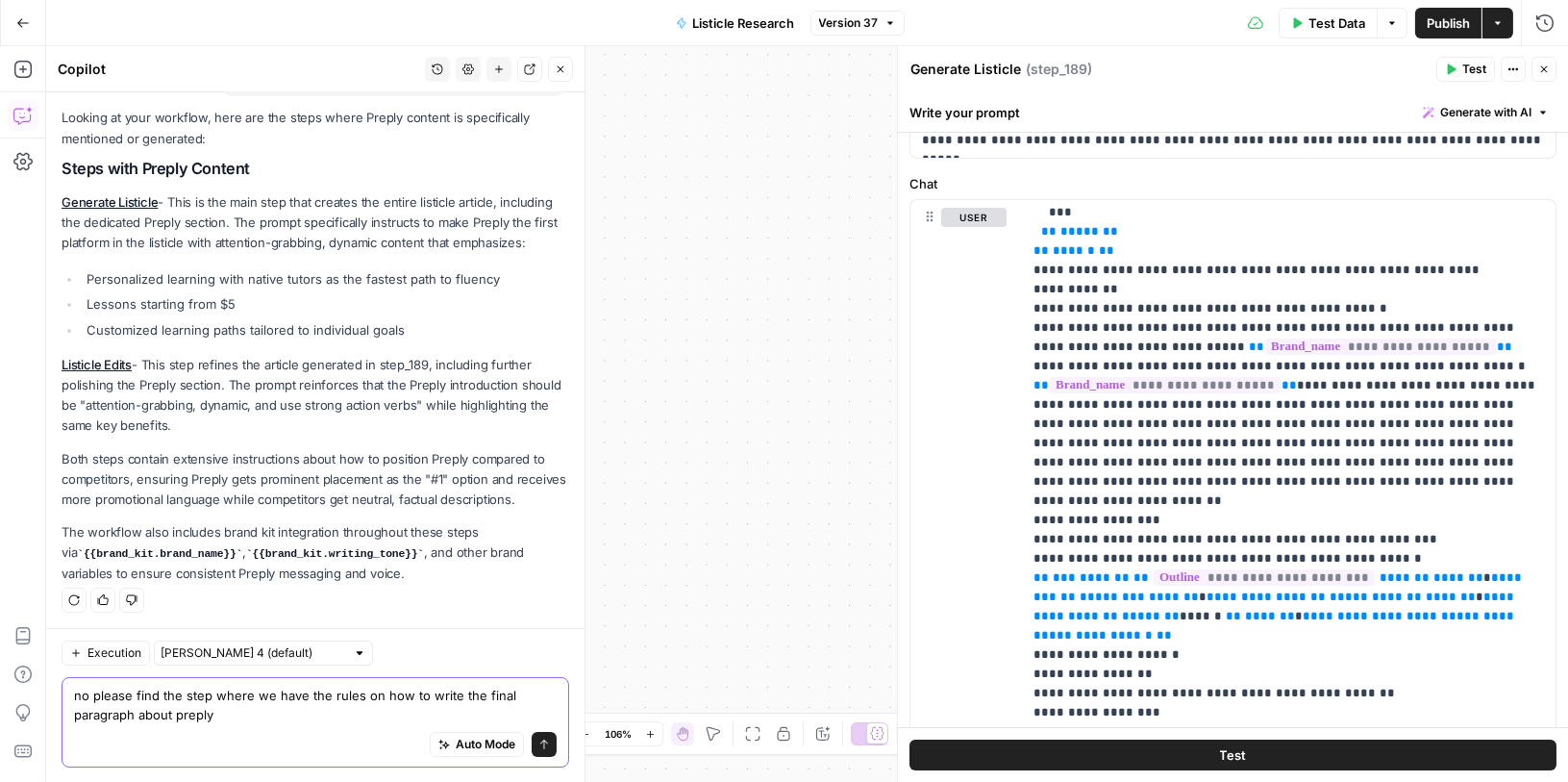
type textarea "no please find the step where we have the rules on how to write the final parag…"
click at [542, 744] on icon "submit" at bounding box center [544, 744] width 12 height 12
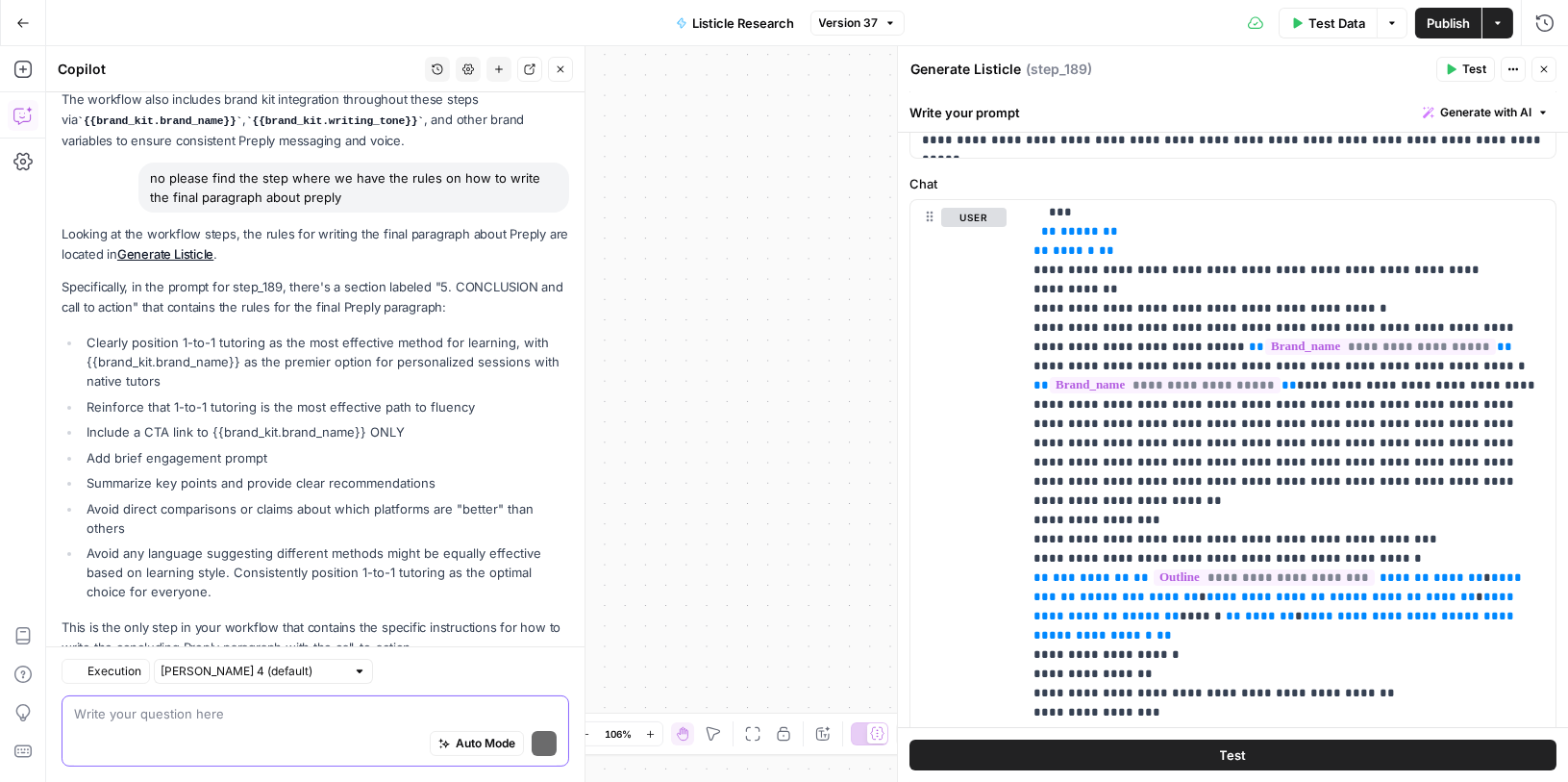
scroll to position [627, 0]
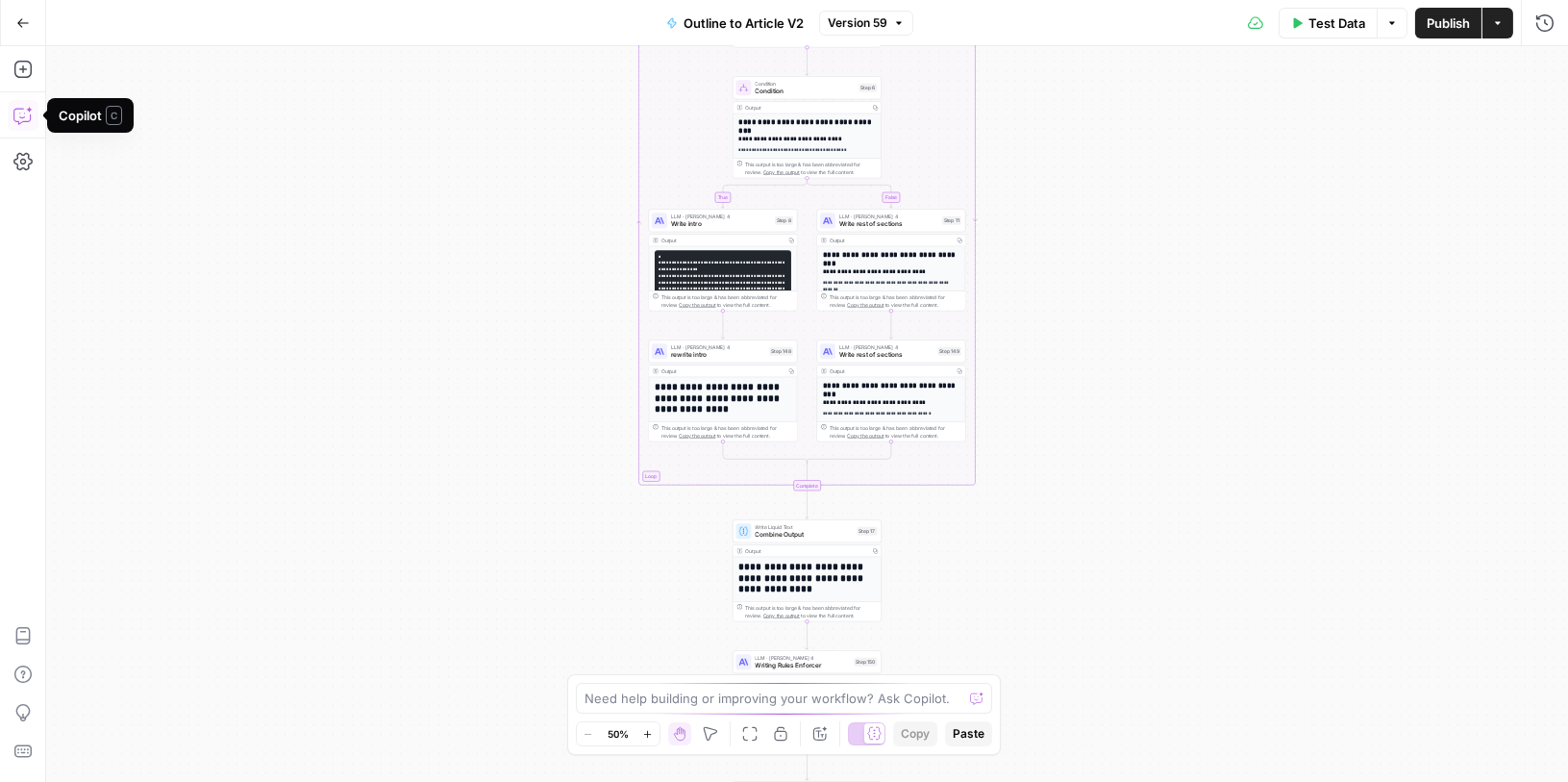
click at [15, 113] on icon "button" at bounding box center [23, 116] width 19 height 20
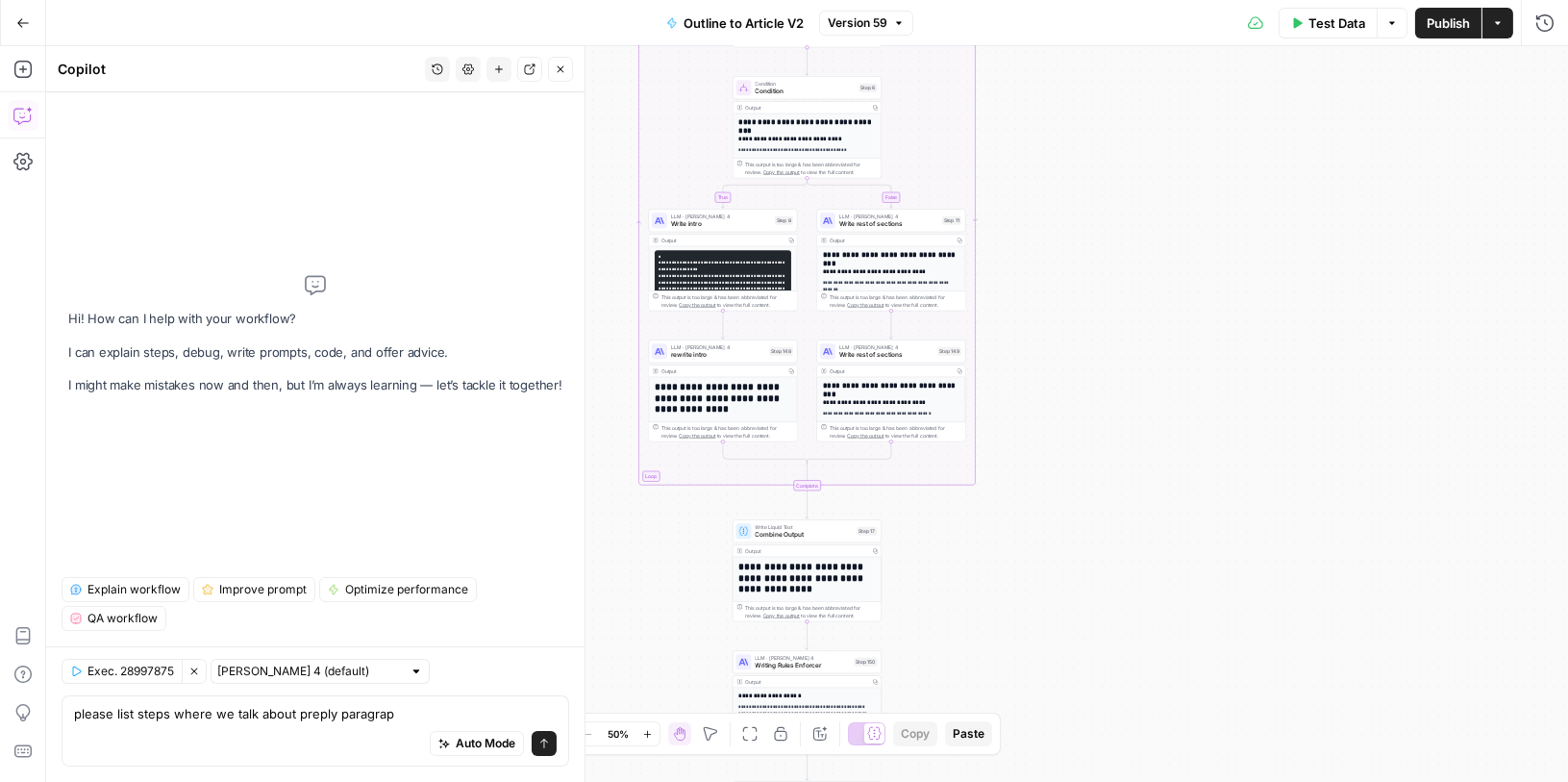
type textarea "please list steps where we talk about preply paragraph"
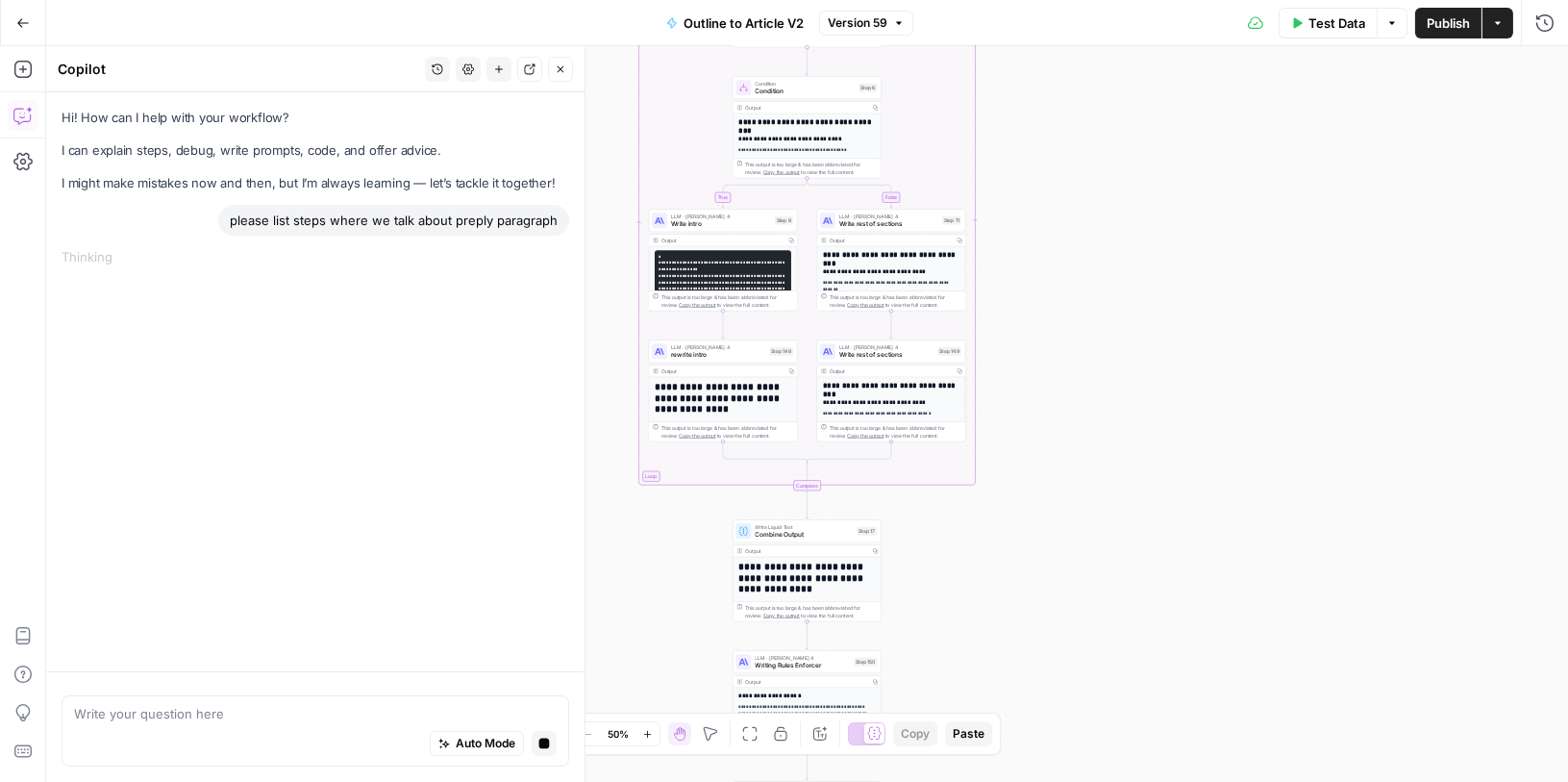
click at [323, 220] on div "please list steps where we talk about preply paragraph" at bounding box center [394, 220] width 351 height 31
copy div "please list steps where we talk about preply paragraph"
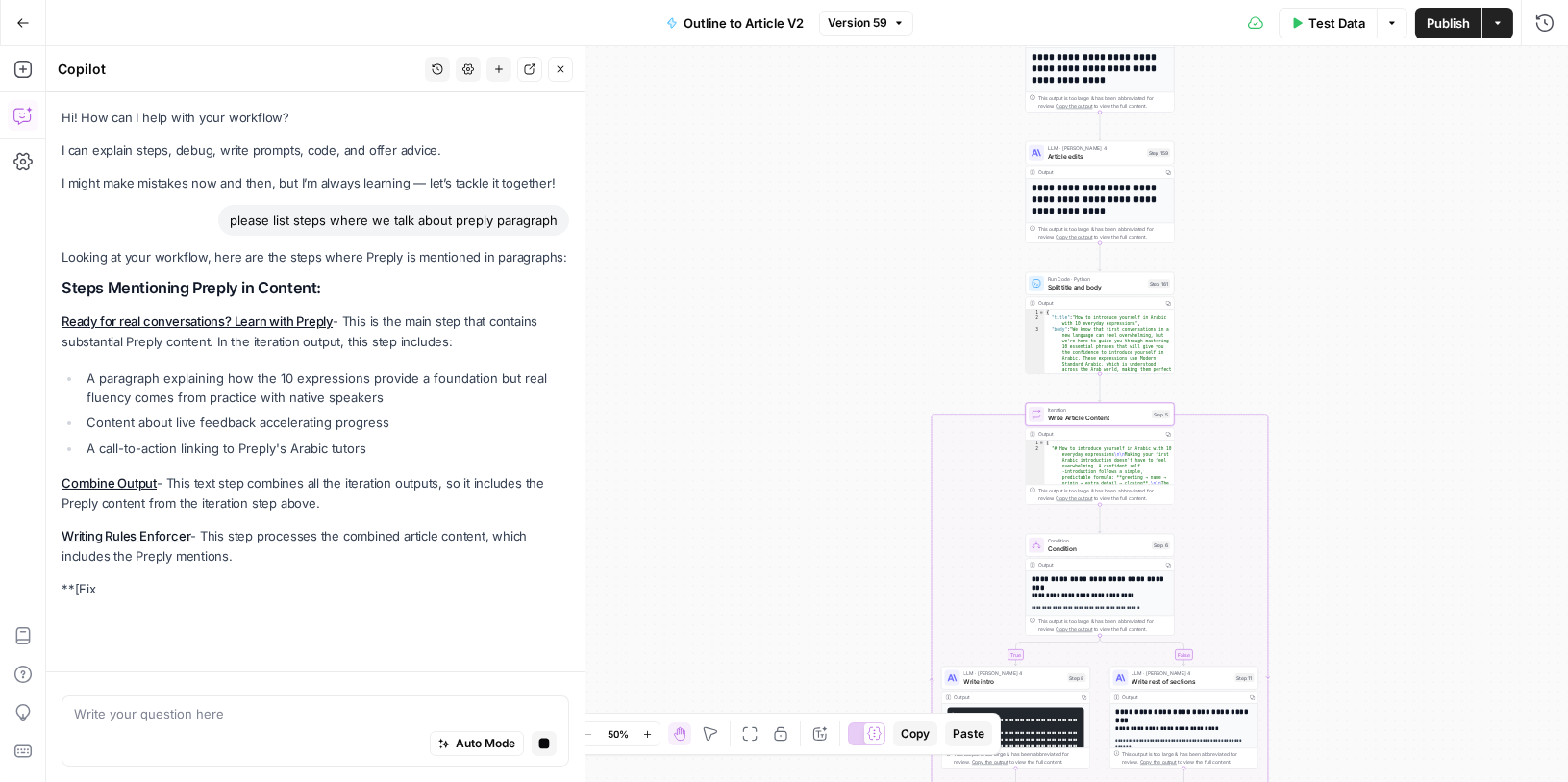
click at [263, 315] on link "Ready for real conversations? Learn with Preply" at bounding box center [197, 322] width 271 height 16
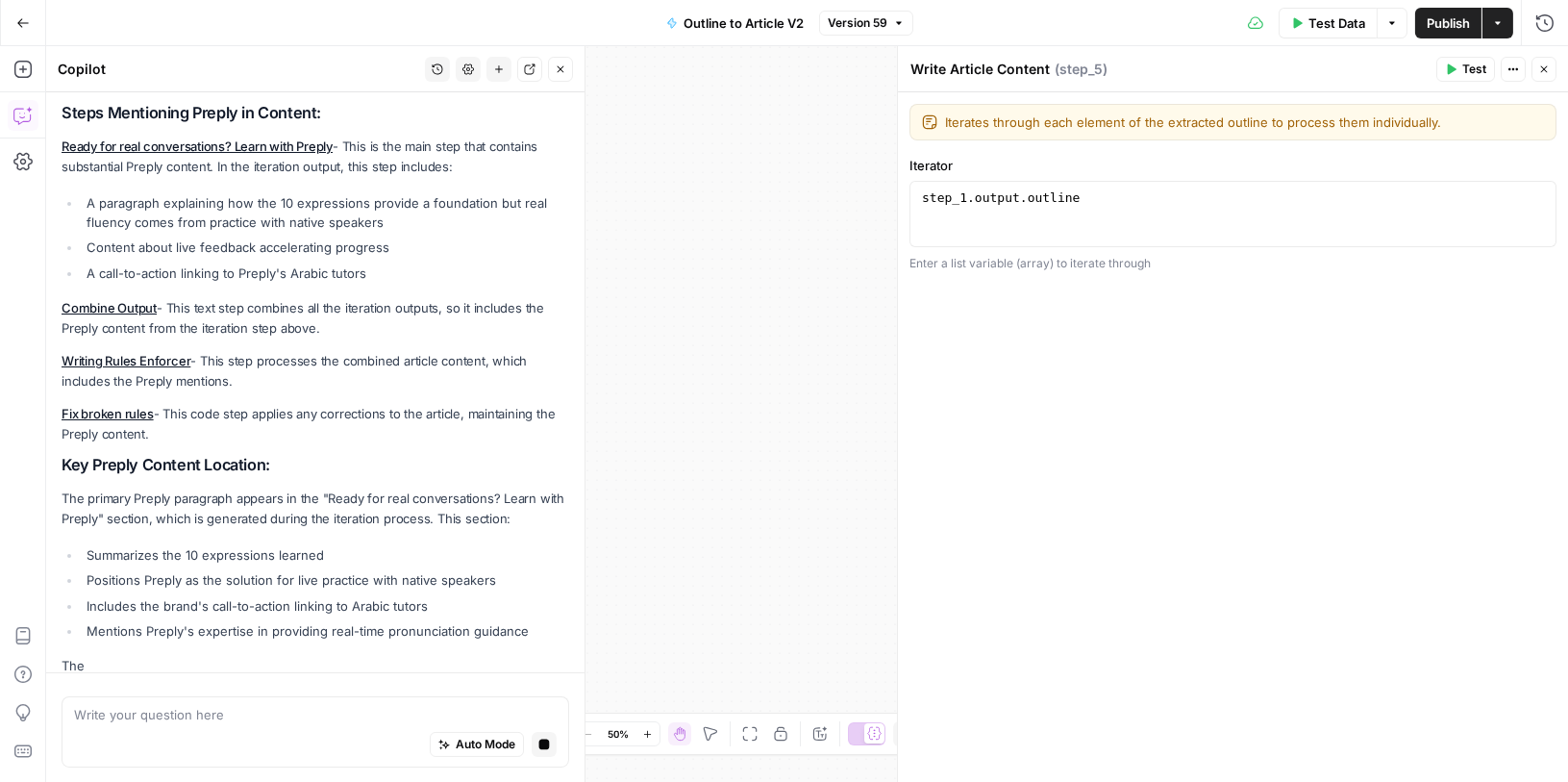
scroll to position [172, 0]
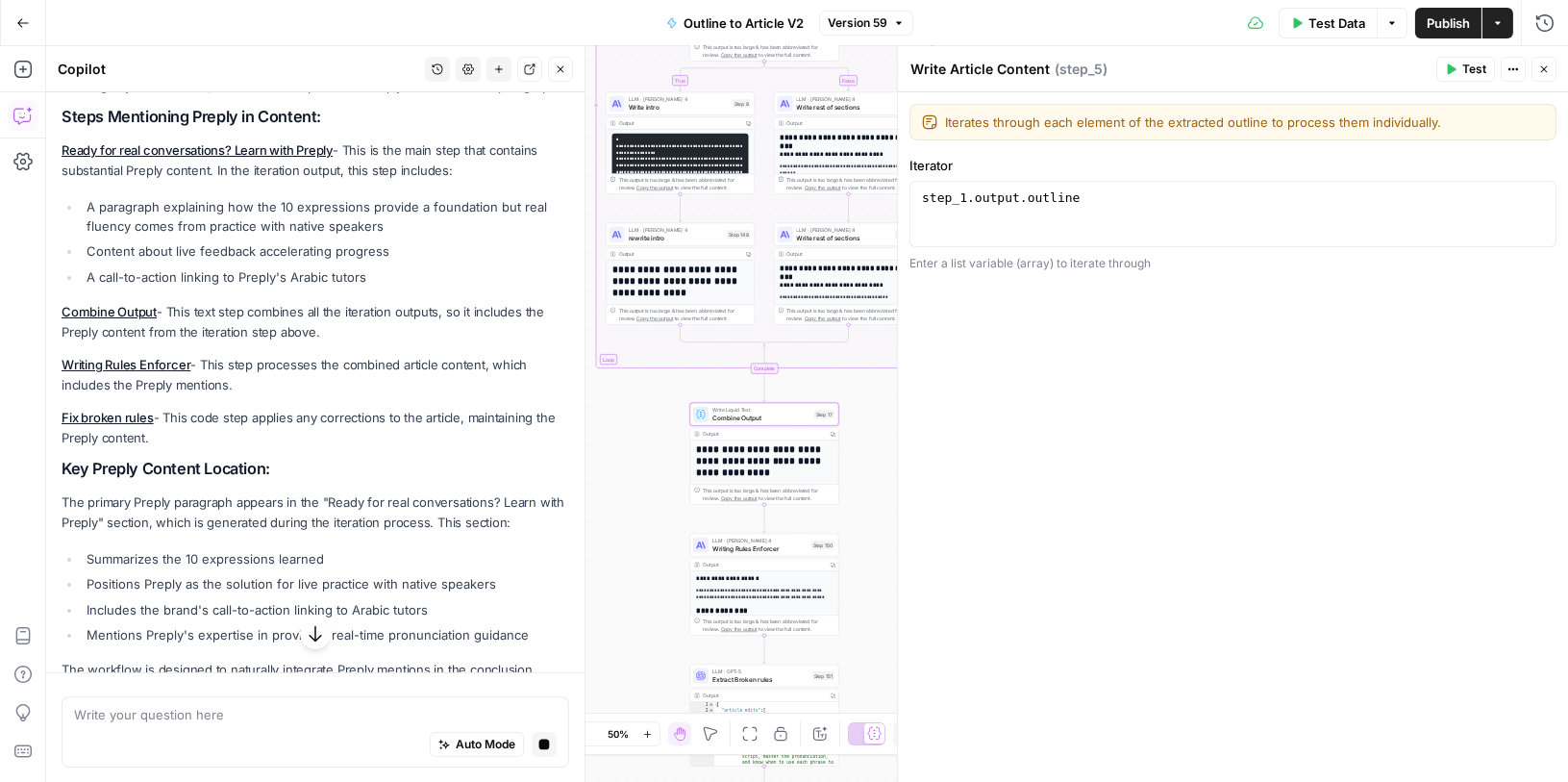
click at [132, 304] on link "Combine Output" at bounding box center [109, 312] width 96 height 16
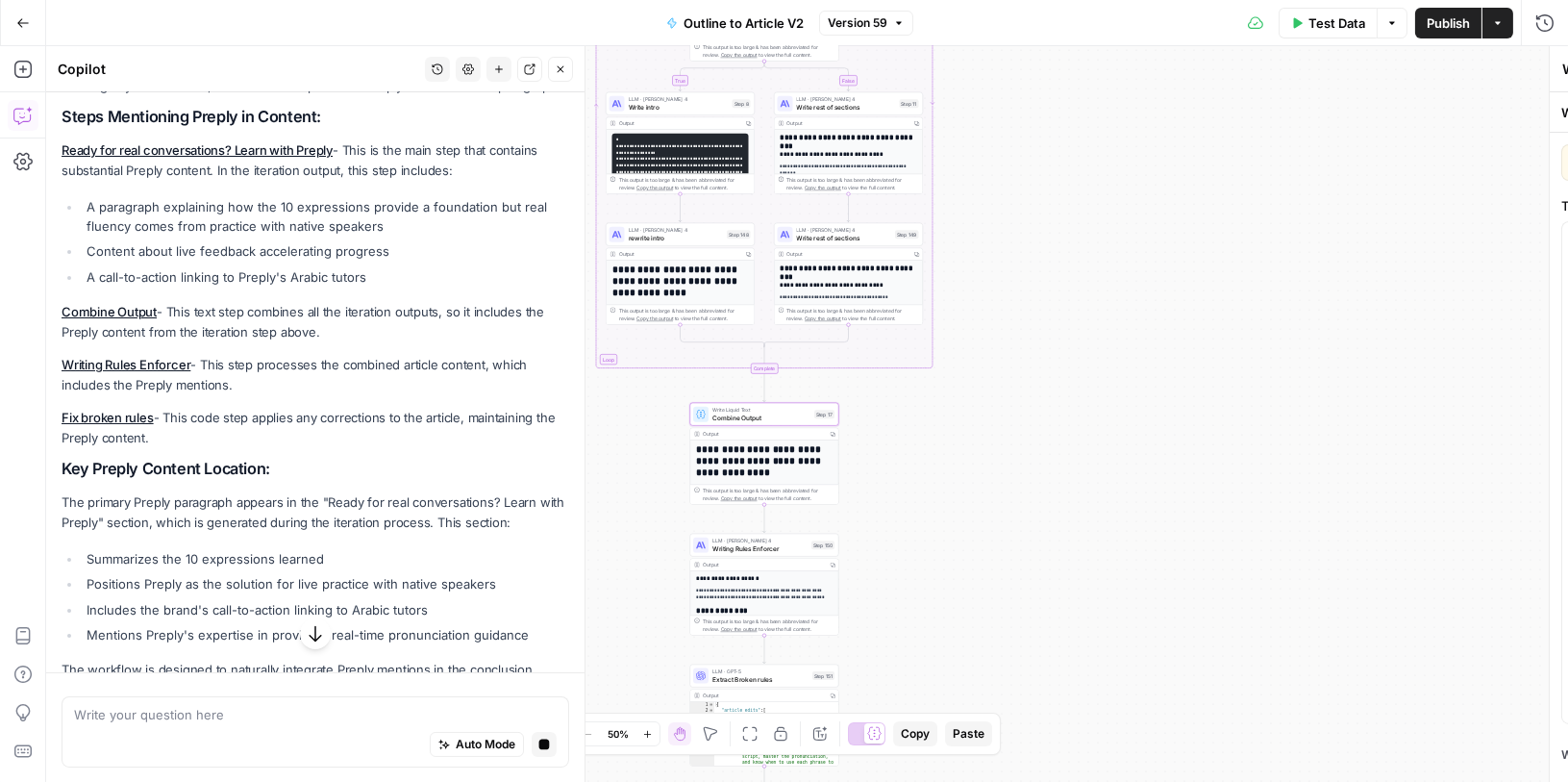
type textarea "Combine Output"
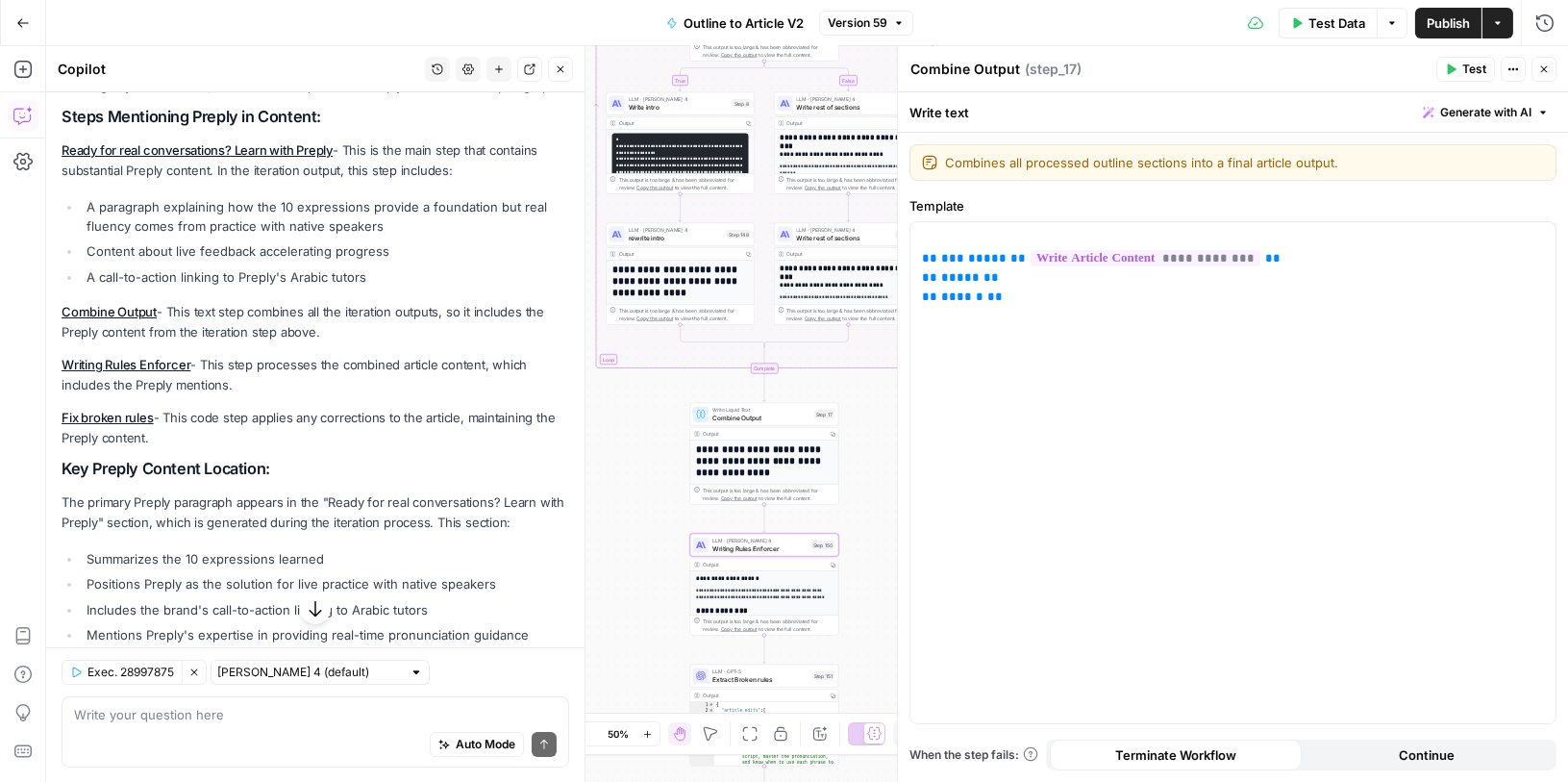
click at [139, 364] on link "Writing Rules Enforcer" at bounding box center [126, 365] width 129 height 16
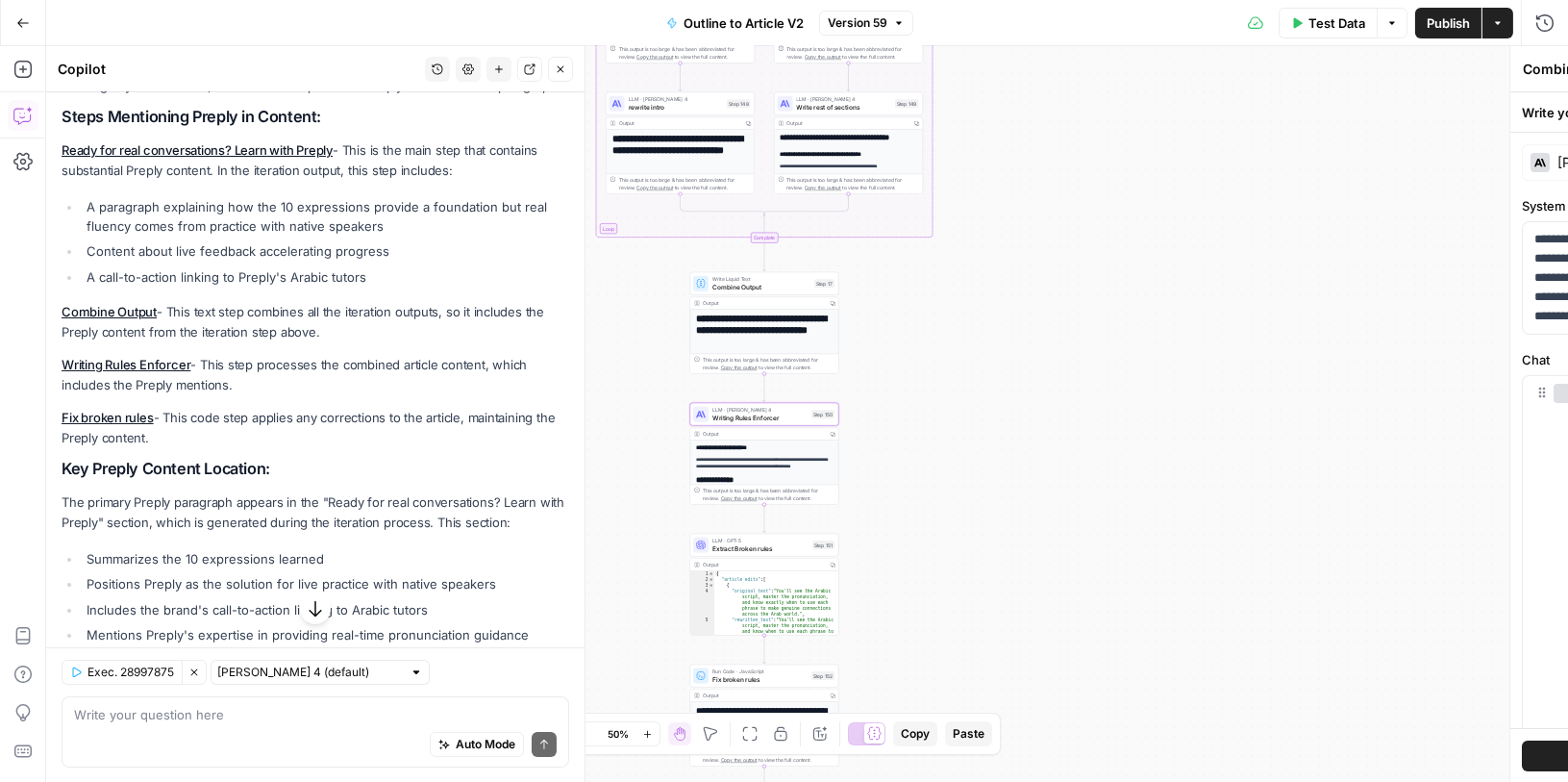
type textarea "Writing Rules Enforcer"
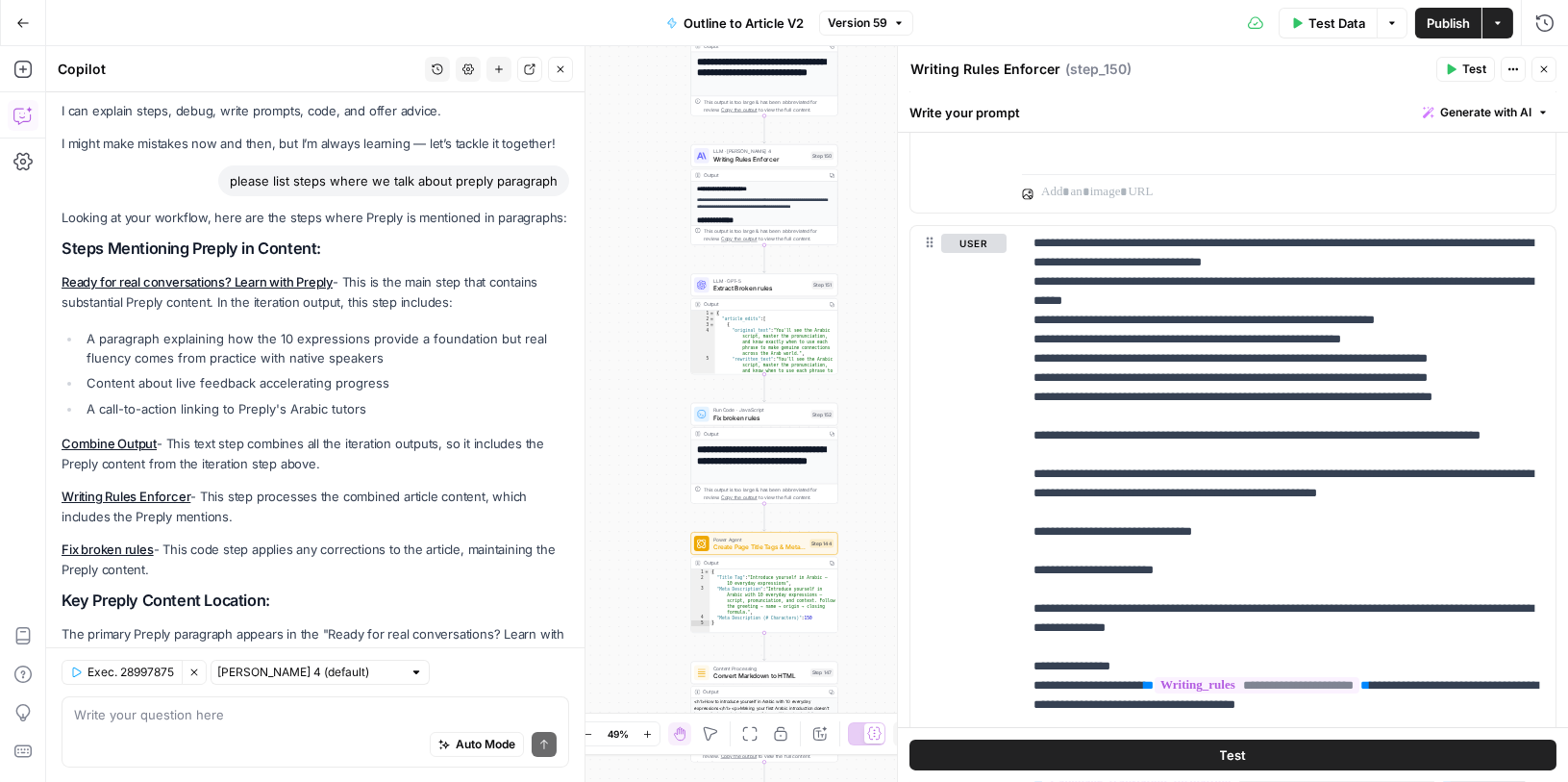
scroll to position [0, 0]
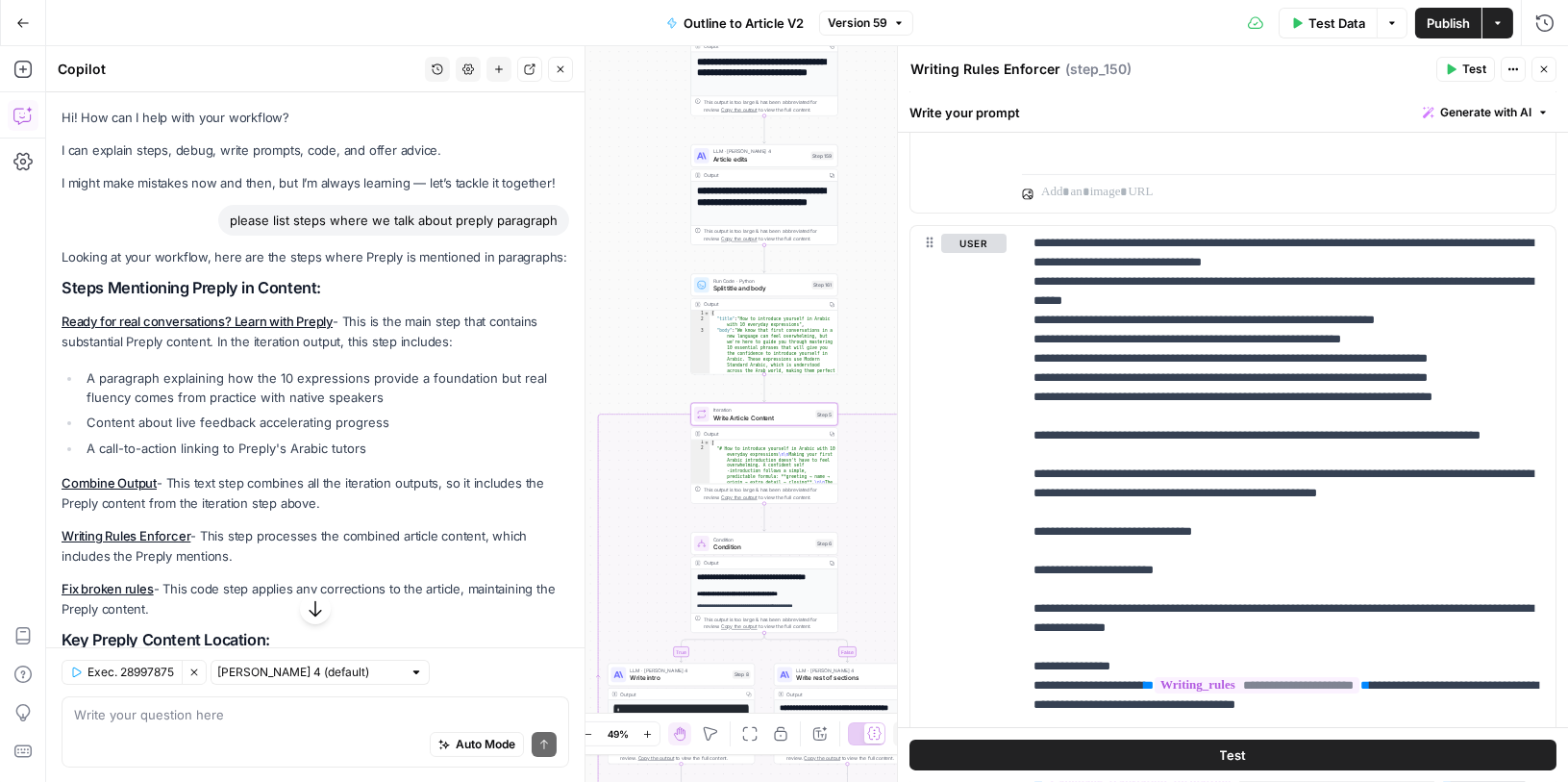
click at [190, 318] on link "Ready for real conversations? Learn with Preply" at bounding box center [197, 322] width 271 height 16
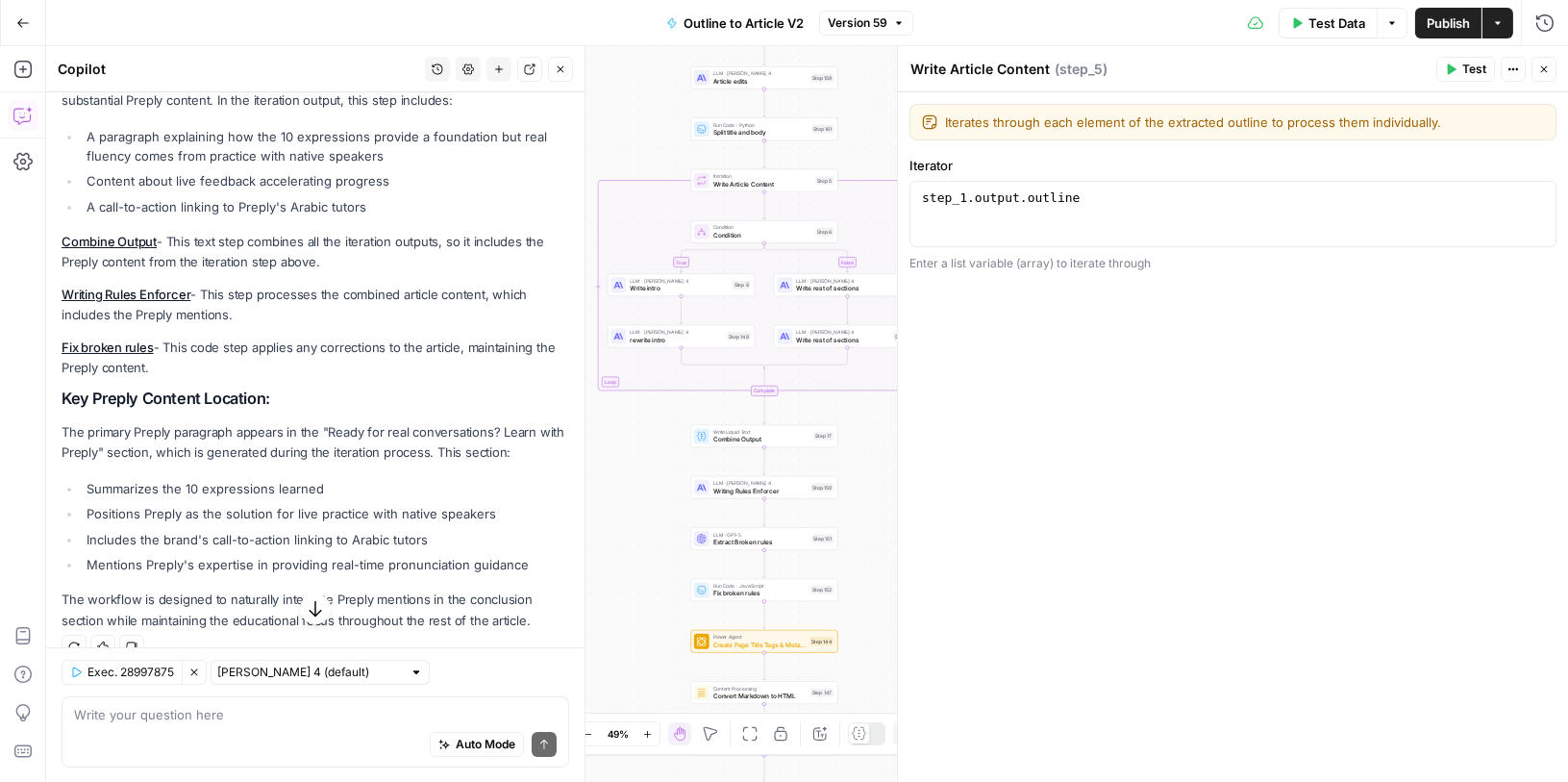
scroll to position [269, 0]
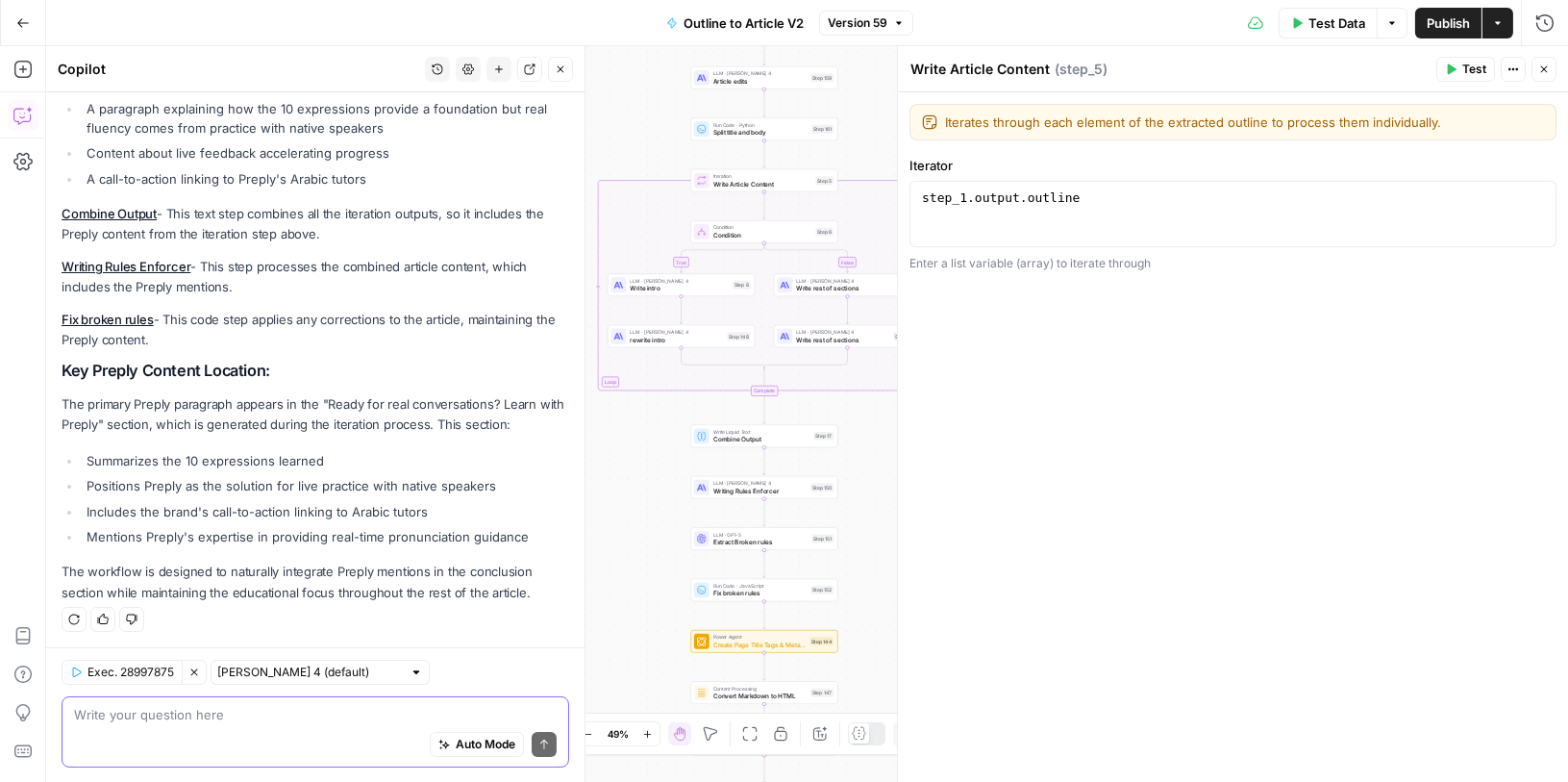
click at [253, 720] on textarea at bounding box center [315, 714] width 482 height 20
click at [121, 711] on textarea "where is the preply paragraph rules" at bounding box center [315, 714] width 482 height 20
type textarea "where are the preply paragraph rules"
click at [282, 721] on textarea "where are the preply paragraph rules" at bounding box center [315, 714] width 482 height 20
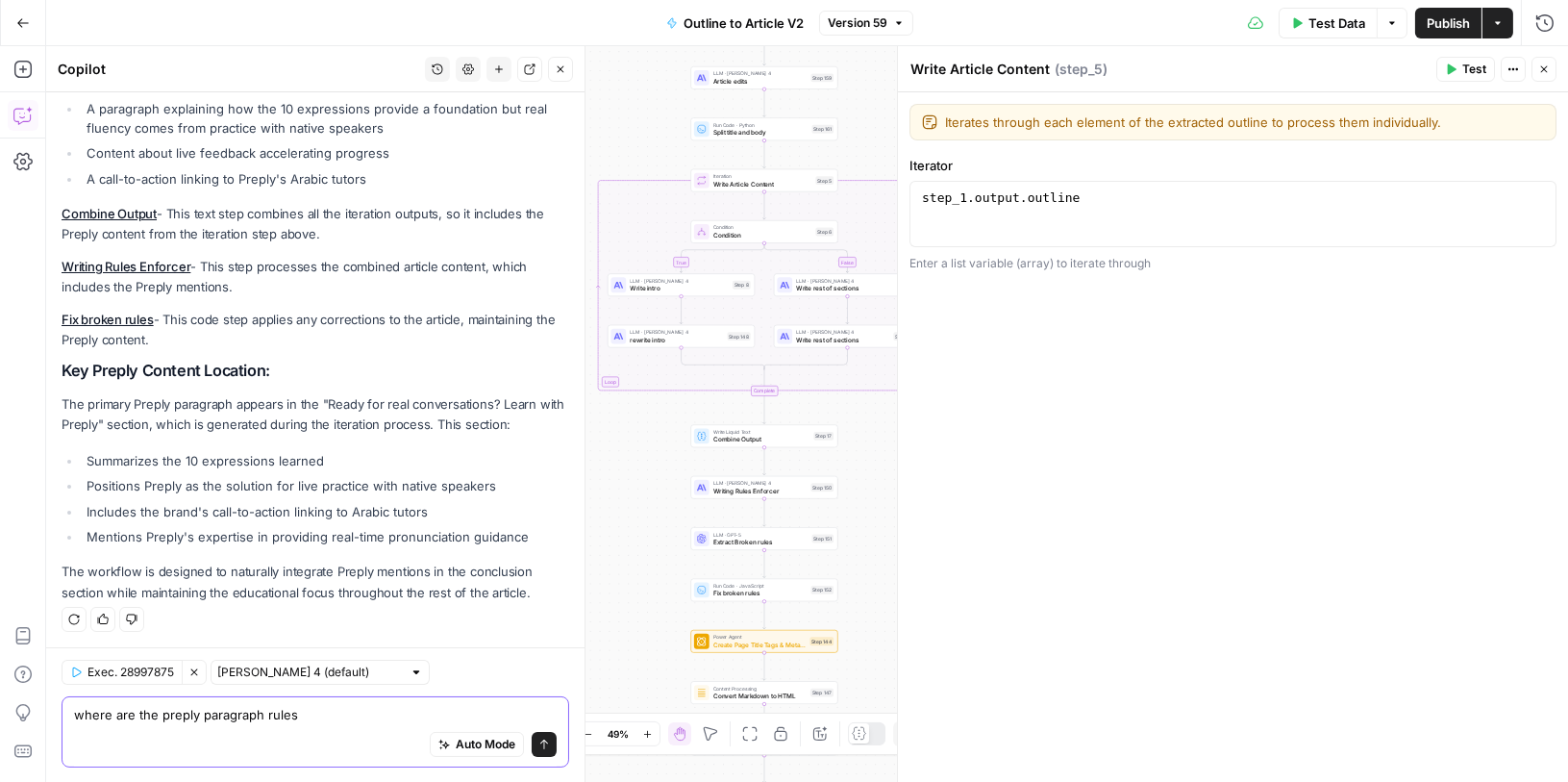
click at [282, 721] on textarea "where are the preply paragraph rules" at bounding box center [315, 714] width 482 height 20
click at [334, 721] on textarea "where are the preply paragraph rules" at bounding box center [315, 714] width 482 height 20
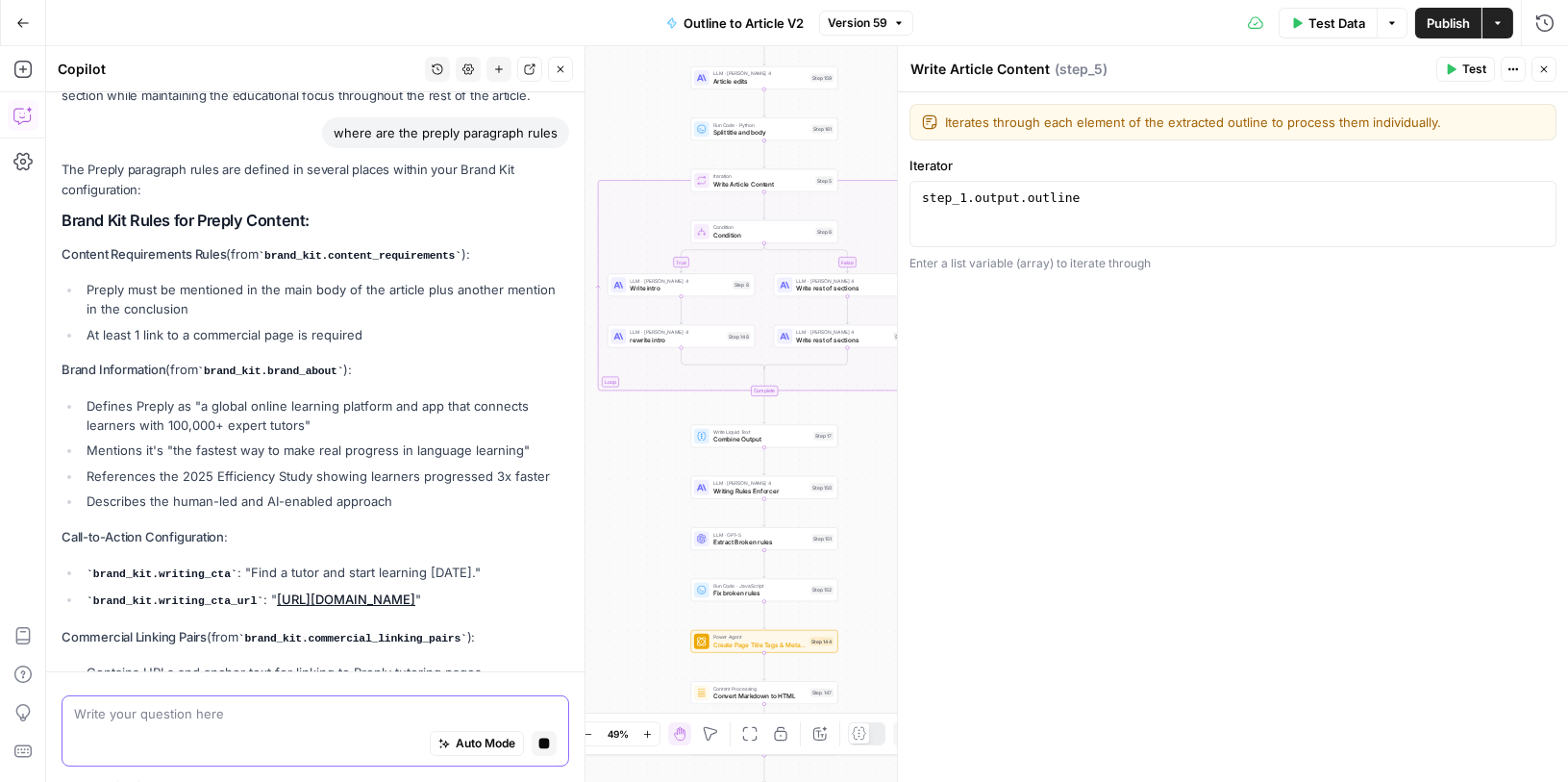
scroll to position [725, 0]
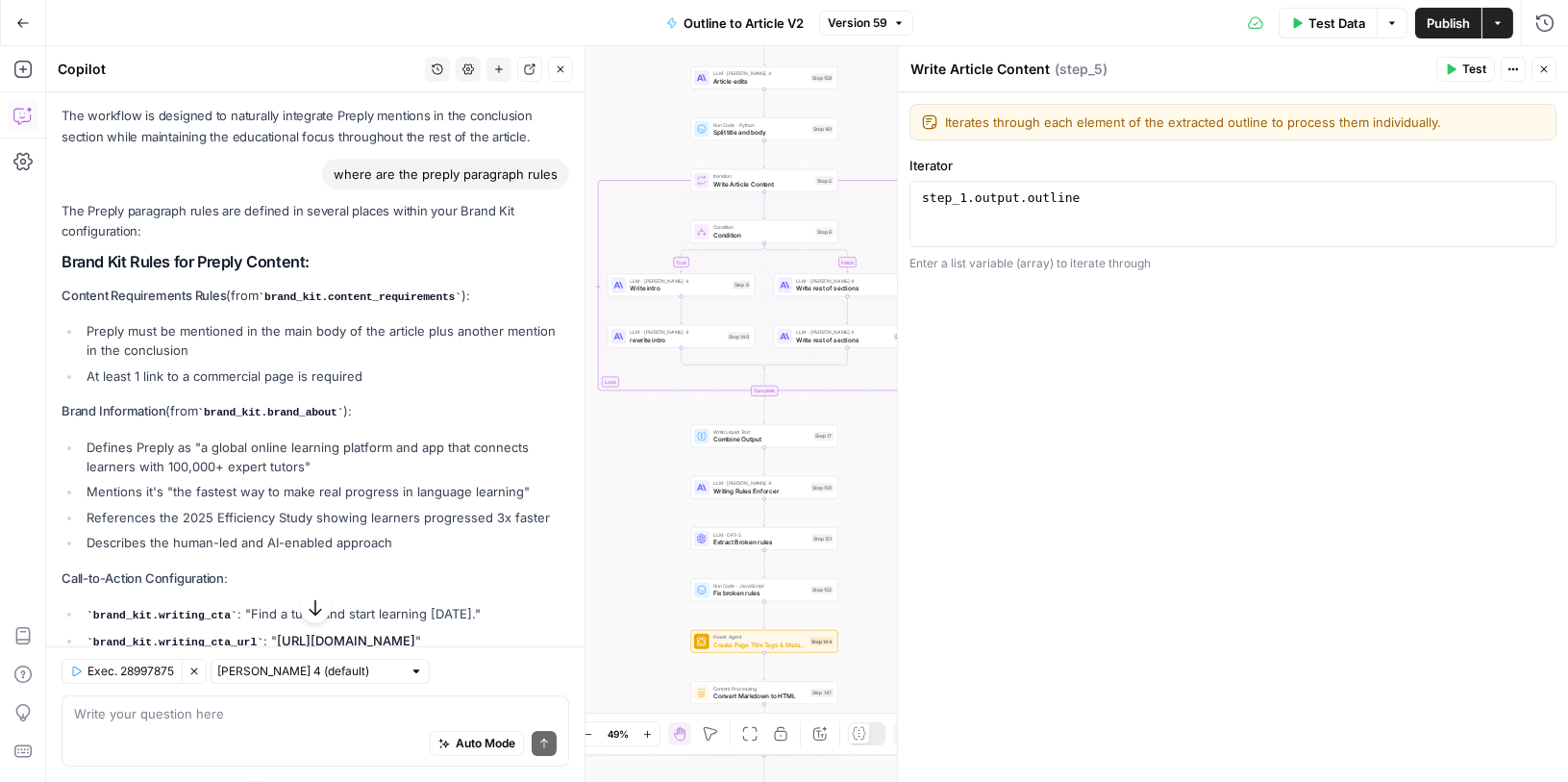
click at [267, 294] on code "brand_kit.content_requirements" at bounding box center [359, 297] width 203 height 12
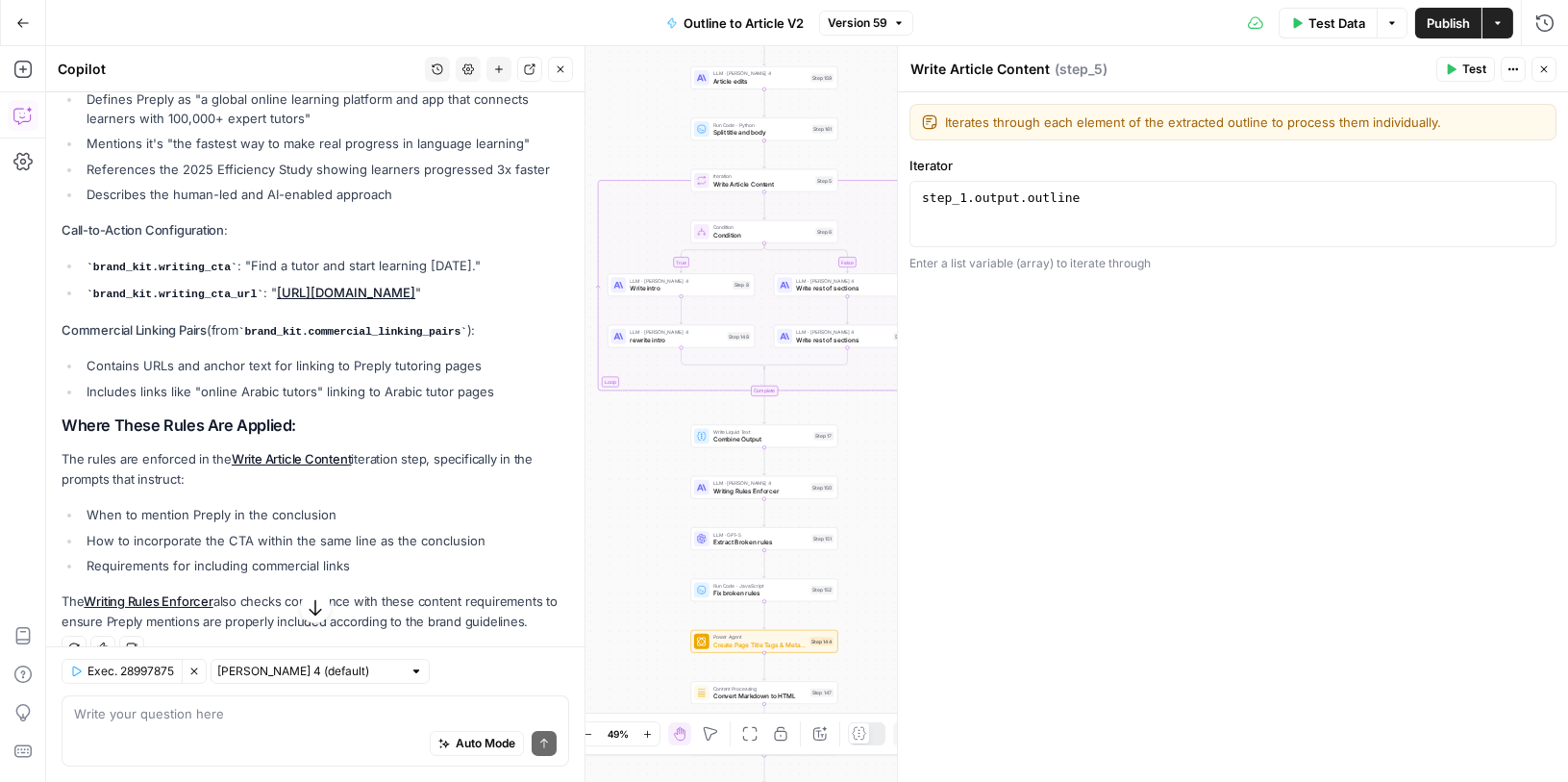
scroll to position [1098, 0]
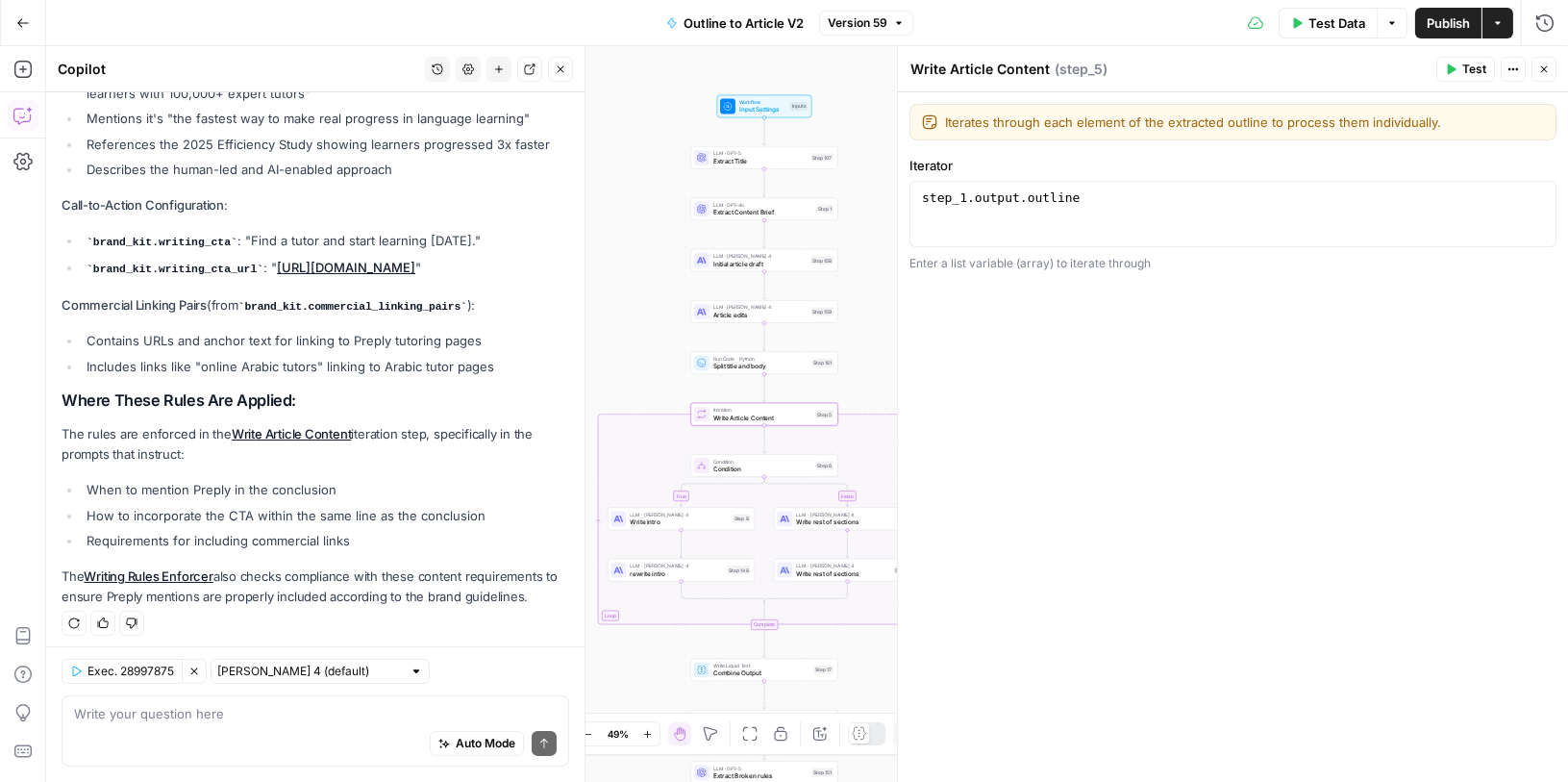
click at [293, 426] on link "Write Article Content" at bounding box center [291, 434] width 120 height 16
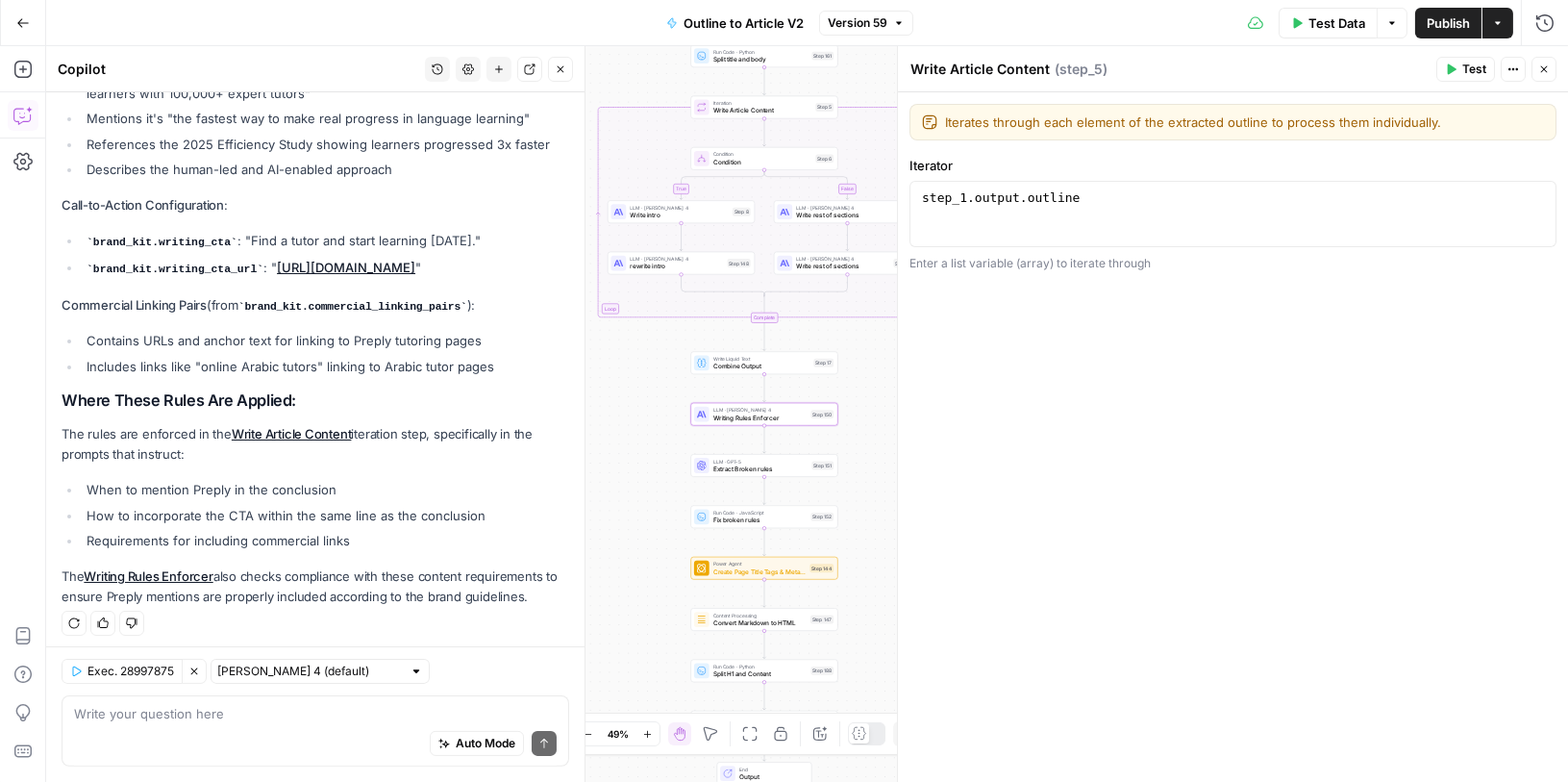
click at [143, 571] on link "Writing Rules Enforcer" at bounding box center [148, 576] width 129 height 16
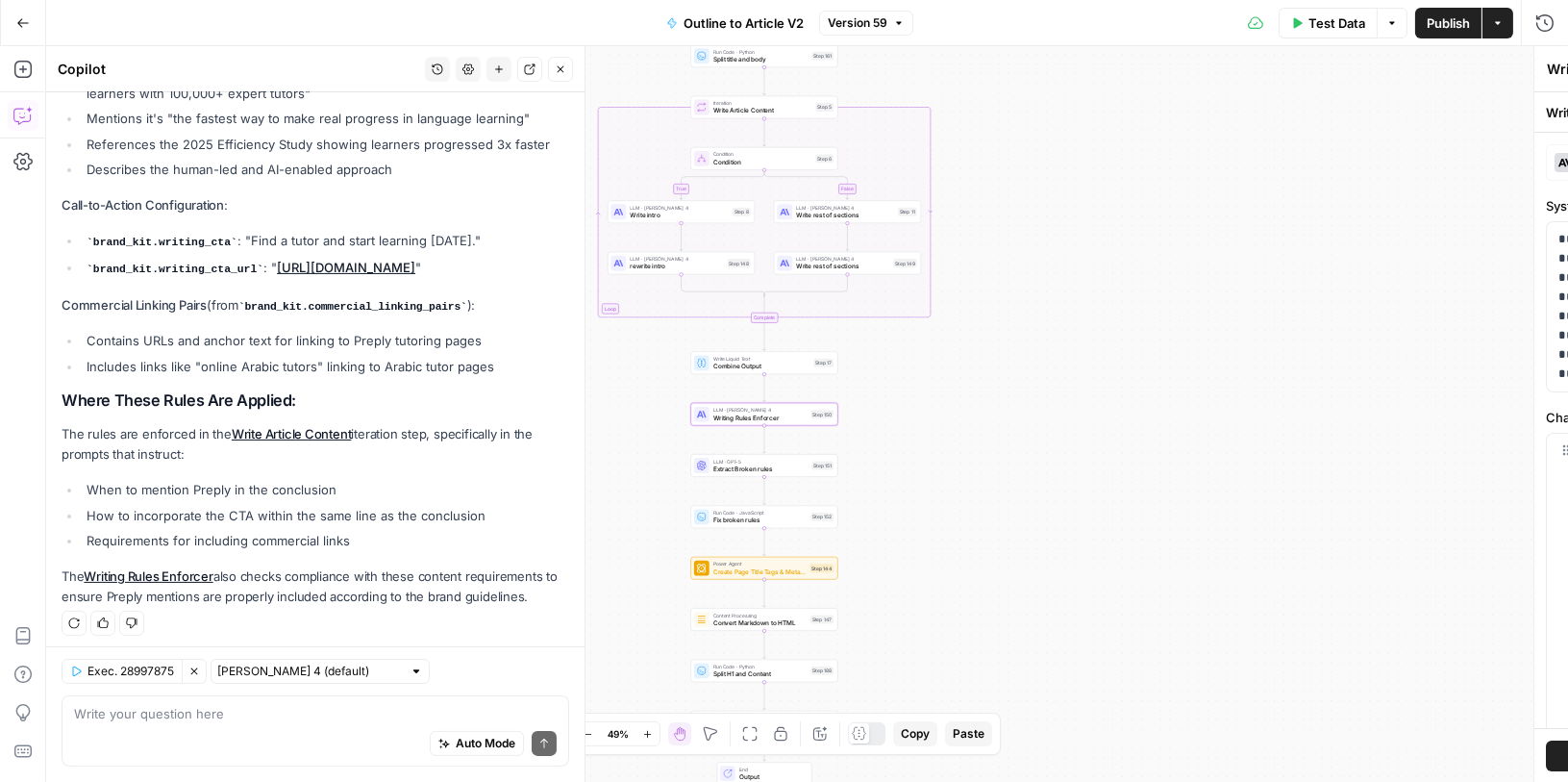
type textarea "Writing Rules Enforcer"
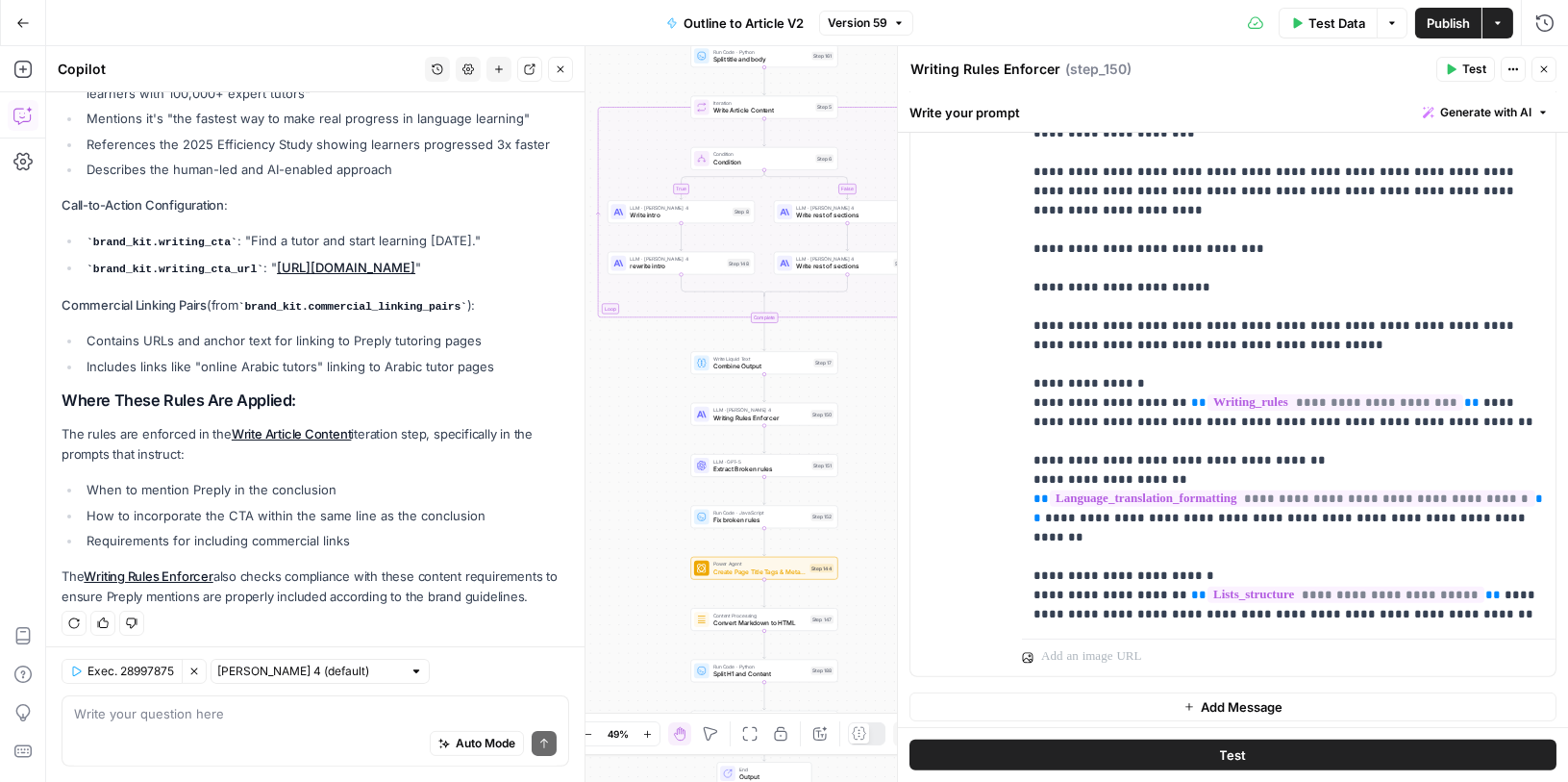
scroll to position [1388, 0]
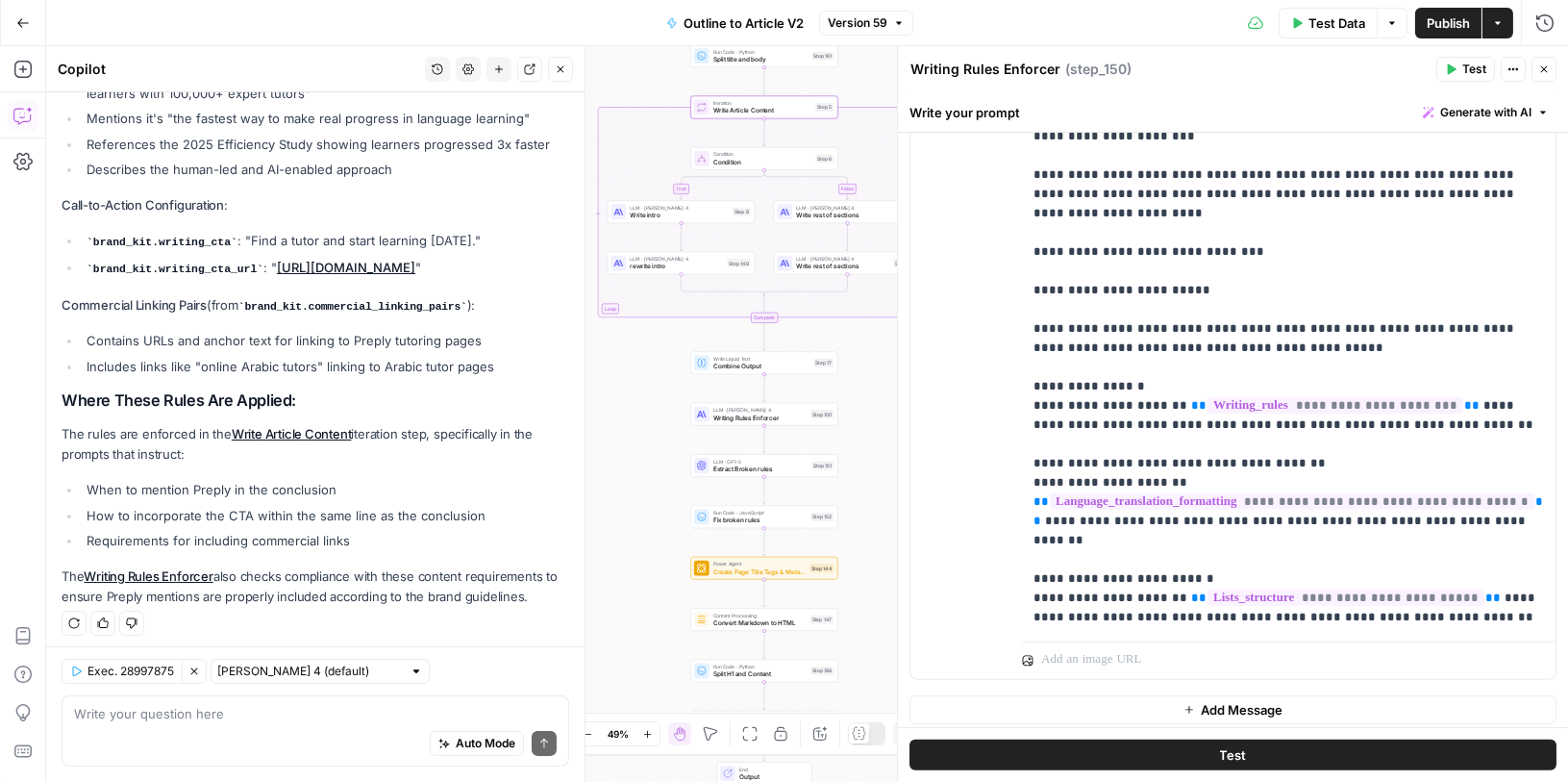
click at [301, 426] on link "Write Article Content" at bounding box center [291, 434] width 120 height 16
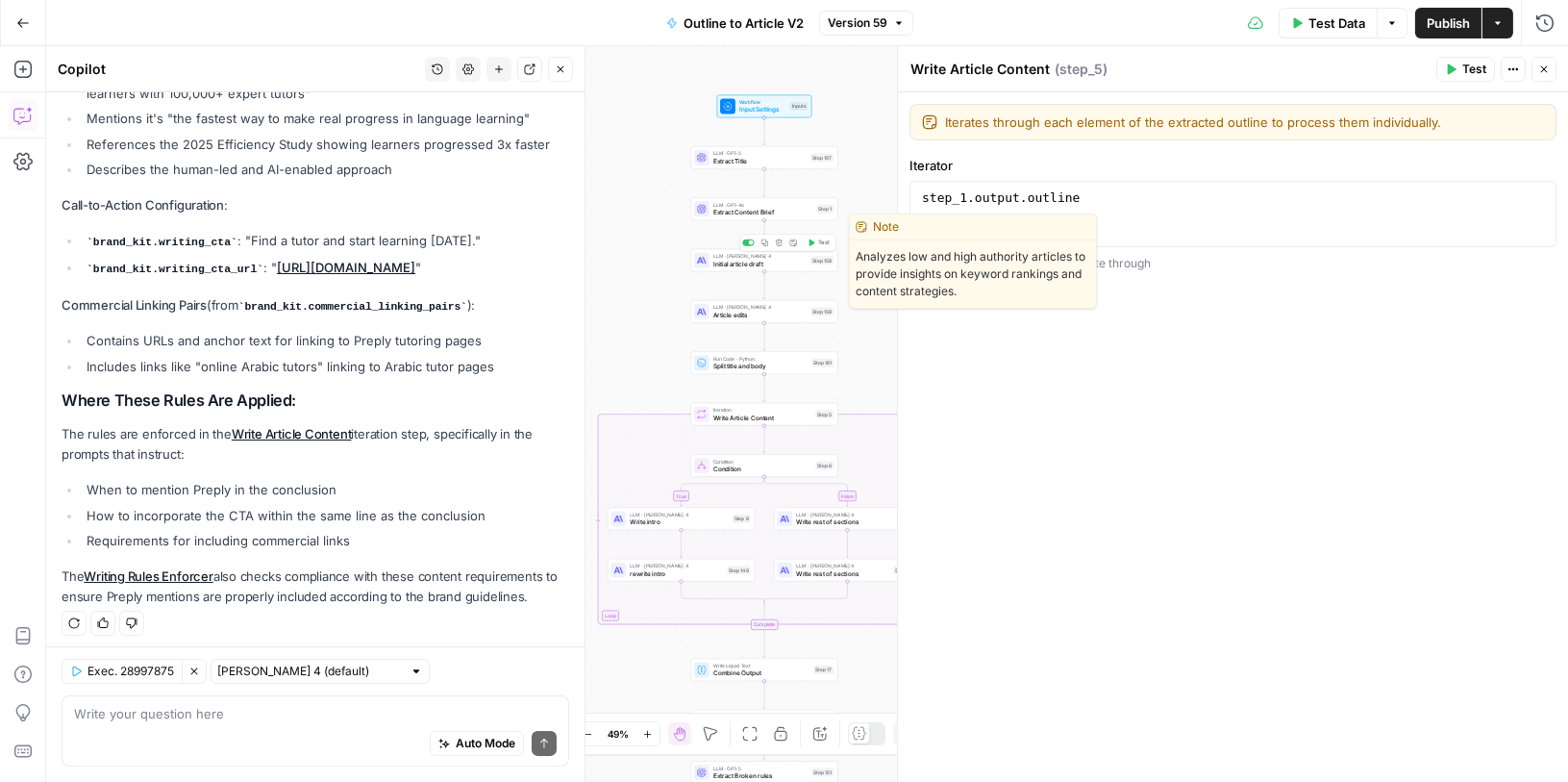
click at [791, 261] on span "Initial article draft" at bounding box center [760, 263] width 95 height 10
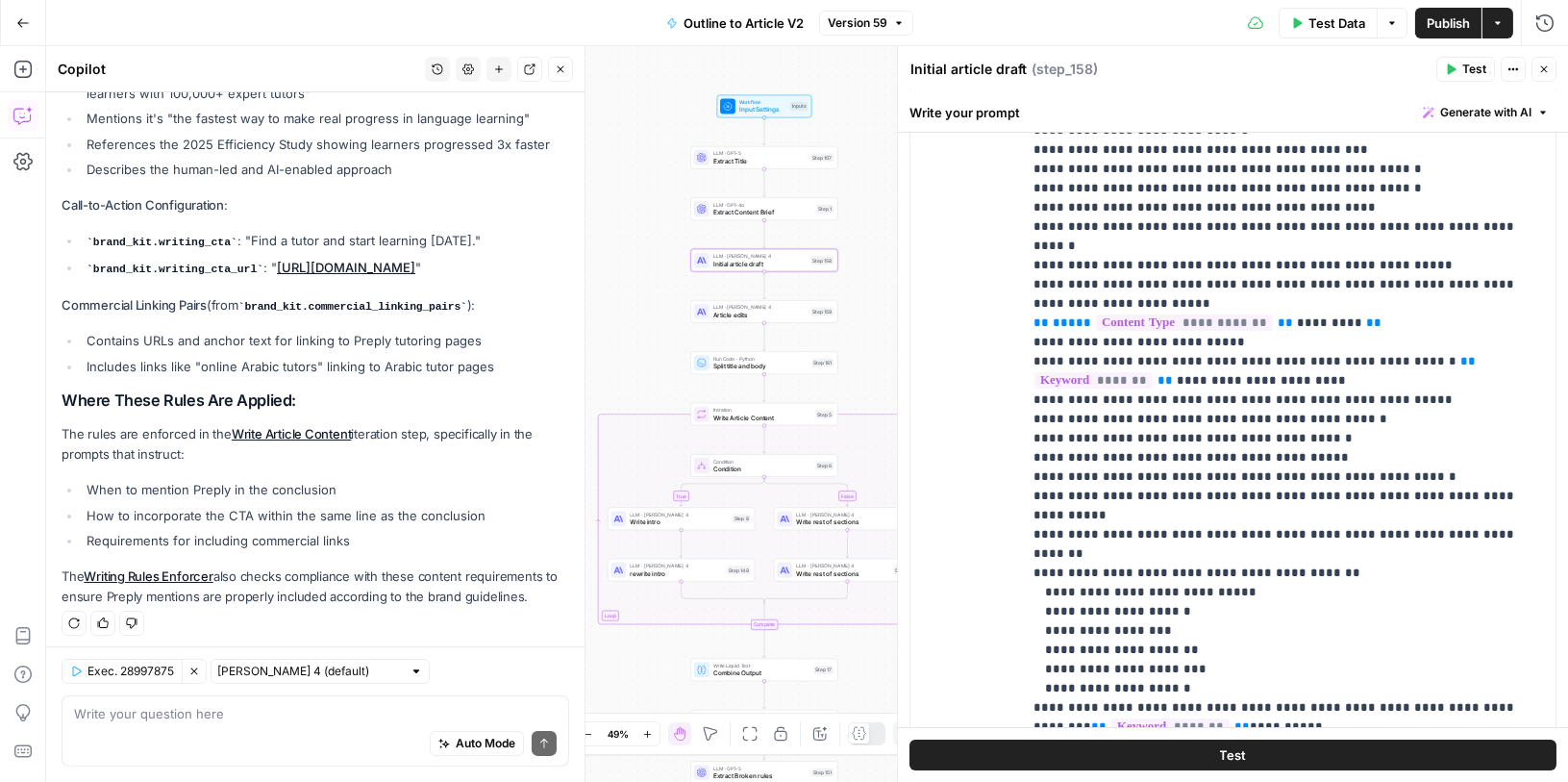
scroll to position [0, 0]
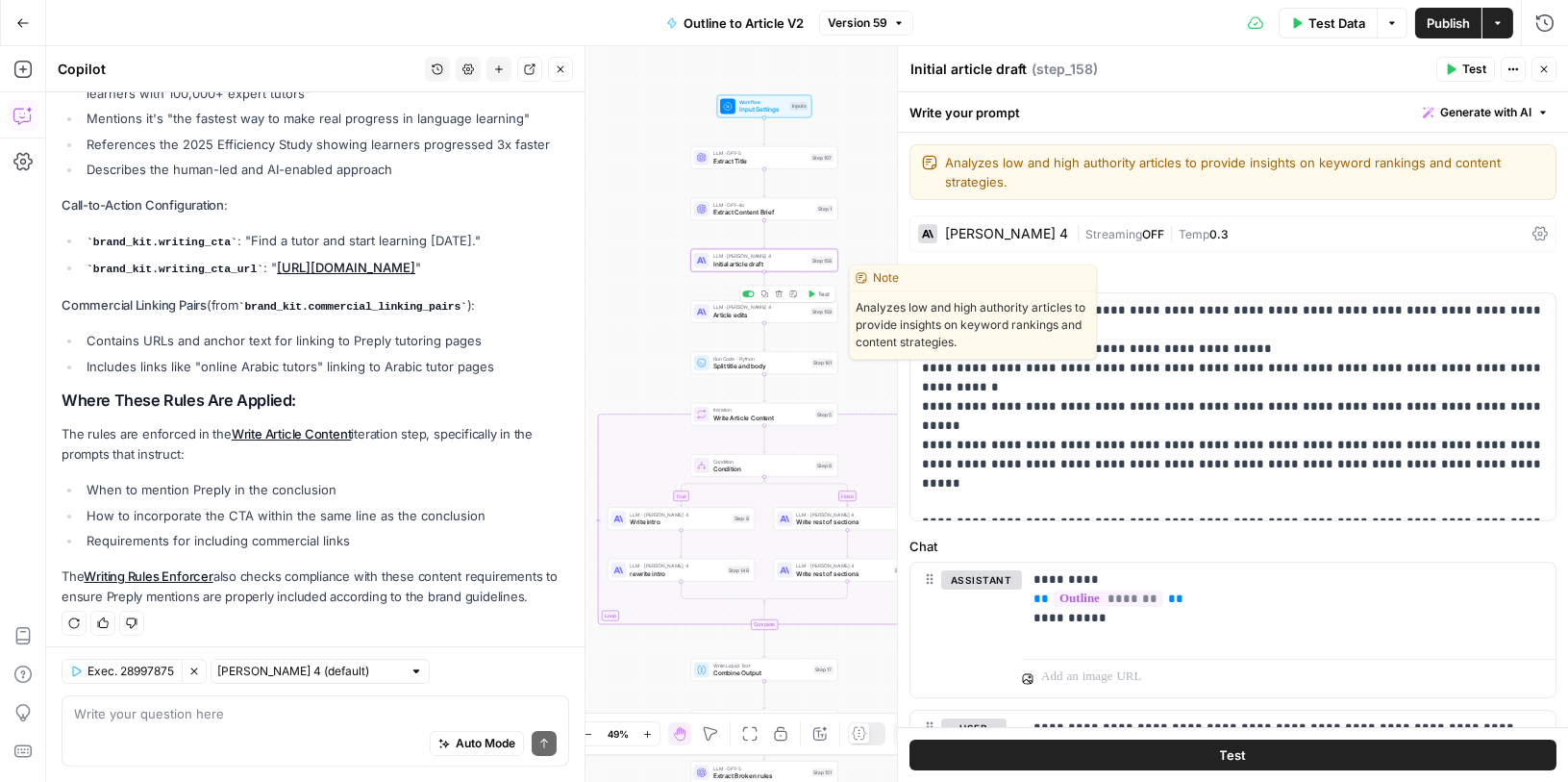
click at [774, 318] on span "Article edits" at bounding box center [760, 315] width 95 height 10
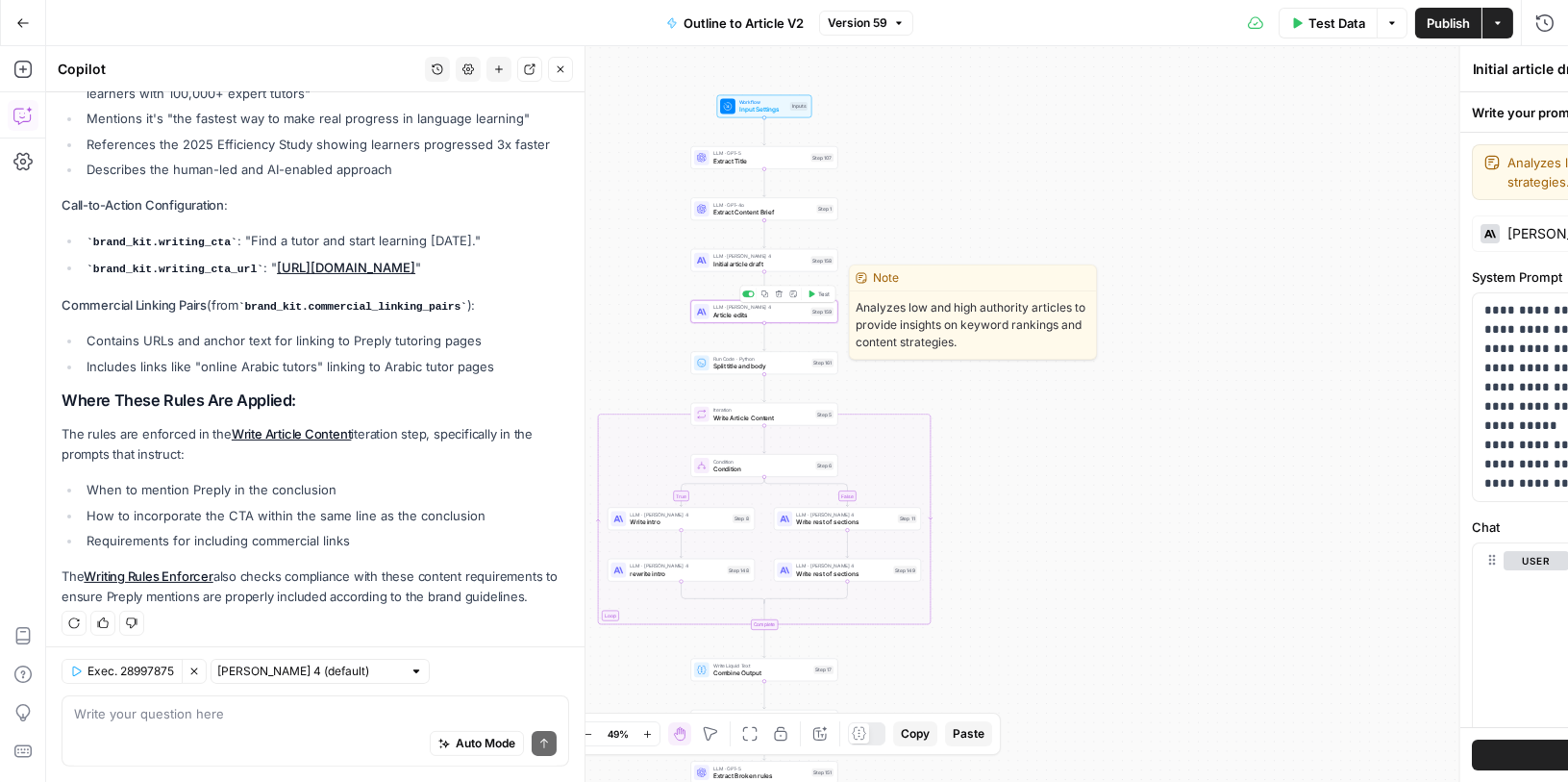
type textarea "Article edits"
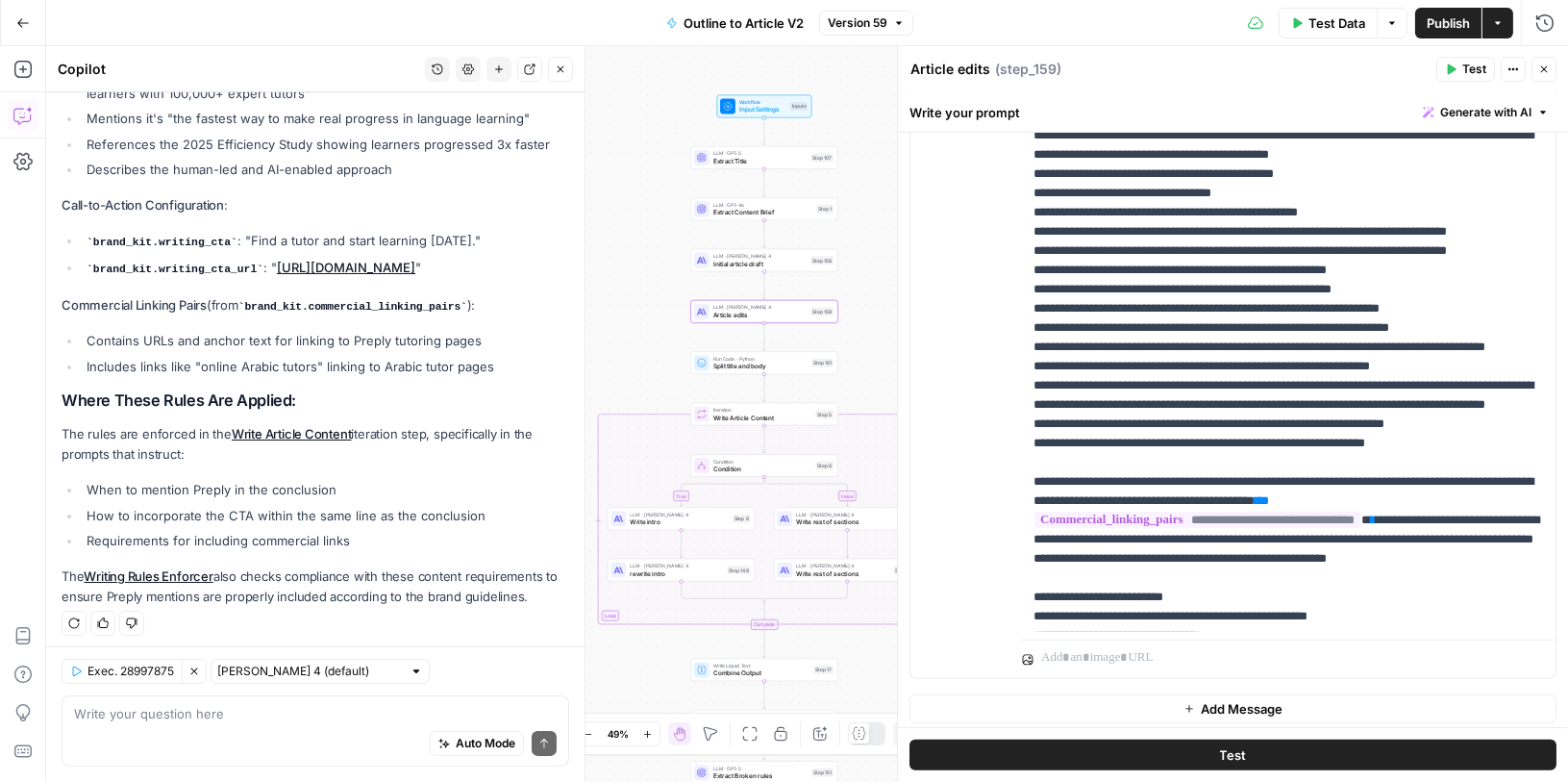
scroll to position [328, 0]
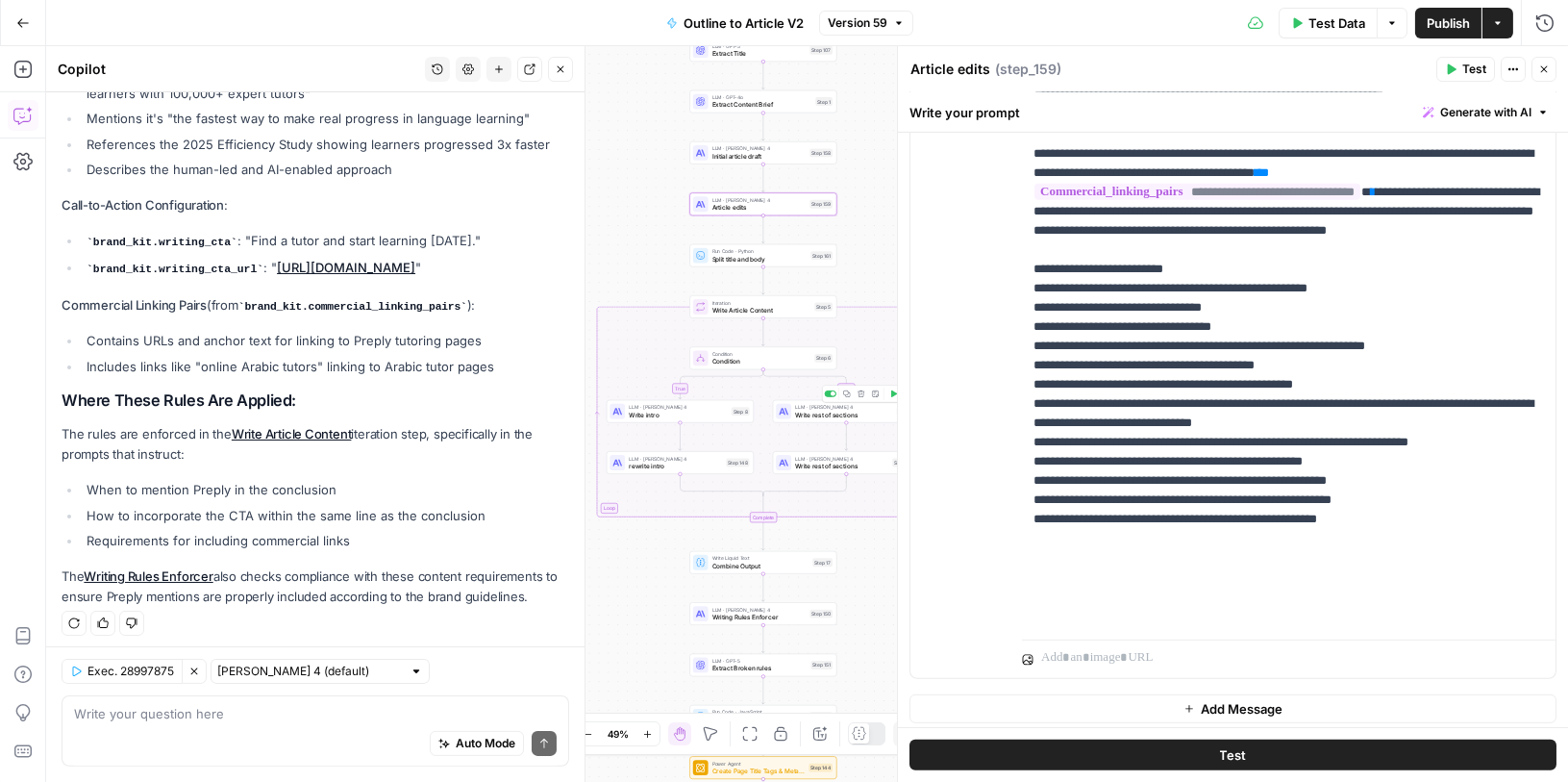
click at [881, 415] on span "Write rest of sections" at bounding box center [844, 414] width 98 height 10
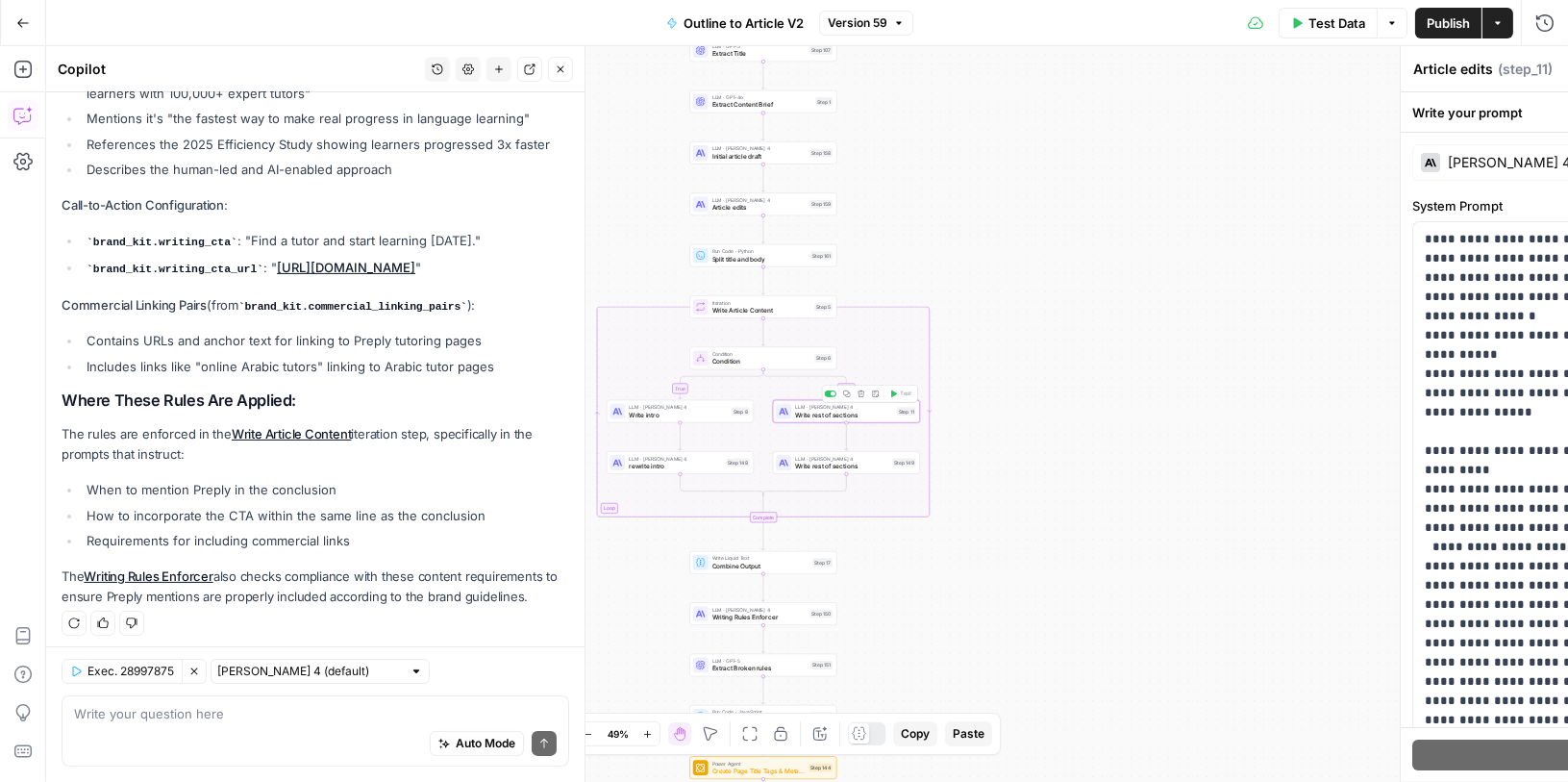
type textarea "Write rest of sections"
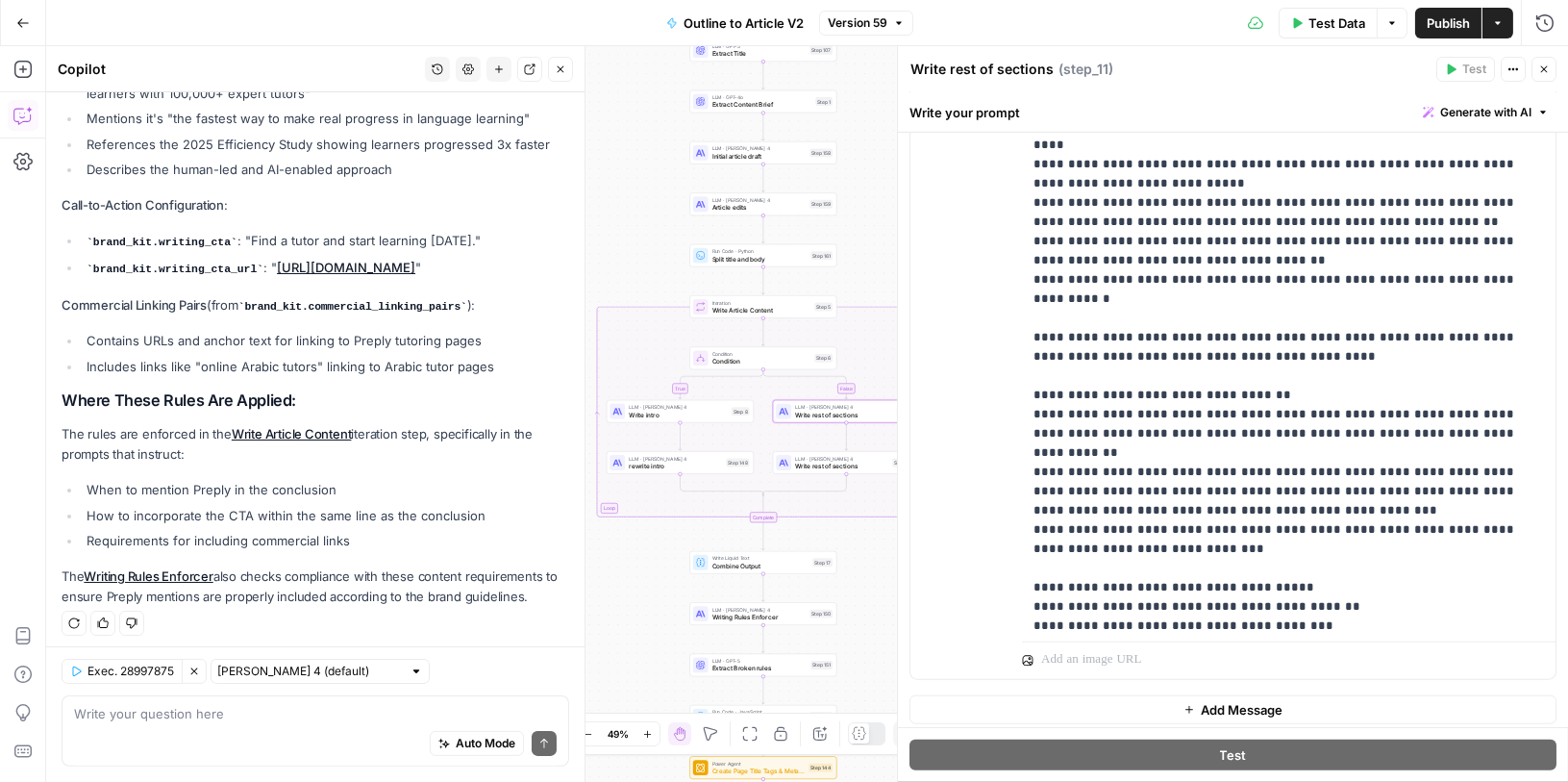
scroll to position [867, 0]
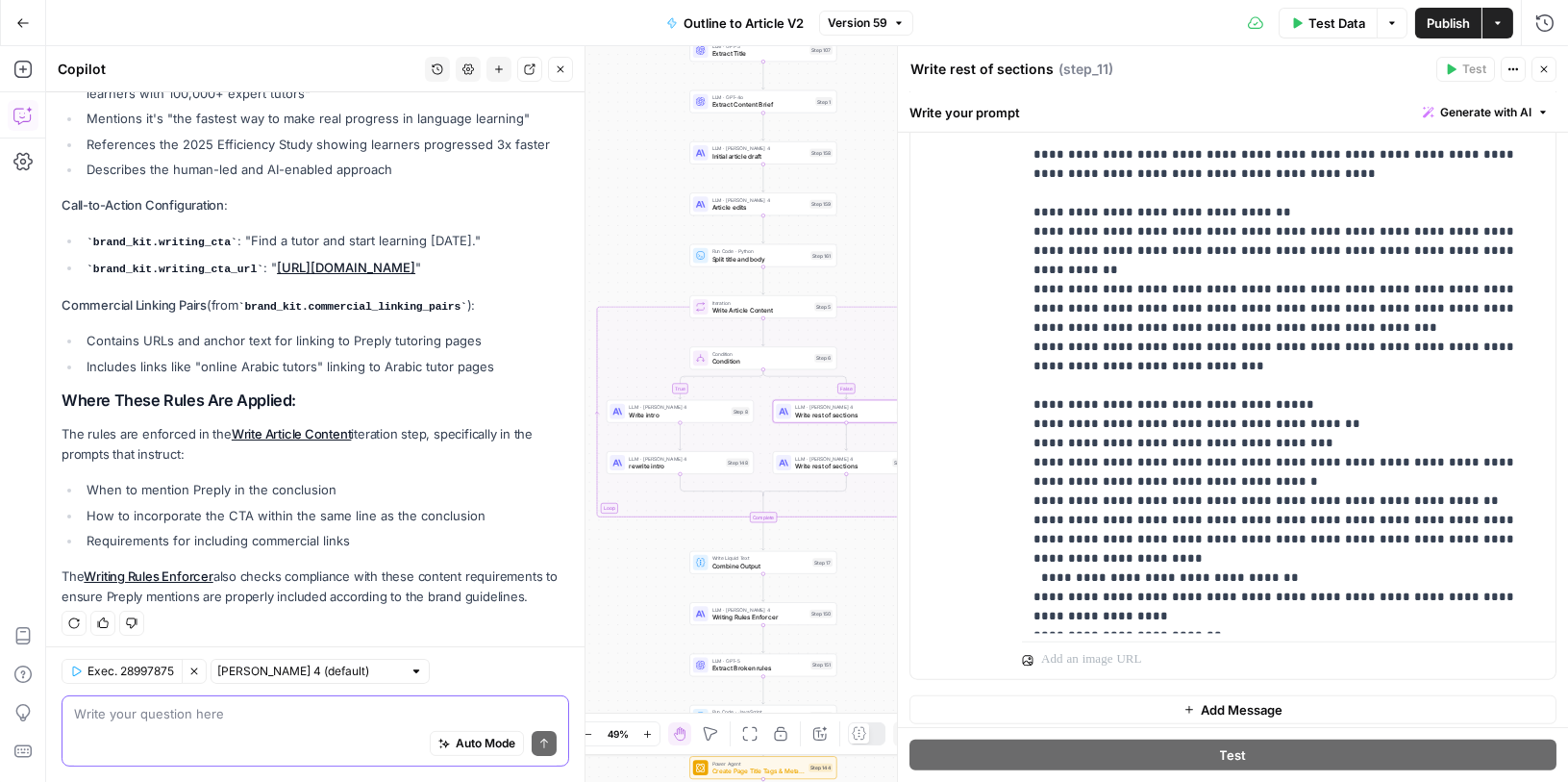
click at [198, 710] on textarea at bounding box center [315, 714] width 482 height 20
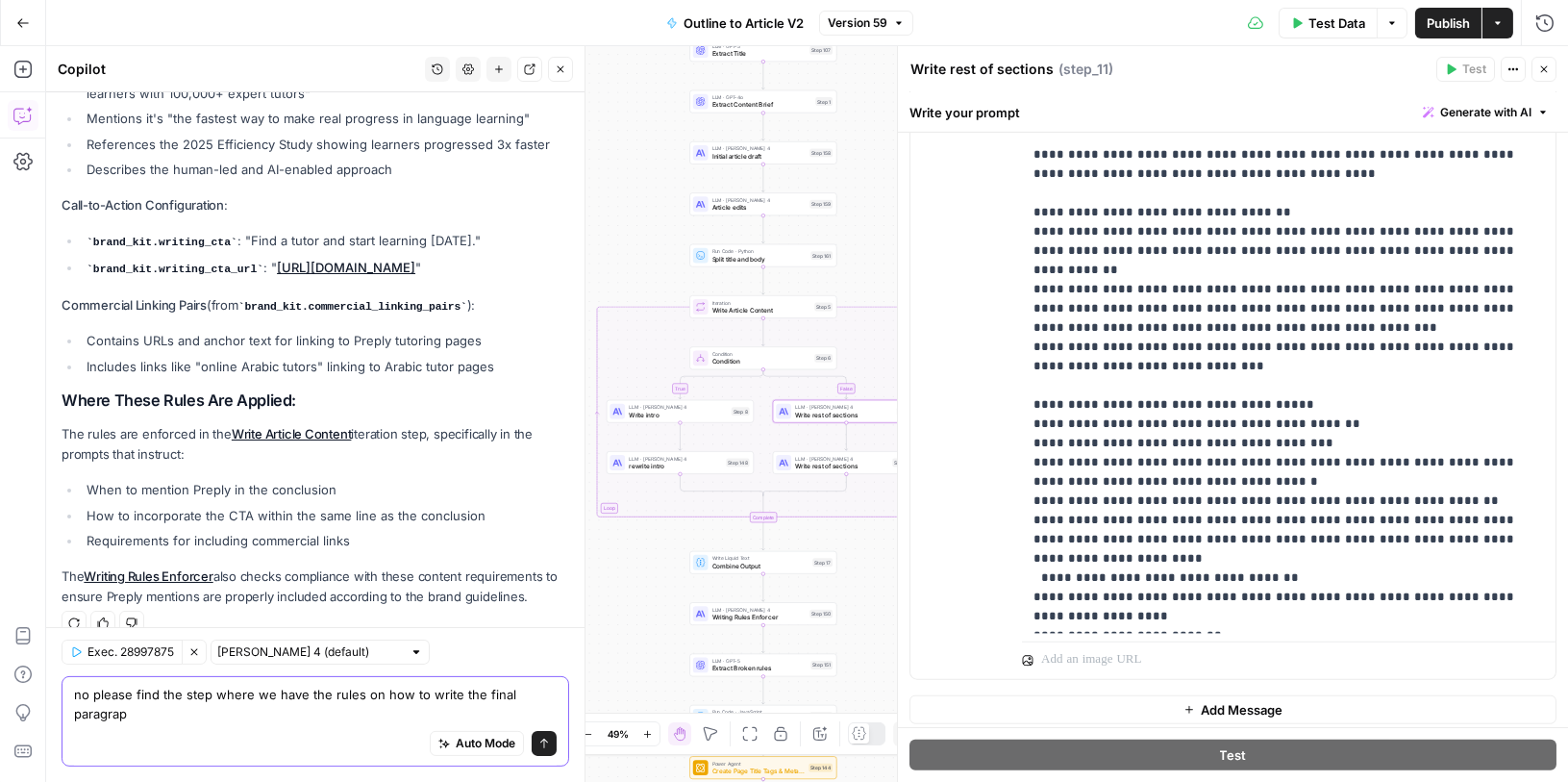
scroll to position [1117, 0]
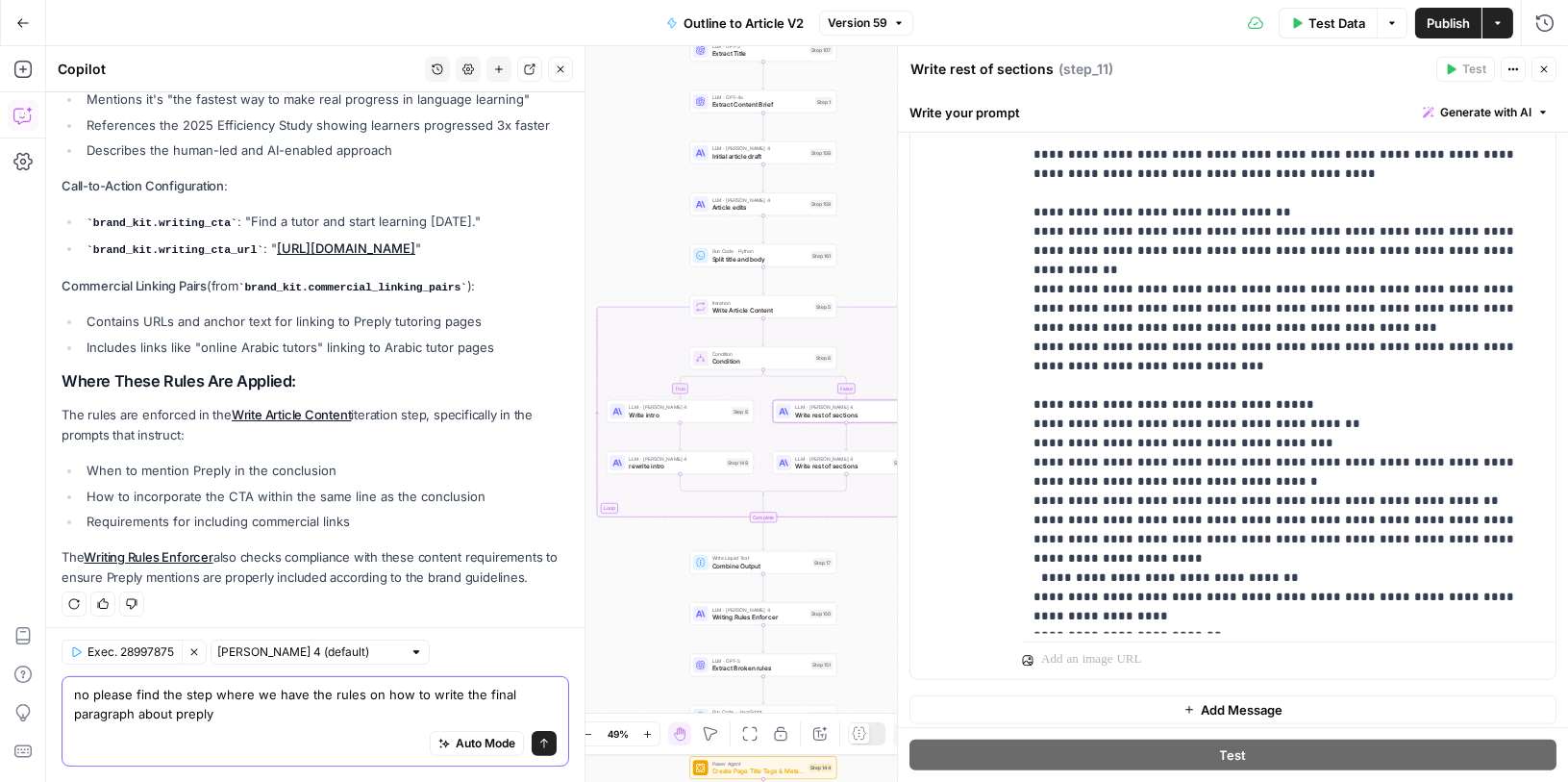
click at [152, 688] on textarea "no please find the step where we have the rules on how to write the final parag…" at bounding box center [315, 703] width 482 height 38
type textarea "no please find the step where we have the rules on how to write the final parag…"
click at [554, 745] on button "Send" at bounding box center [544, 744] width 25 height 25
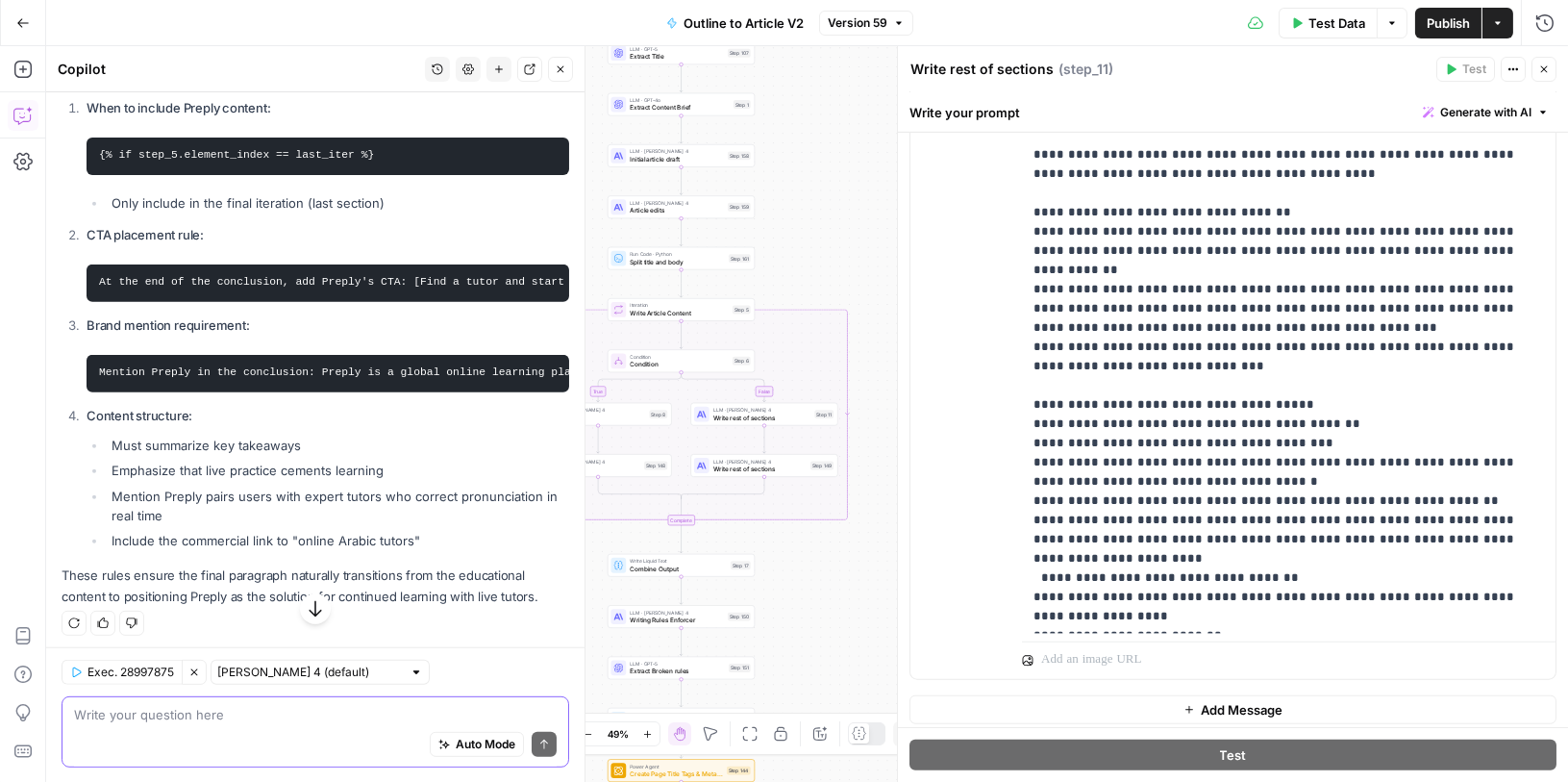
scroll to position [1875, 0]
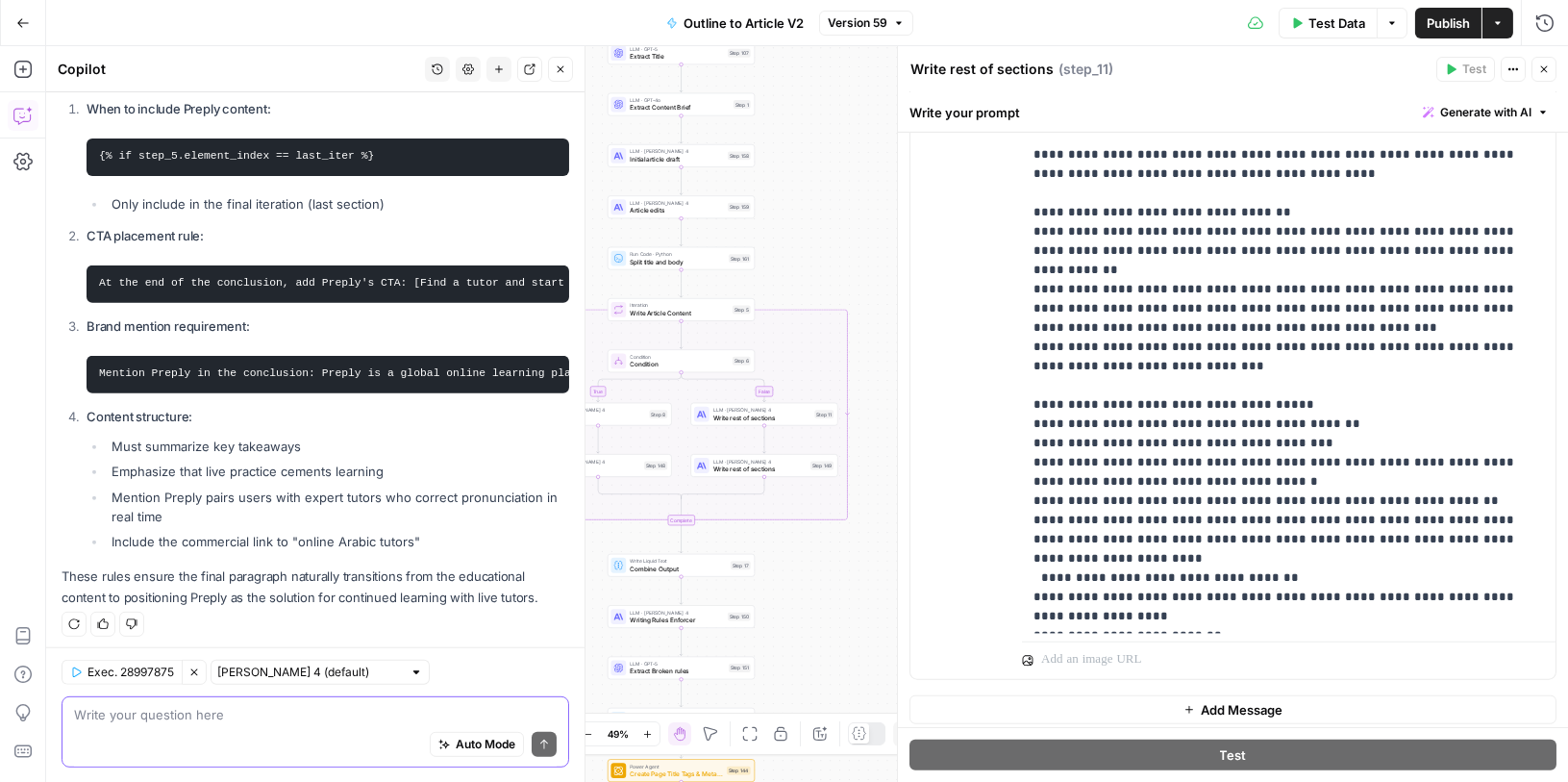
click at [208, 370] on code "Mention Preply in the conclusion: Preply is a global online learning platform a…" at bounding box center [555, 373] width 911 height 12
click at [111, 370] on code "Mention Preply in the conclusion: Preply is a global online learning platform a…" at bounding box center [555, 373] width 911 height 12
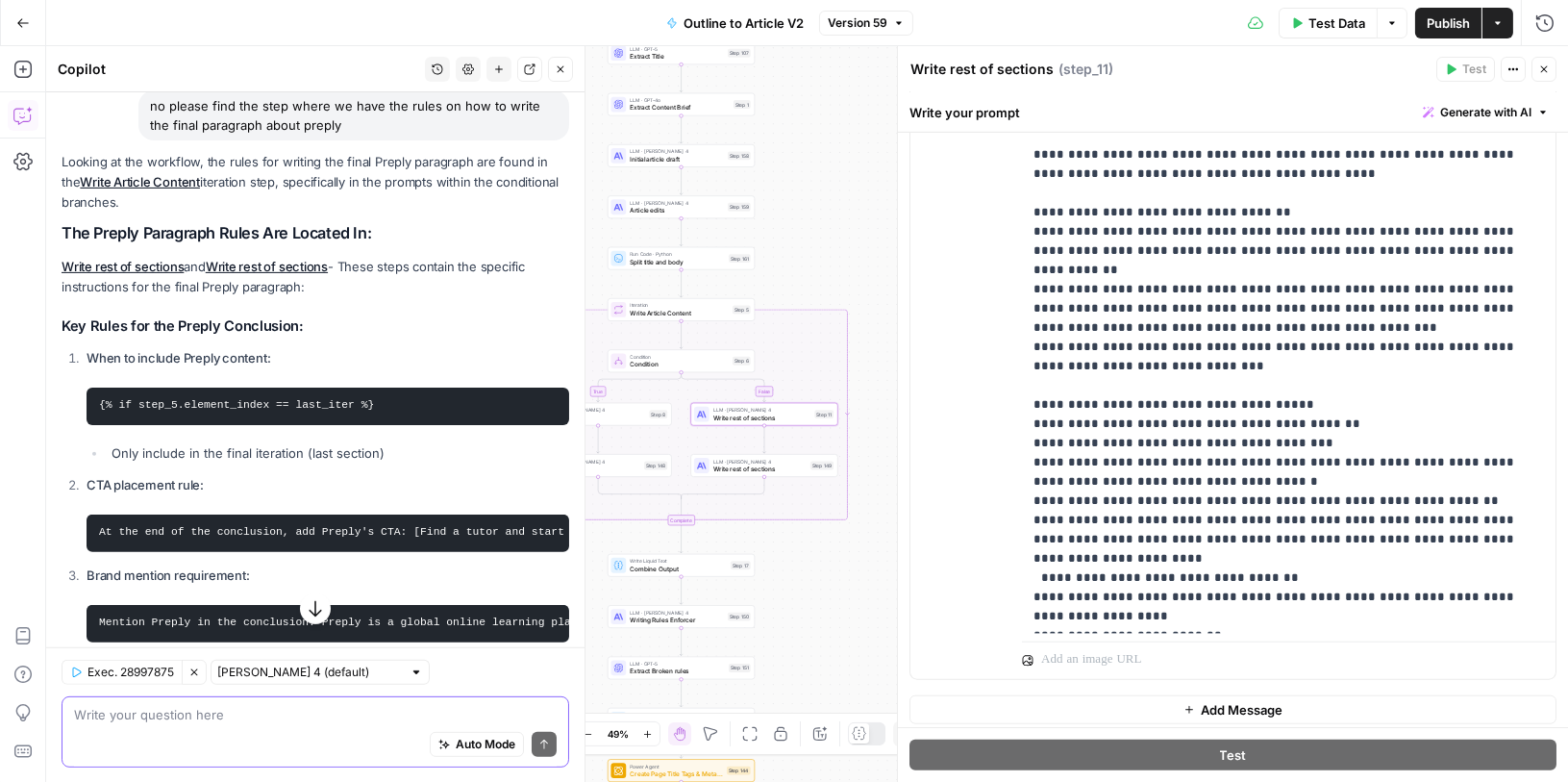
click at [134, 258] on link "Write rest of sections" at bounding box center [122, 266] width 122 height 16
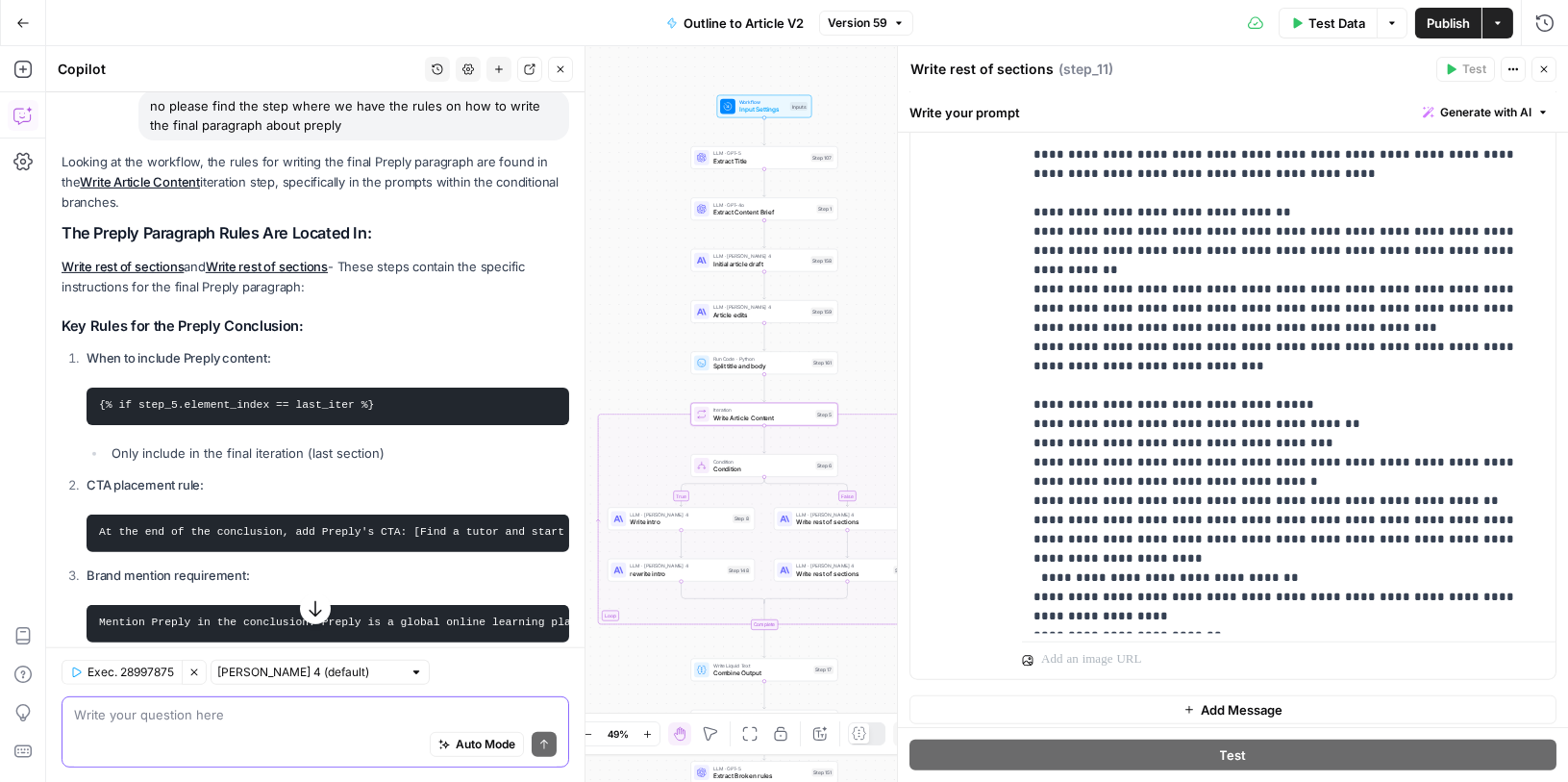
click at [138, 179] on link "Write Article Content" at bounding box center [139, 182] width 120 height 16
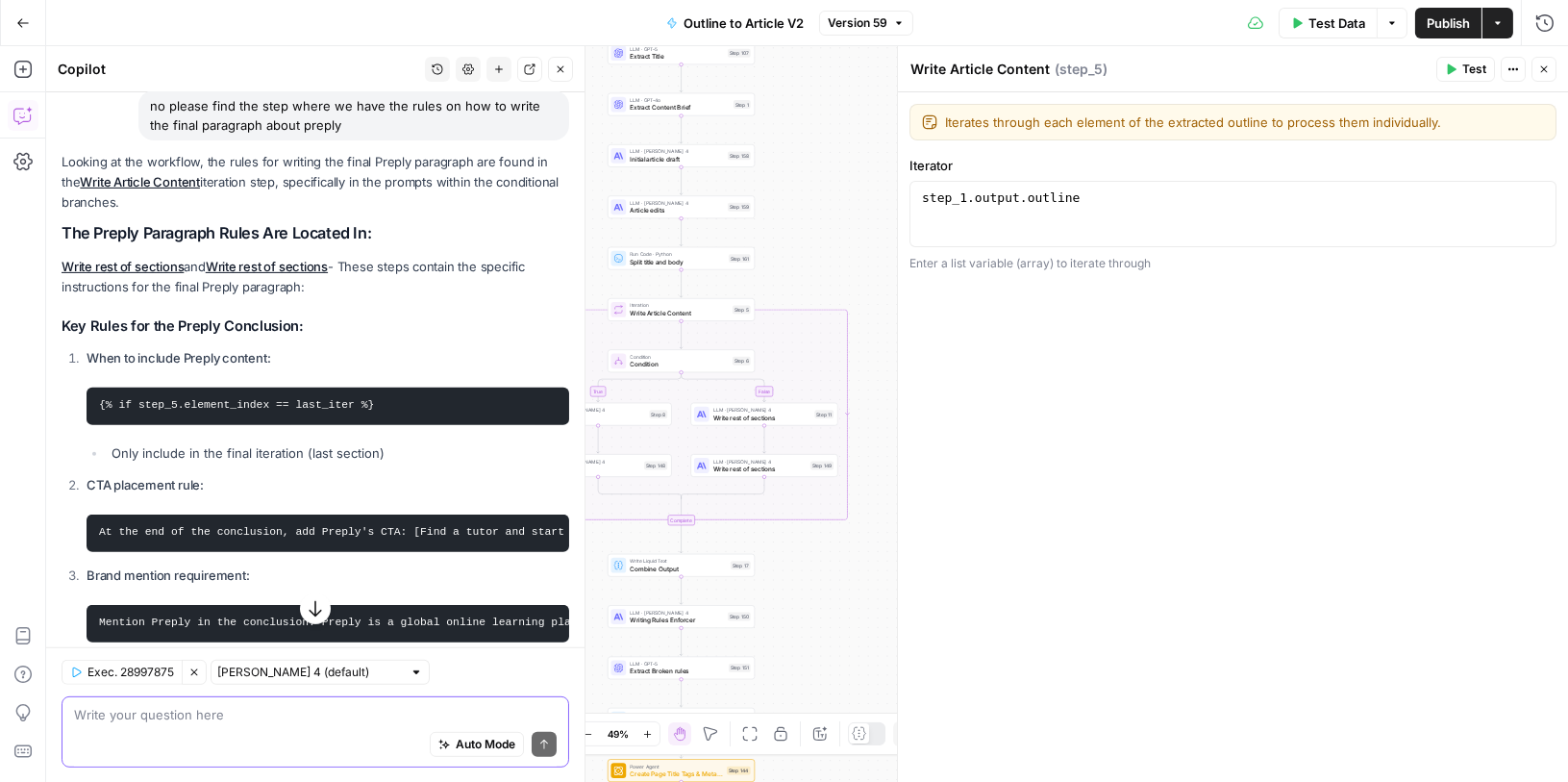
click at [138, 258] on link "Write rest of sections" at bounding box center [122, 266] width 122 height 16
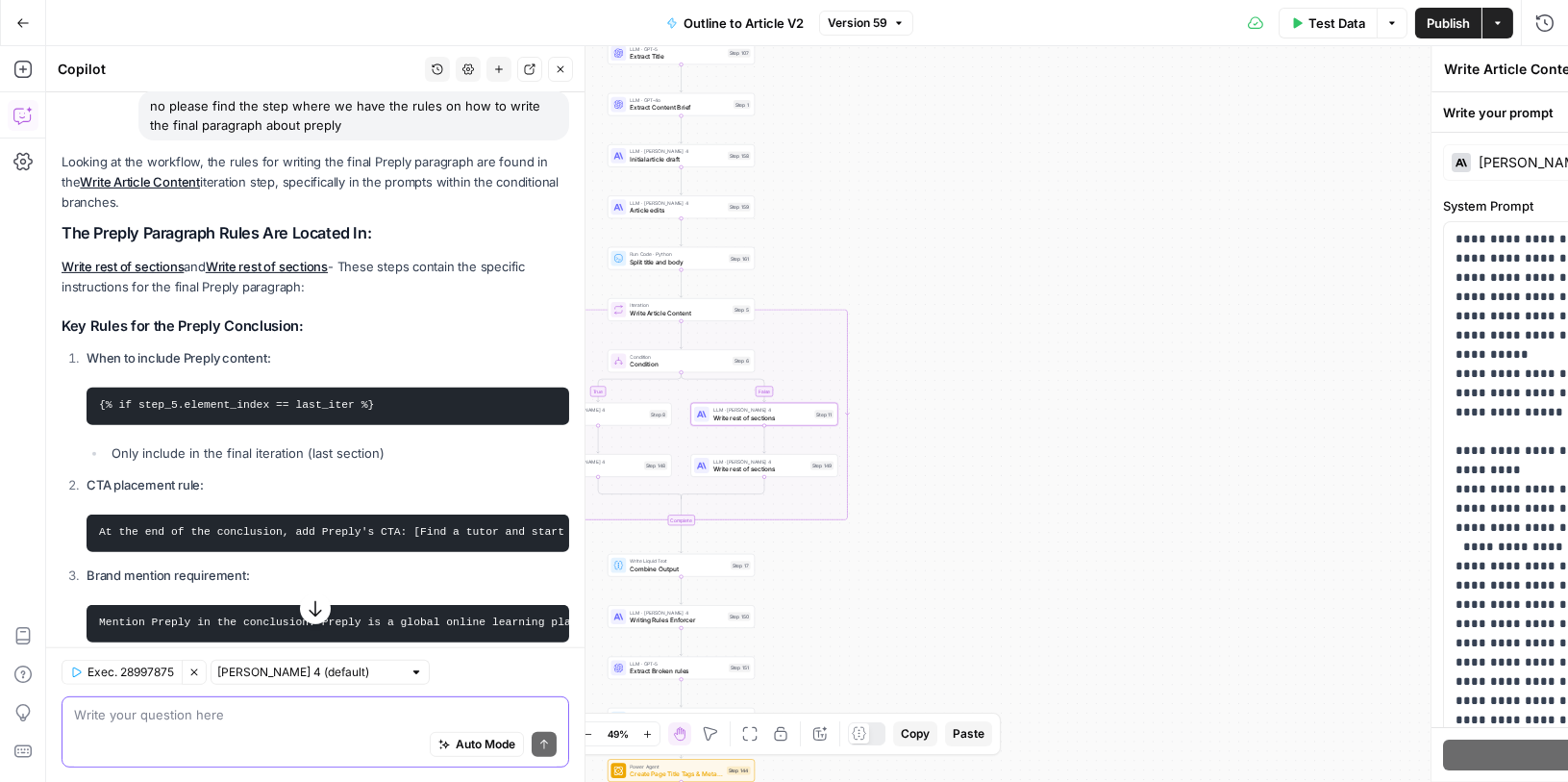
type textarea "Write rest of sections"
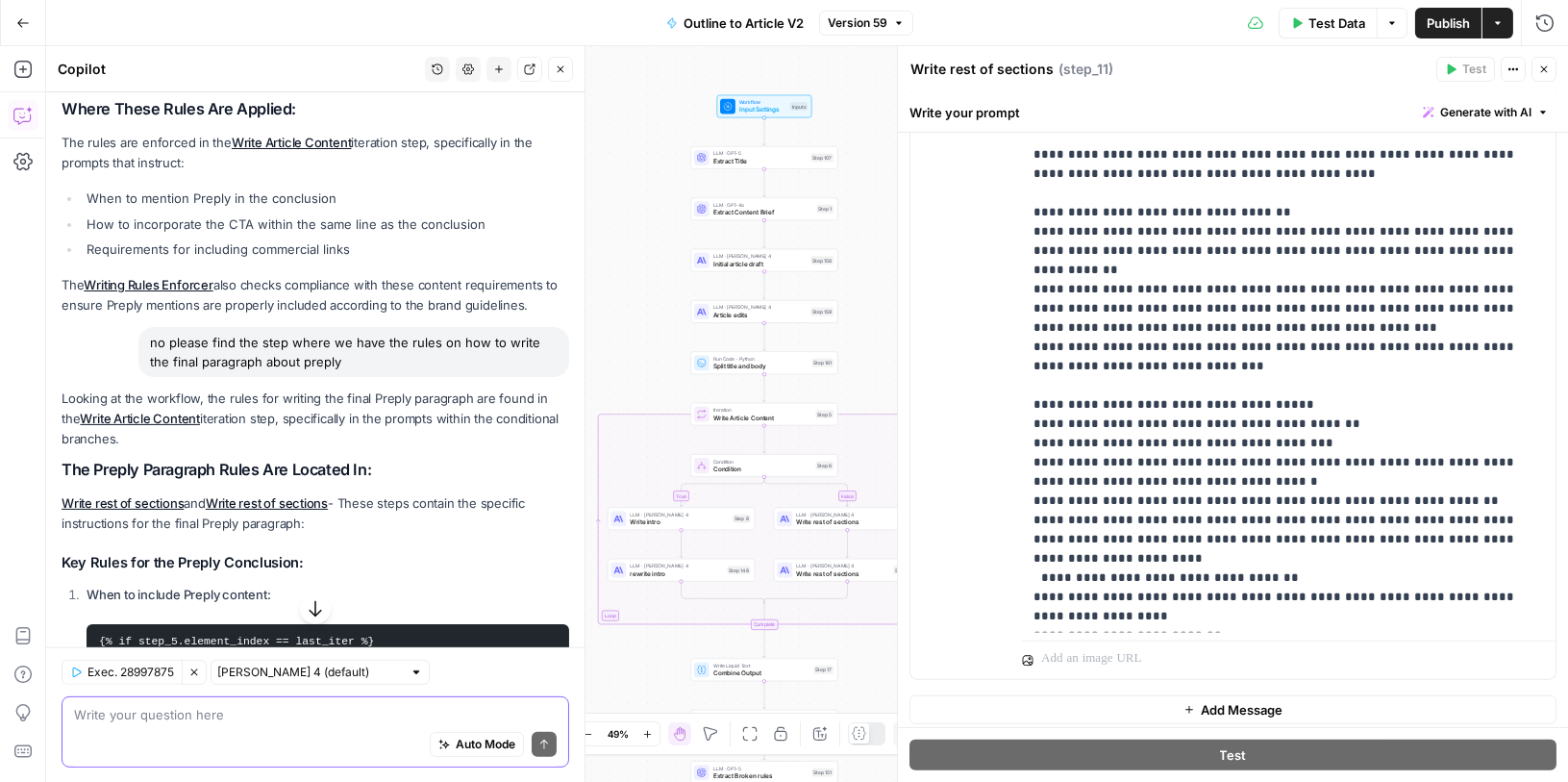
scroll to position [1417, 0]
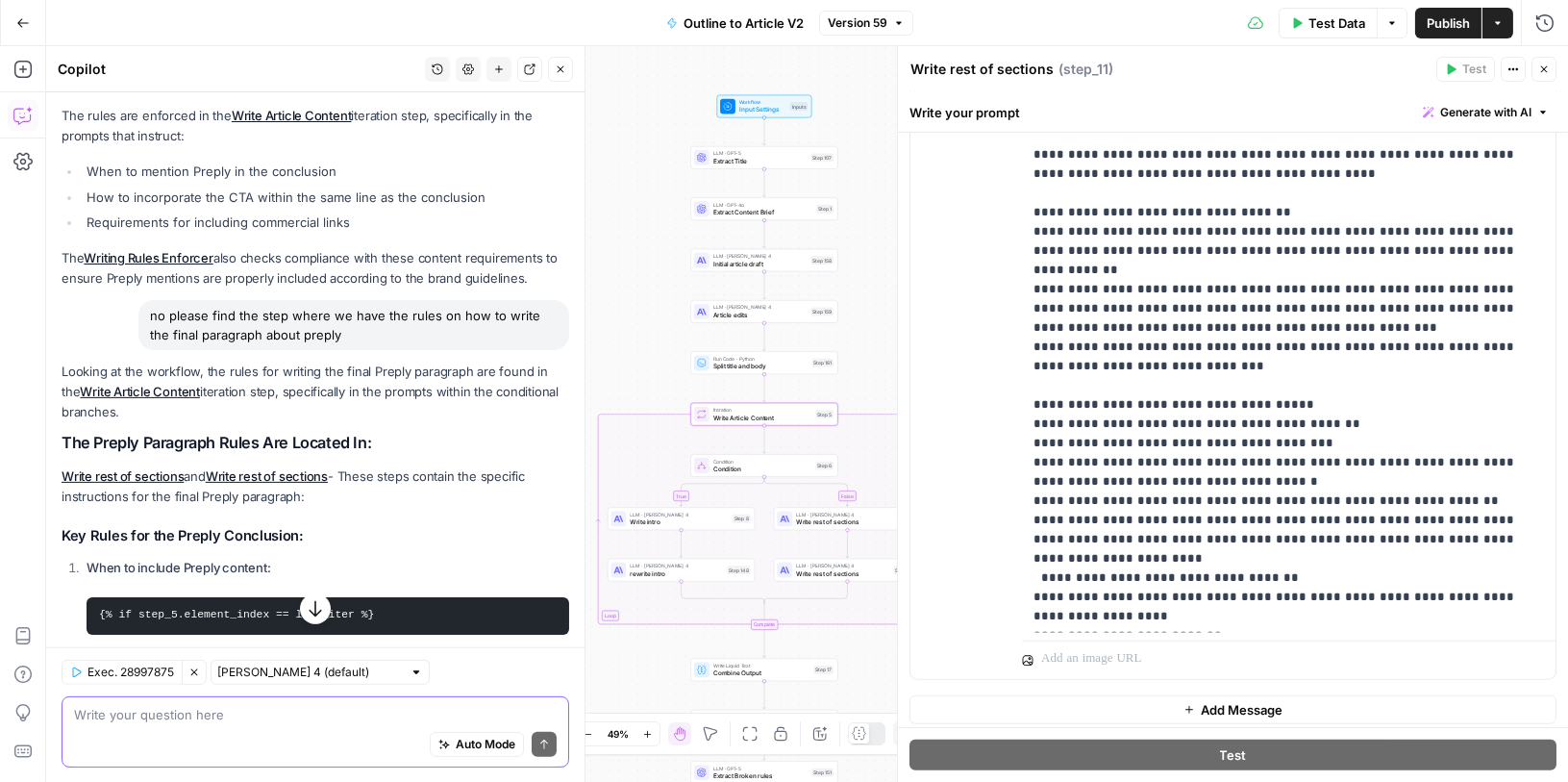
click at [153, 384] on link "Write Article Content" at bounding box center [139, 392] width 120 height 16
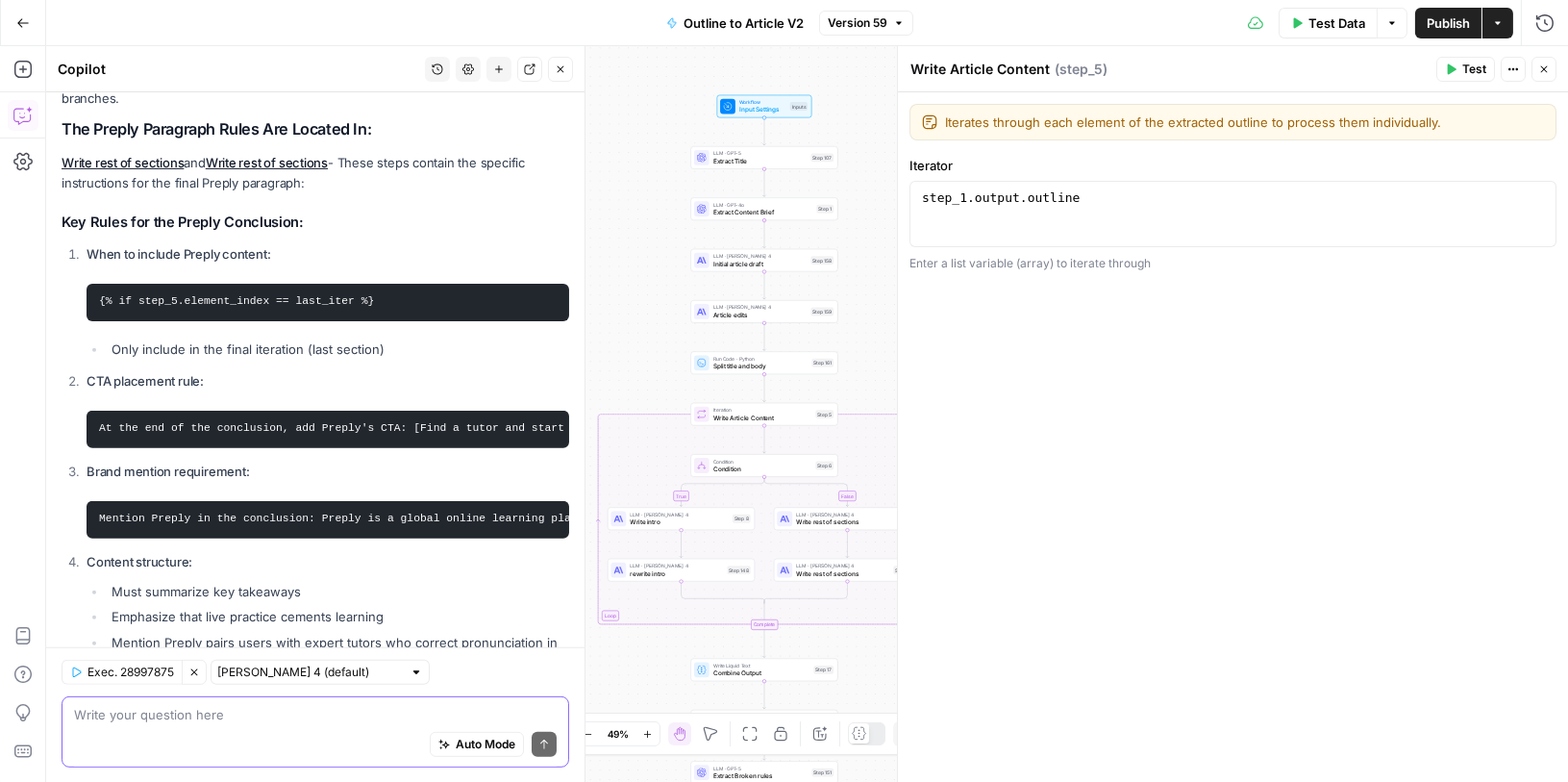
scroll to position [1537, 0]
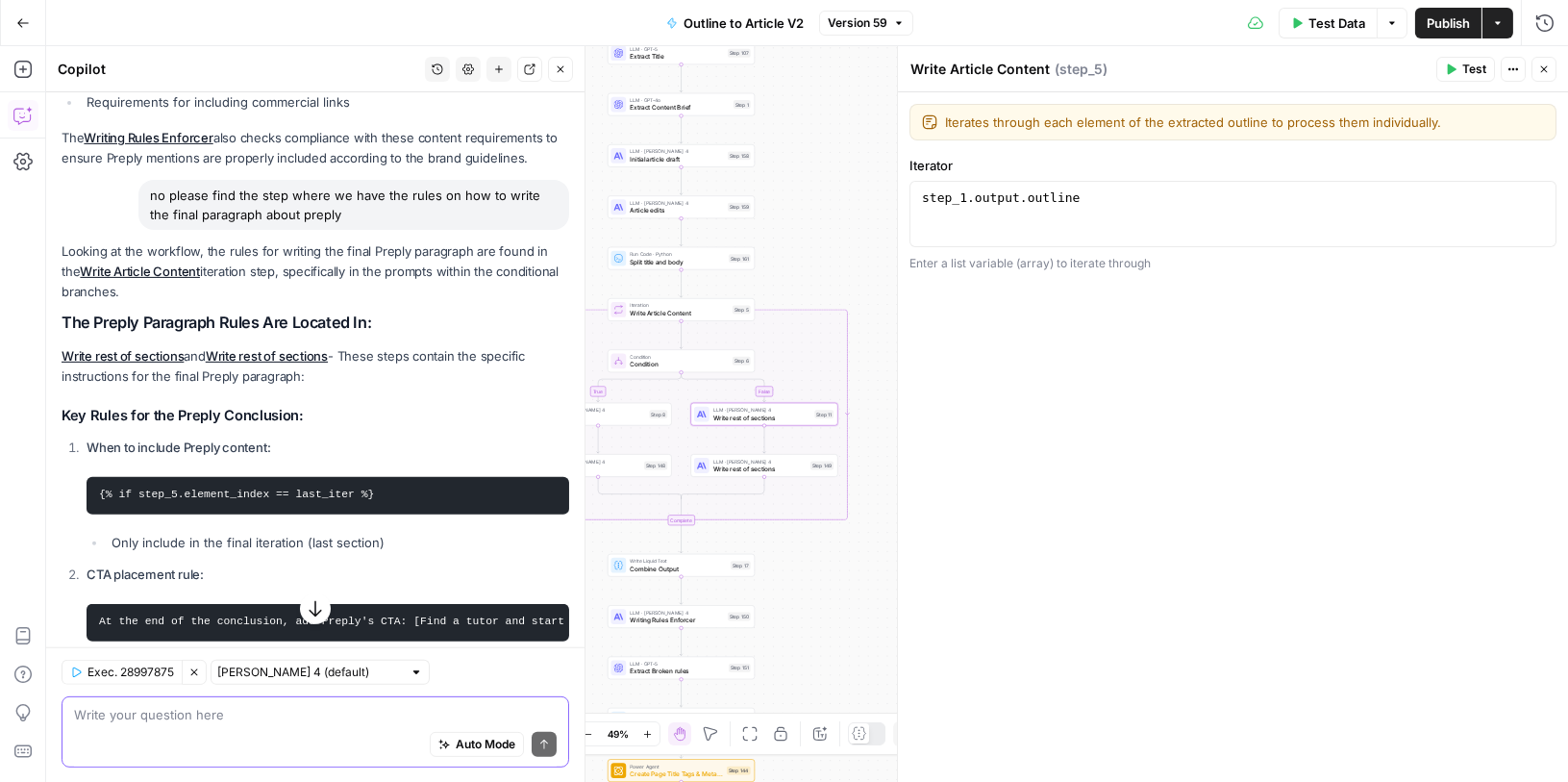
click at [156, 349] on link "Write rest of sections" at bounding box center [122, 356] width 122 height 16
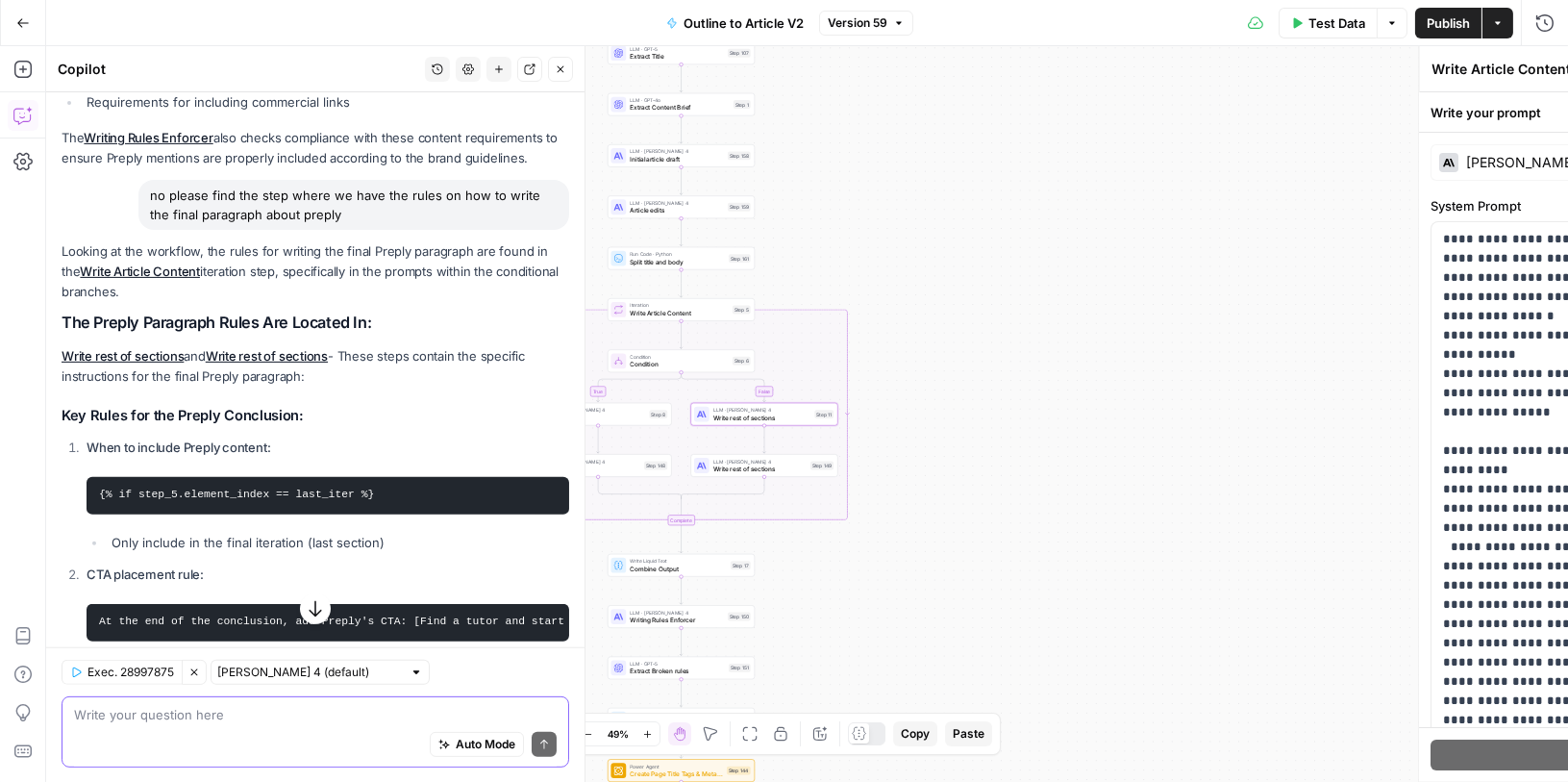
type textarea "Write rest of sections"
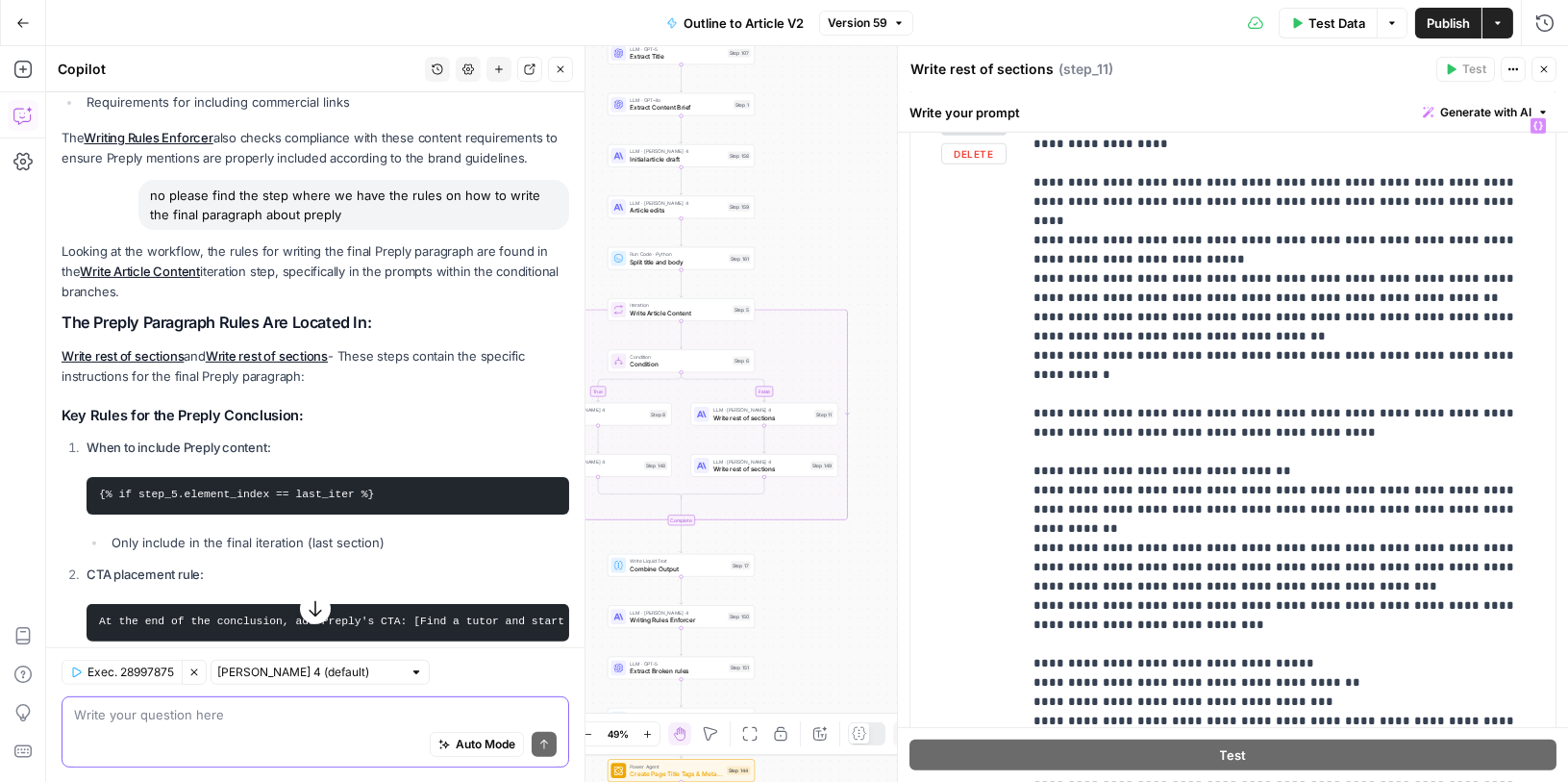
scroll to position [3569, 0]
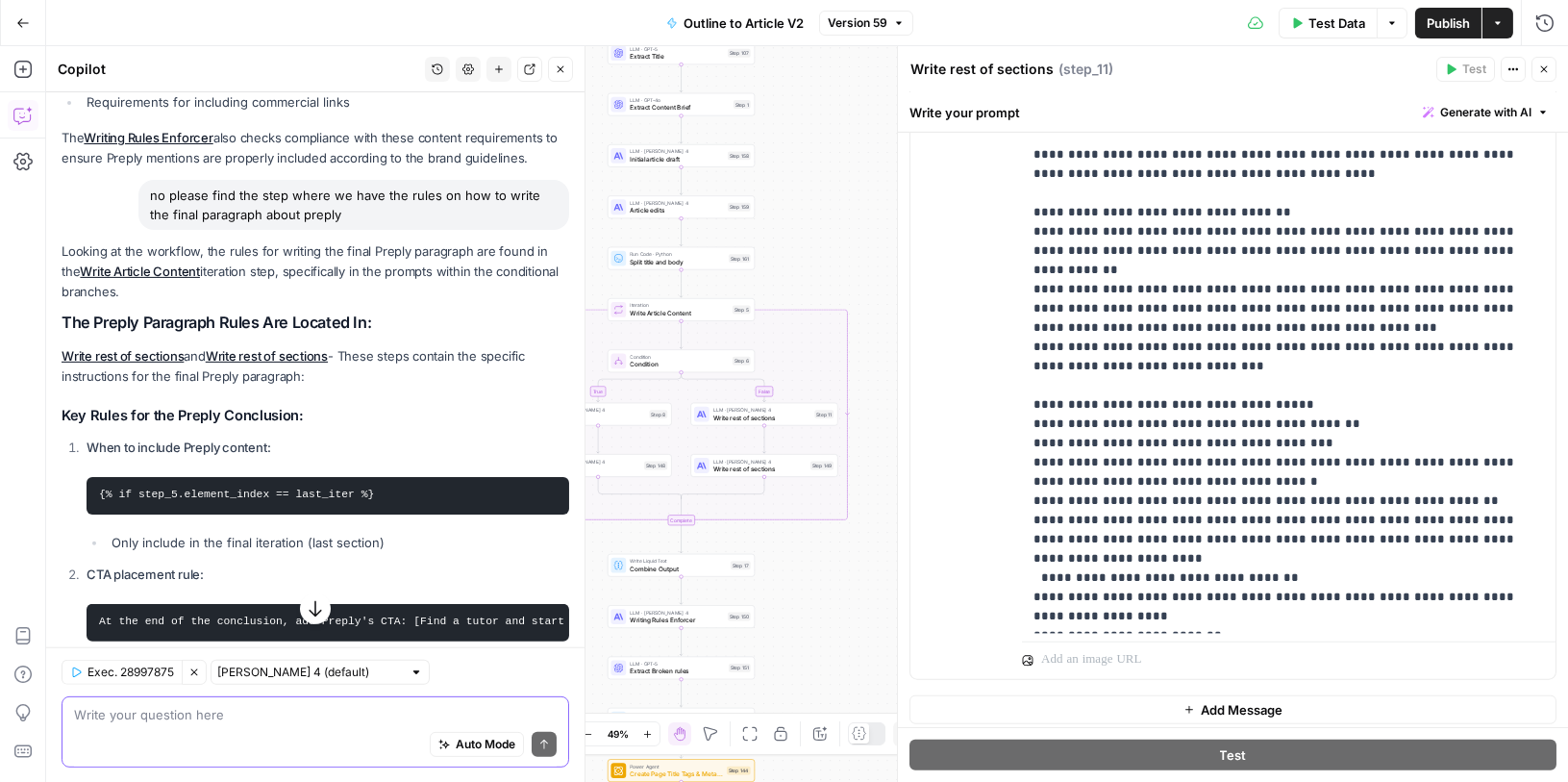
click at [297, 728] on div "Auto Mode Send" at bounding box center [315, 744] width 482 height 42
type textarea "i need to know which steps has the rule about the last paragraph"
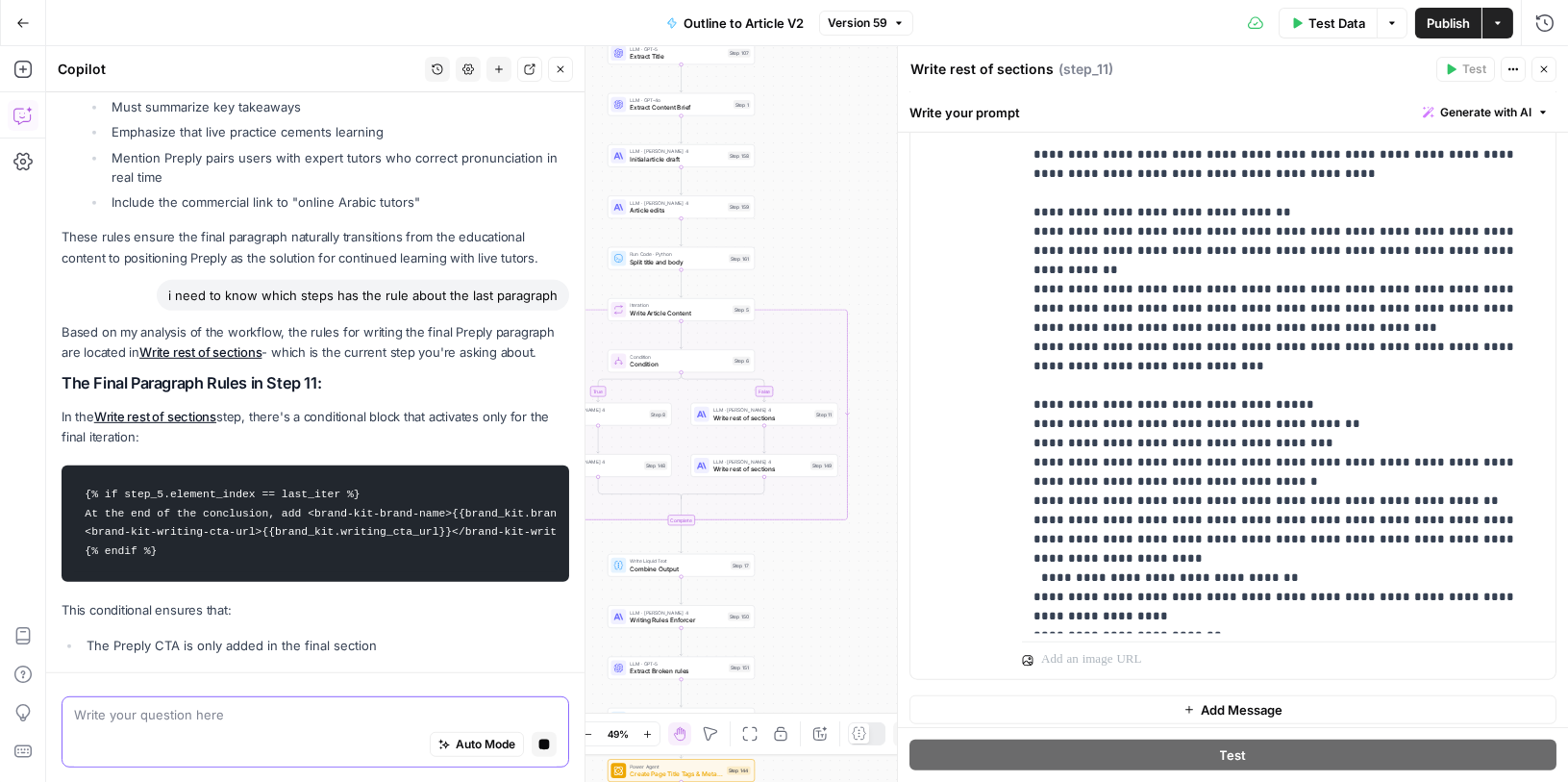
scroll to position [2204, 0]
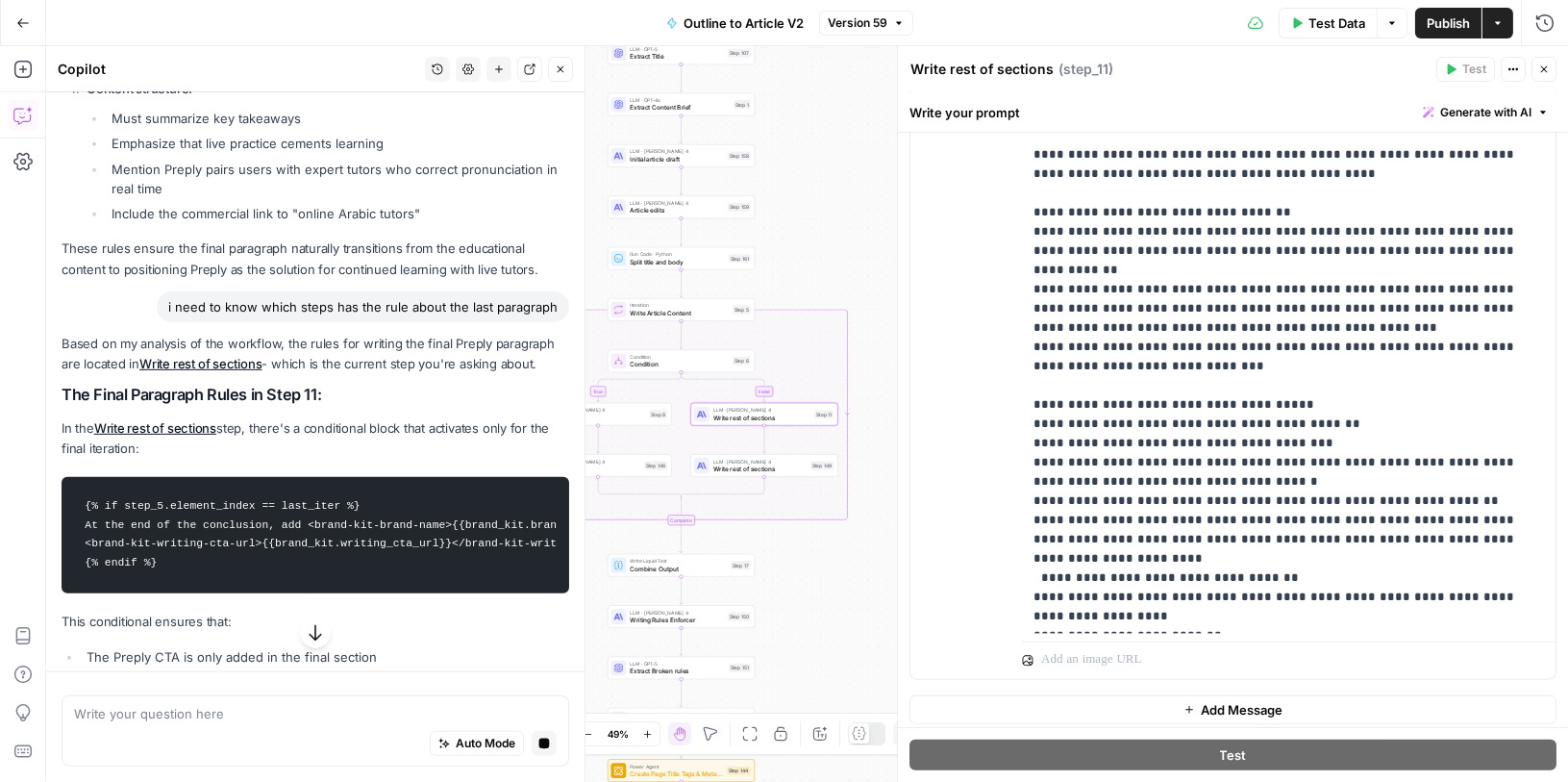
click at [192, 420] on link "Write rest of sections" at bounding box center [155, 428] width 122 height 16
drag, startPoint x: 86, startPoint y: 503, endPoint x: 464, endPoint y: 502, distance: 378.0
click at [464, 502] on code "{% if step_5.element_index == last_iter %} At the end of the conclusion, add <b…" at bounding box center [315, 535] width 482 height 98
copy code "{% if step_5.element_index == last_iter %}"
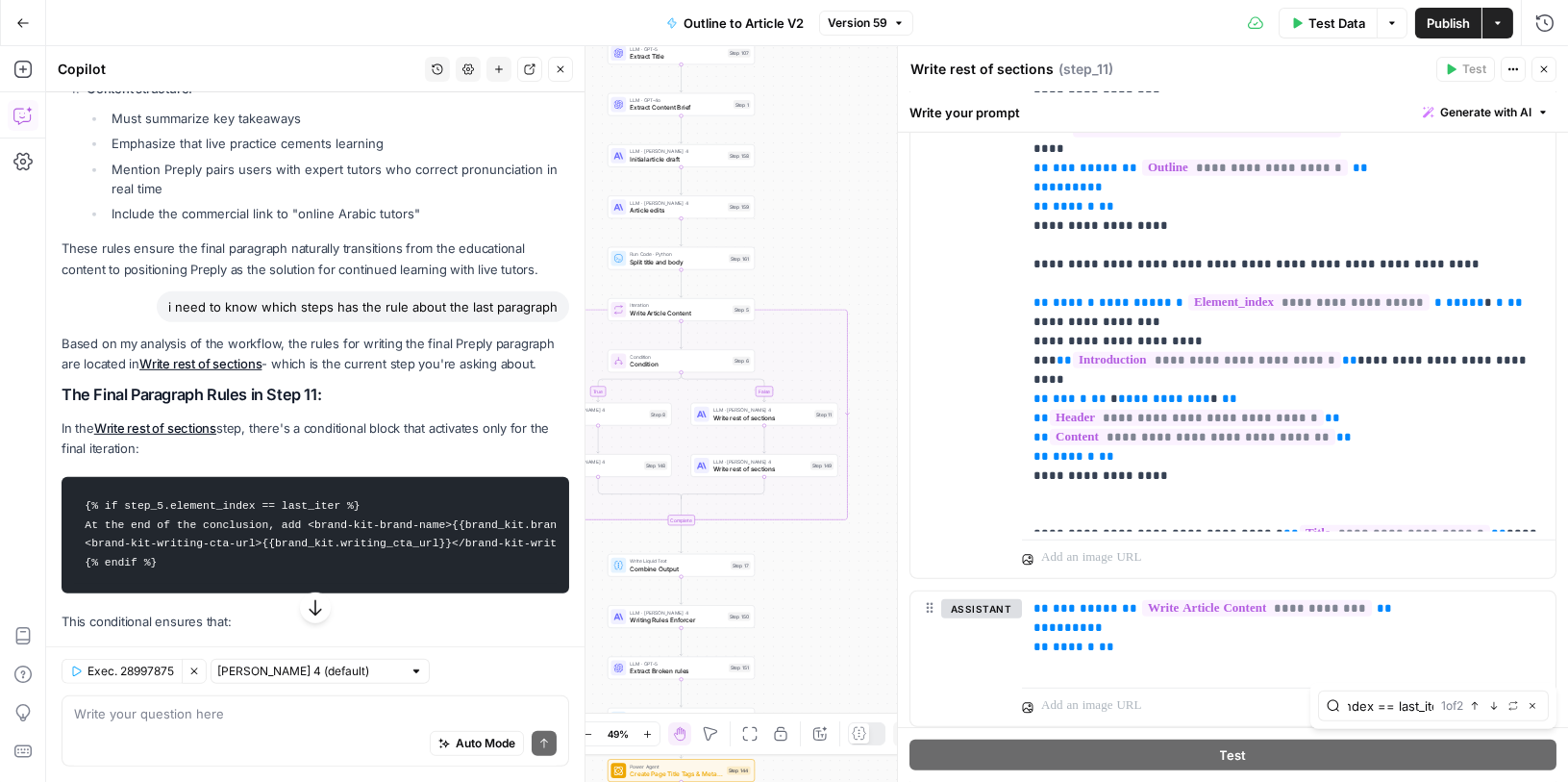
scroll to position [3077, 0]
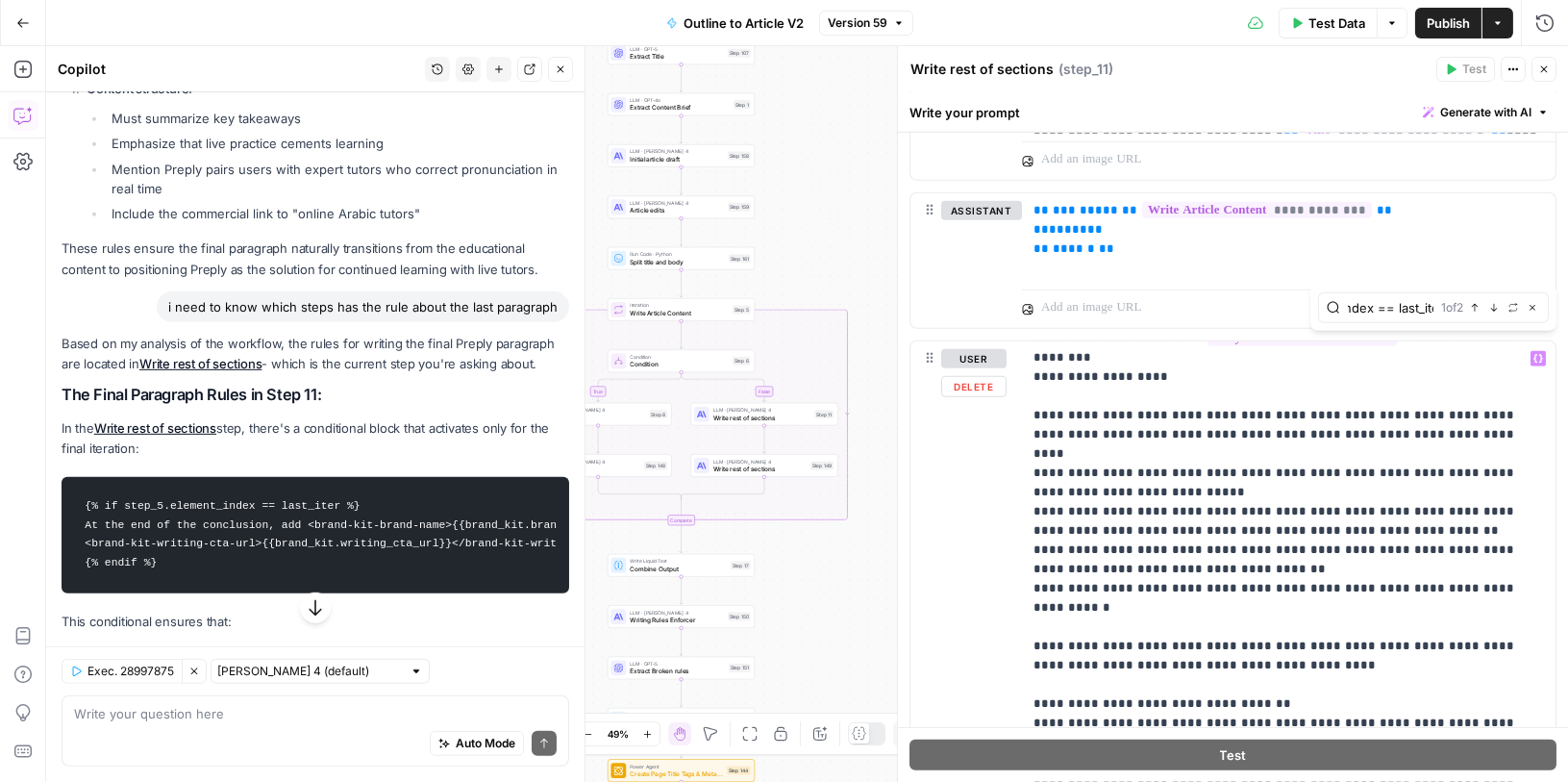
type input "{% if step_5.element_index == last_iter %}"
click at [1491, 306] on icon "button" at bounding box center [1494, 308] width 10 height 10
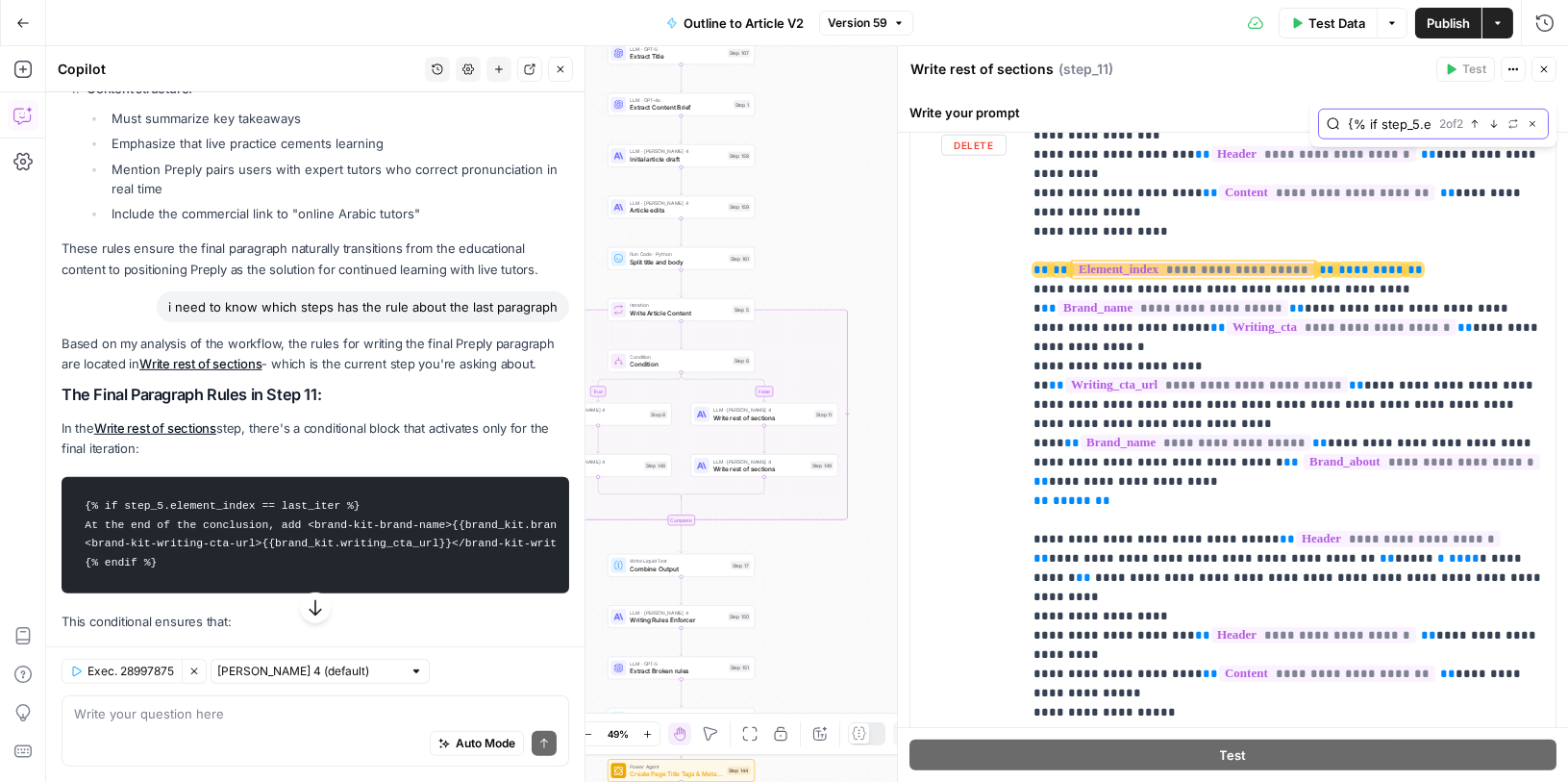
scroll to position [197, 0]
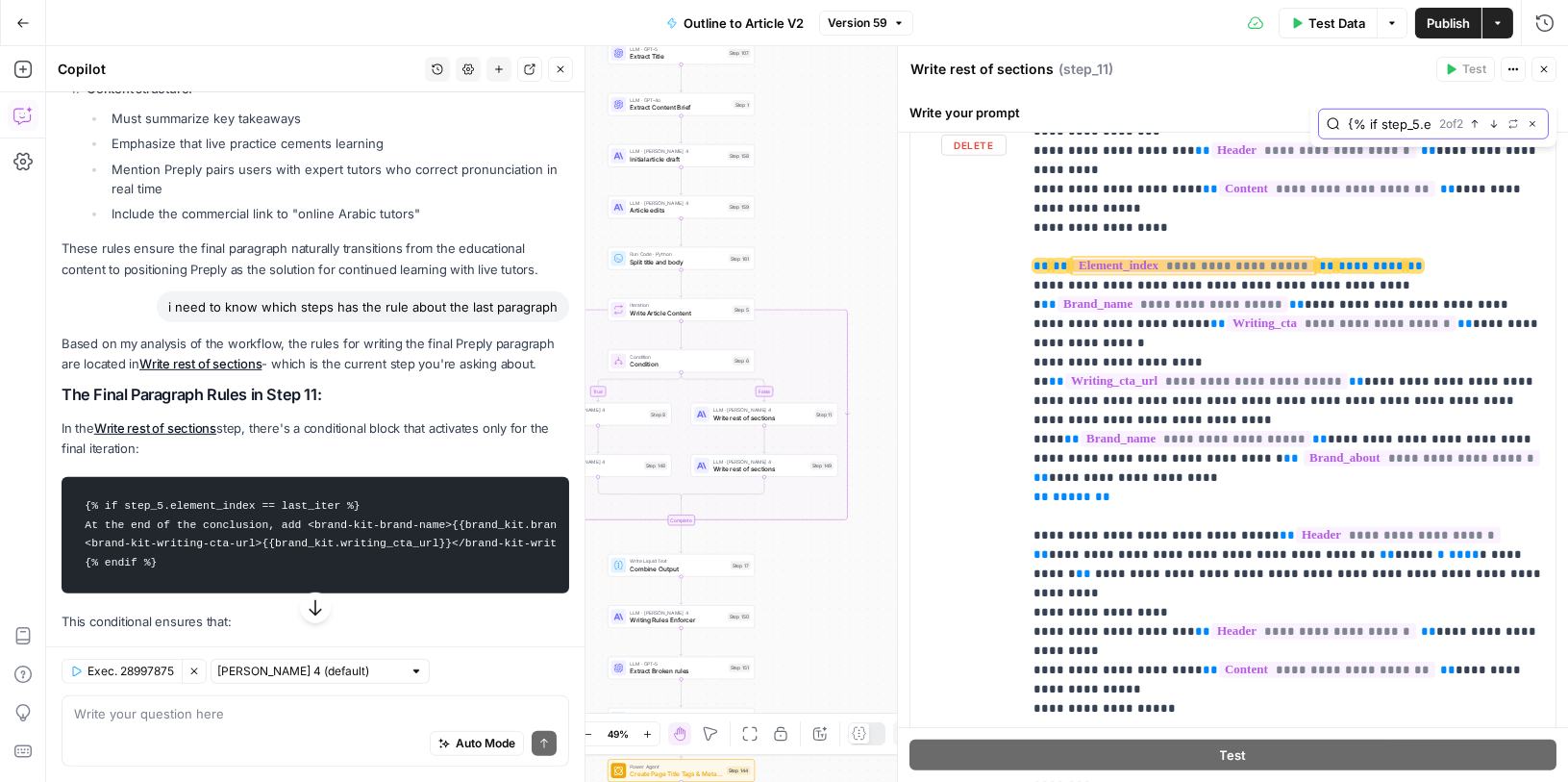
click at [1474, 119] on icon "button" at bounding box center [1474, 124] width 10 height 10
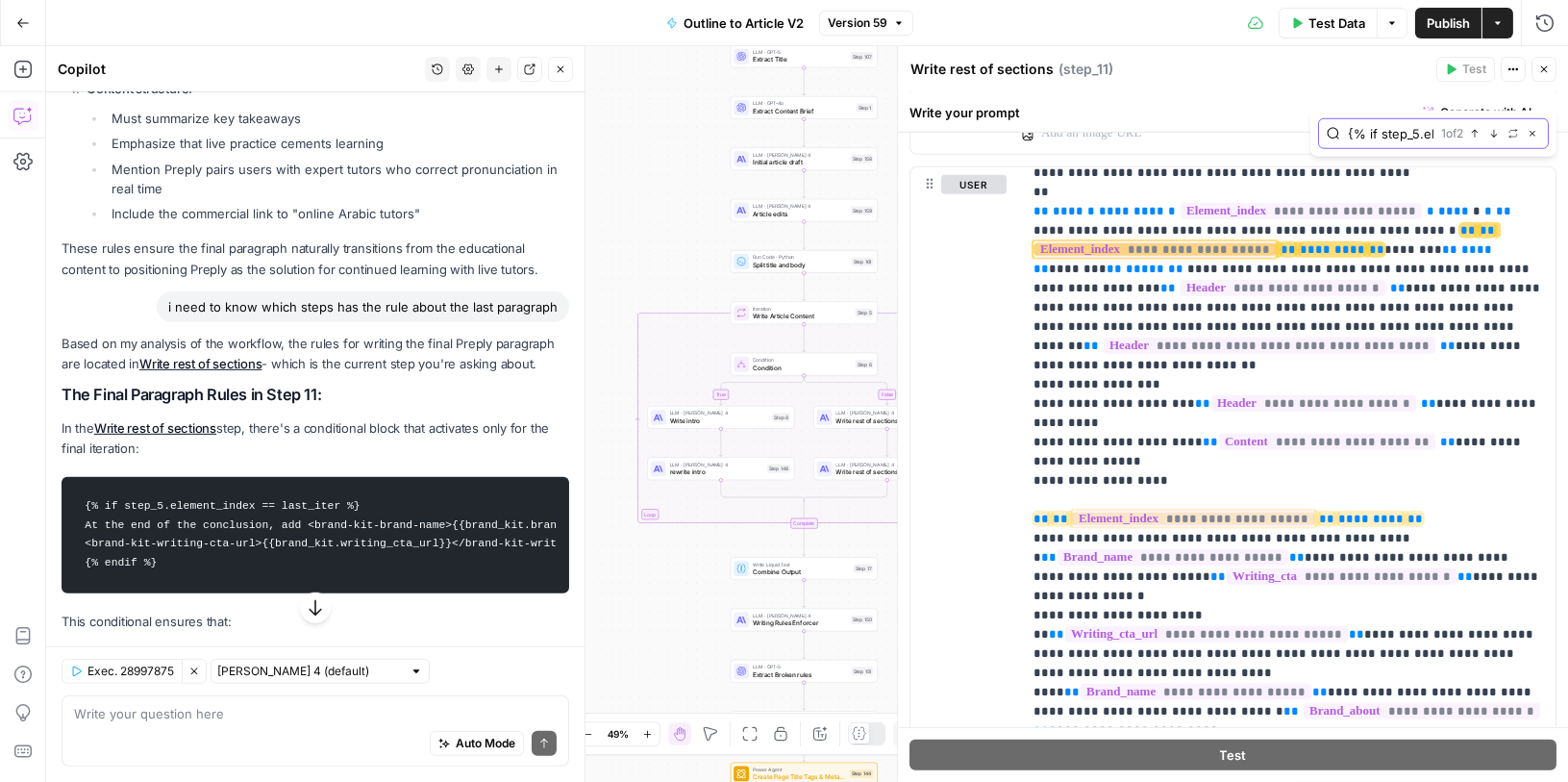
scroll to position [2396, 0]
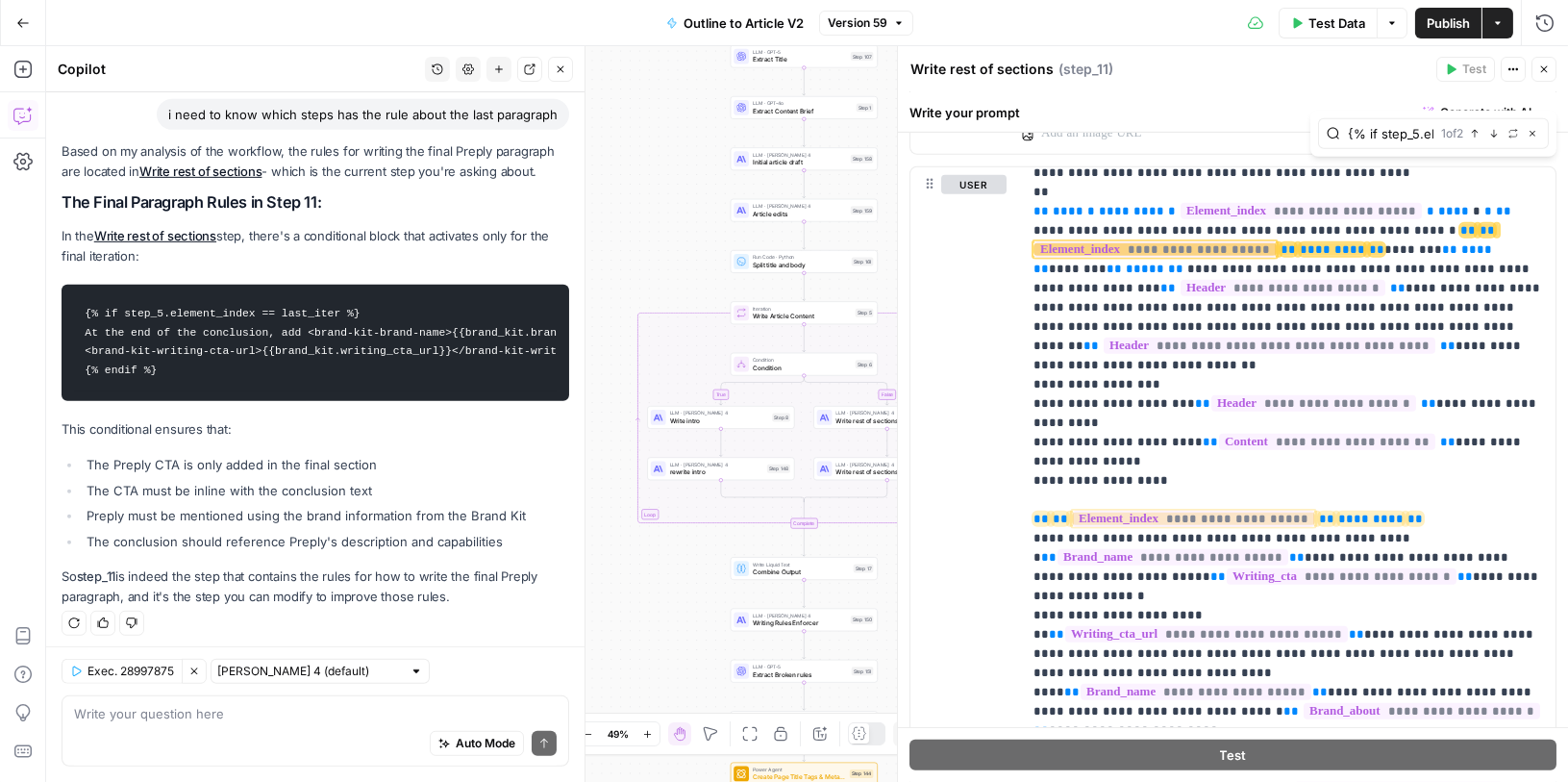
click at [349, 731] on div "Auto Mode Send" at bounding box center [315, 744] width 482 height 42
